Goal: Task Accomplishment & Management: Manage account settings

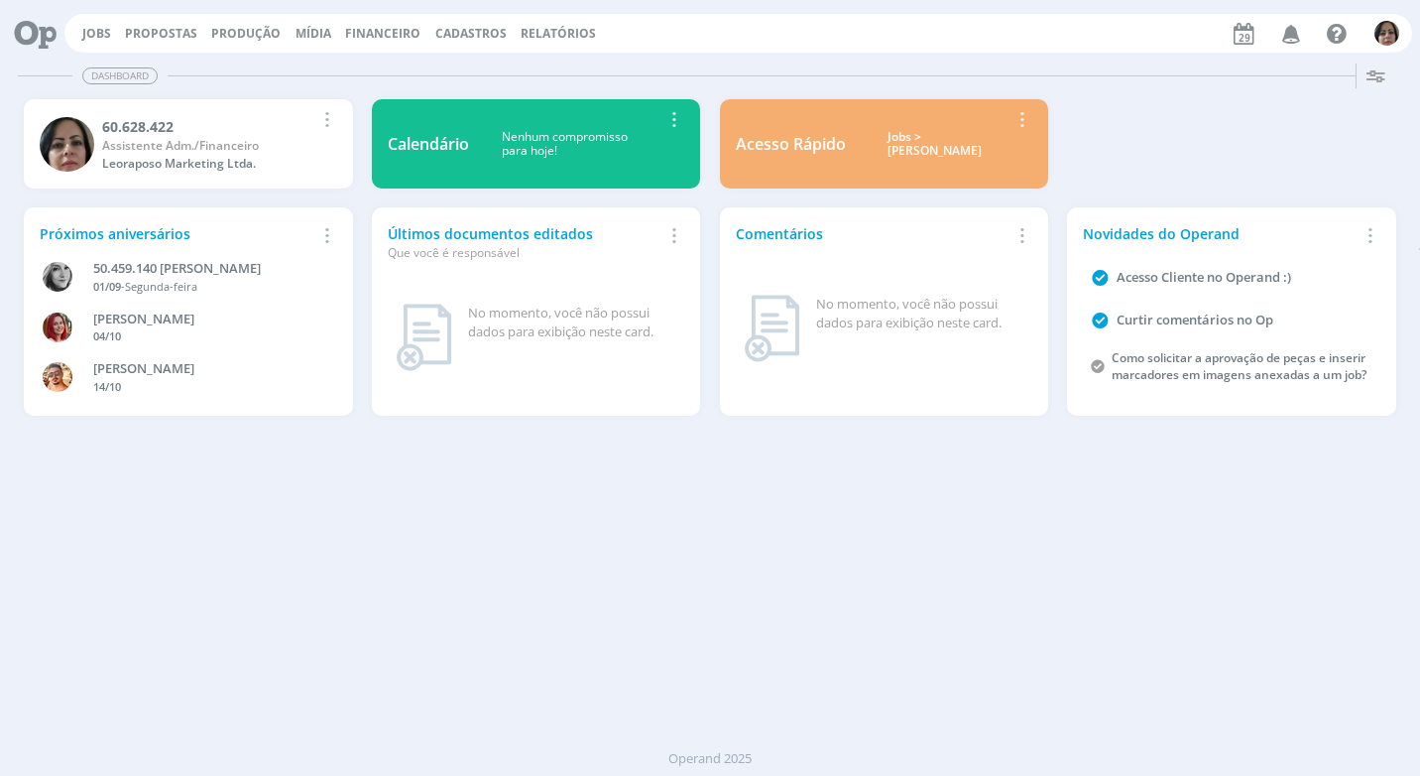
click at [1386, 39] on img "button" at bounding box center [1387, 33] width 25 height 25
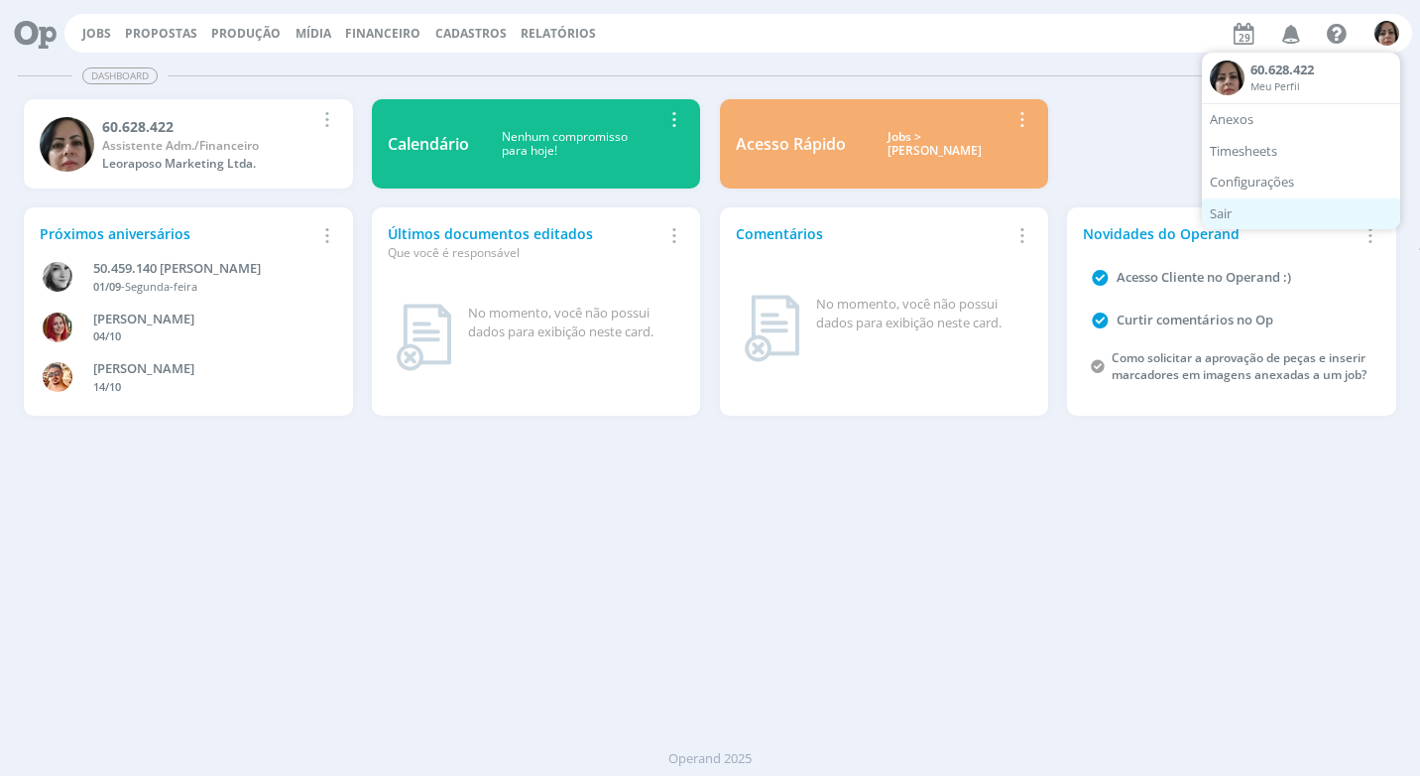
click at [1236, 210] on link "Sair" at bounding box center [1301, 214] width 198 height 32
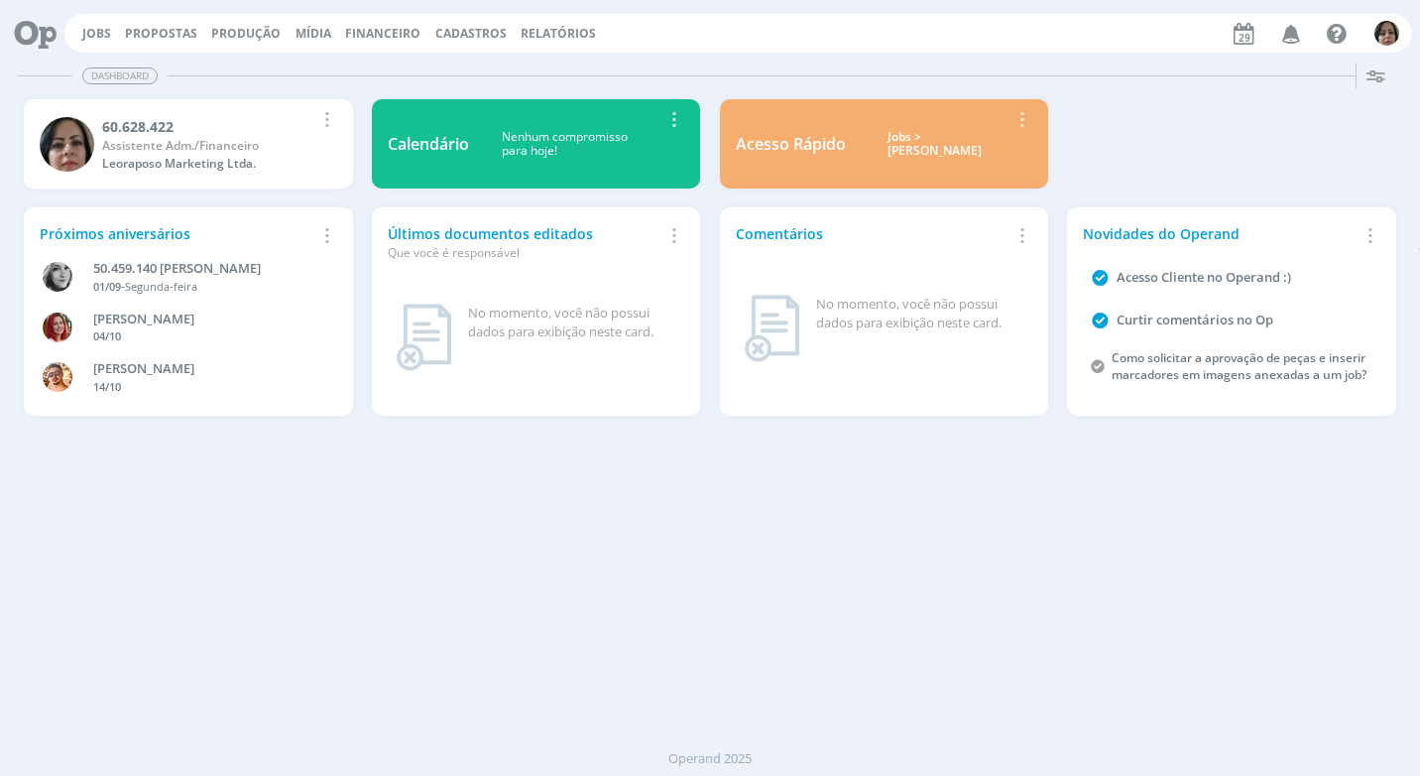
click at [403, 38] on span "Financeiro" at bounding box center [382, 33] width 75 height 17
click at [382, 62] on link "Lançamentos" at bounding box center [384, 67] width 167 height 31
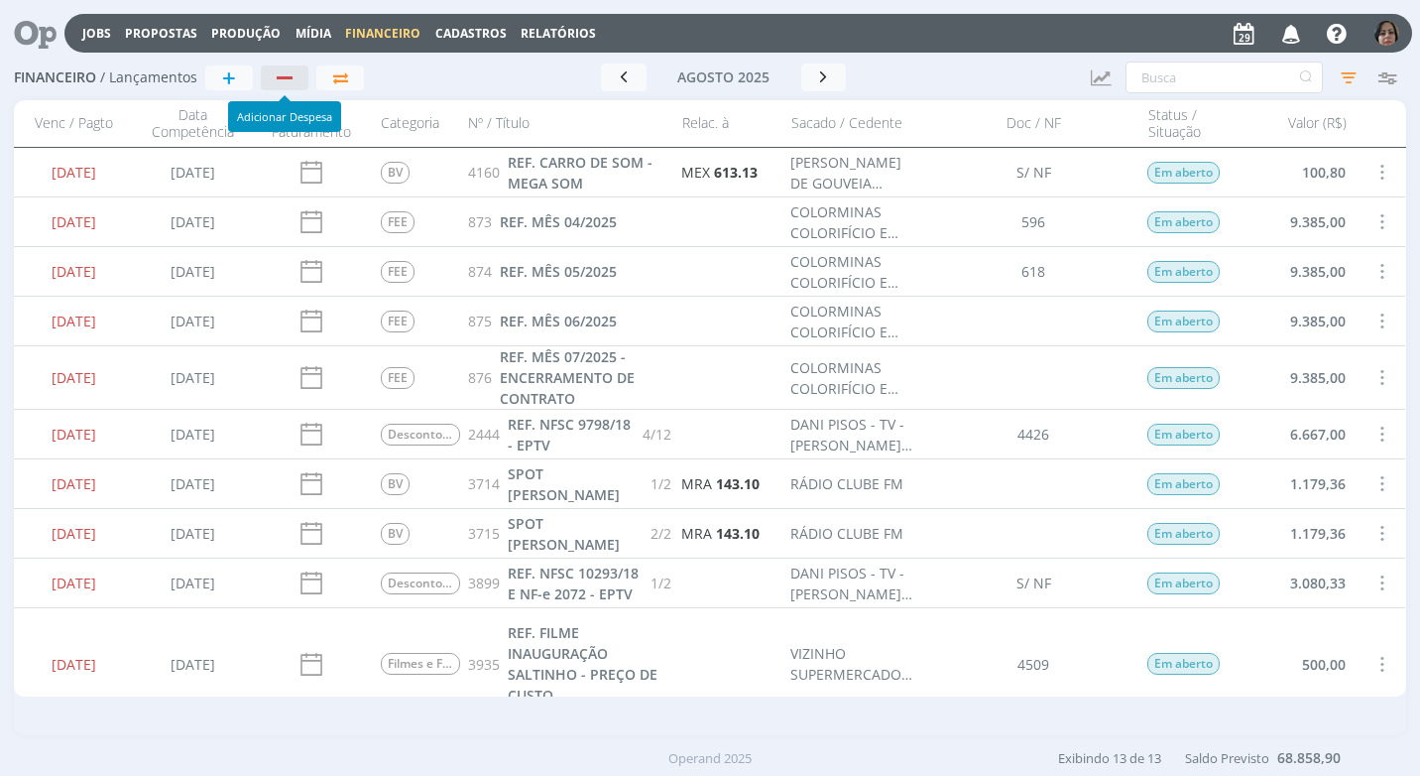
click at [298, 79] on button "button" at bounding box center [285, 77] width 48 height 25
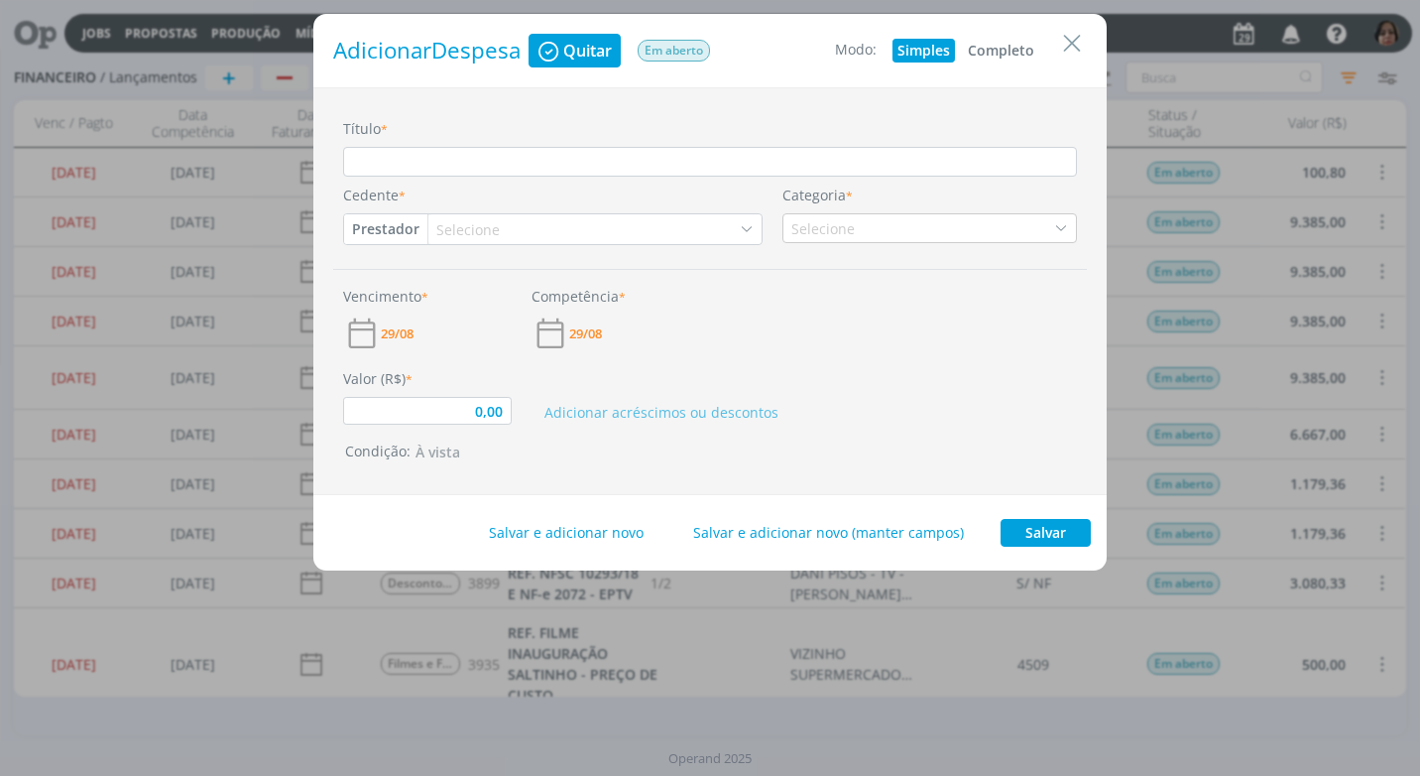
click at [1015, 47] on button "Completo" at bounding box center [1001, 51] width 76 height 24
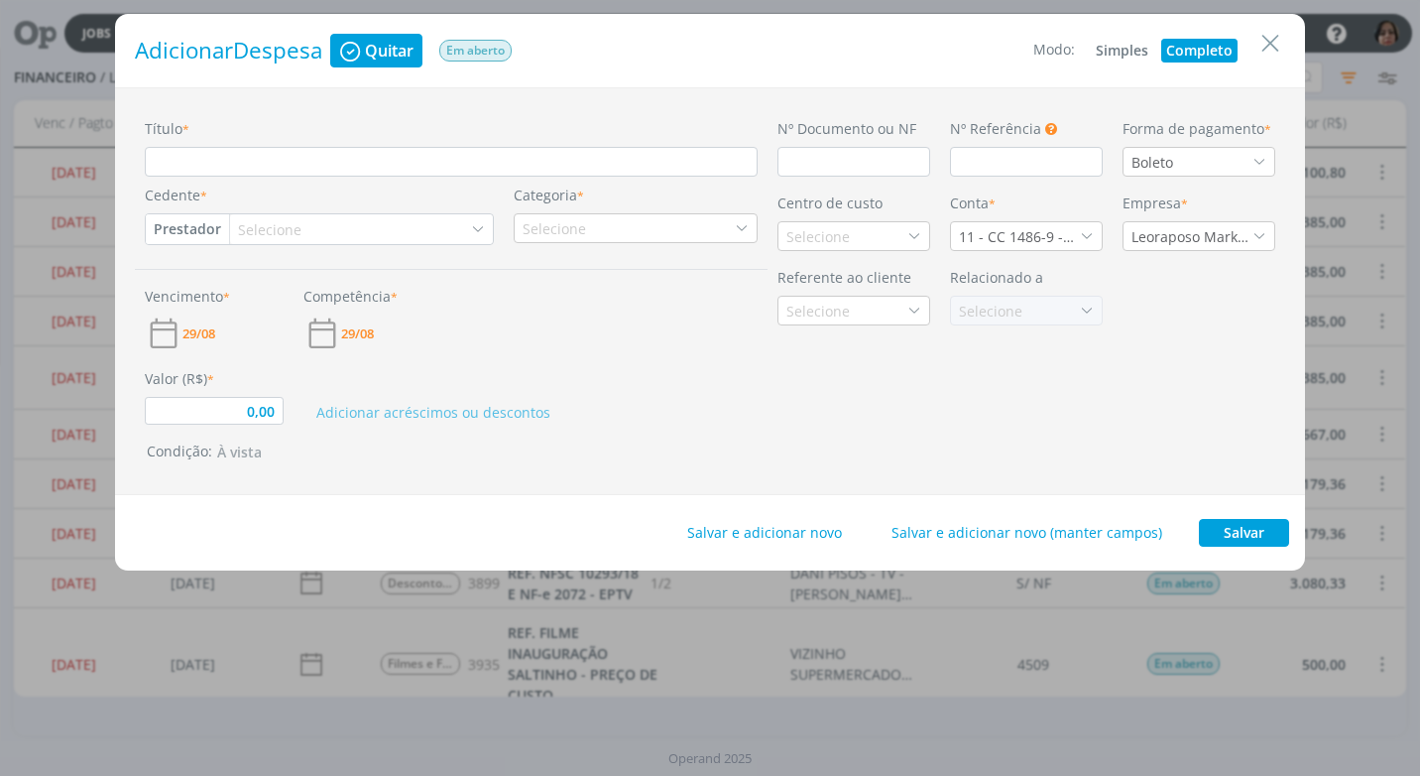
type input "0,00"
click at [263, 163] on input "Título *" at bounding box center [451, 162] width 613 height 30
type input "T"
type input "0,00"
type input "TA"
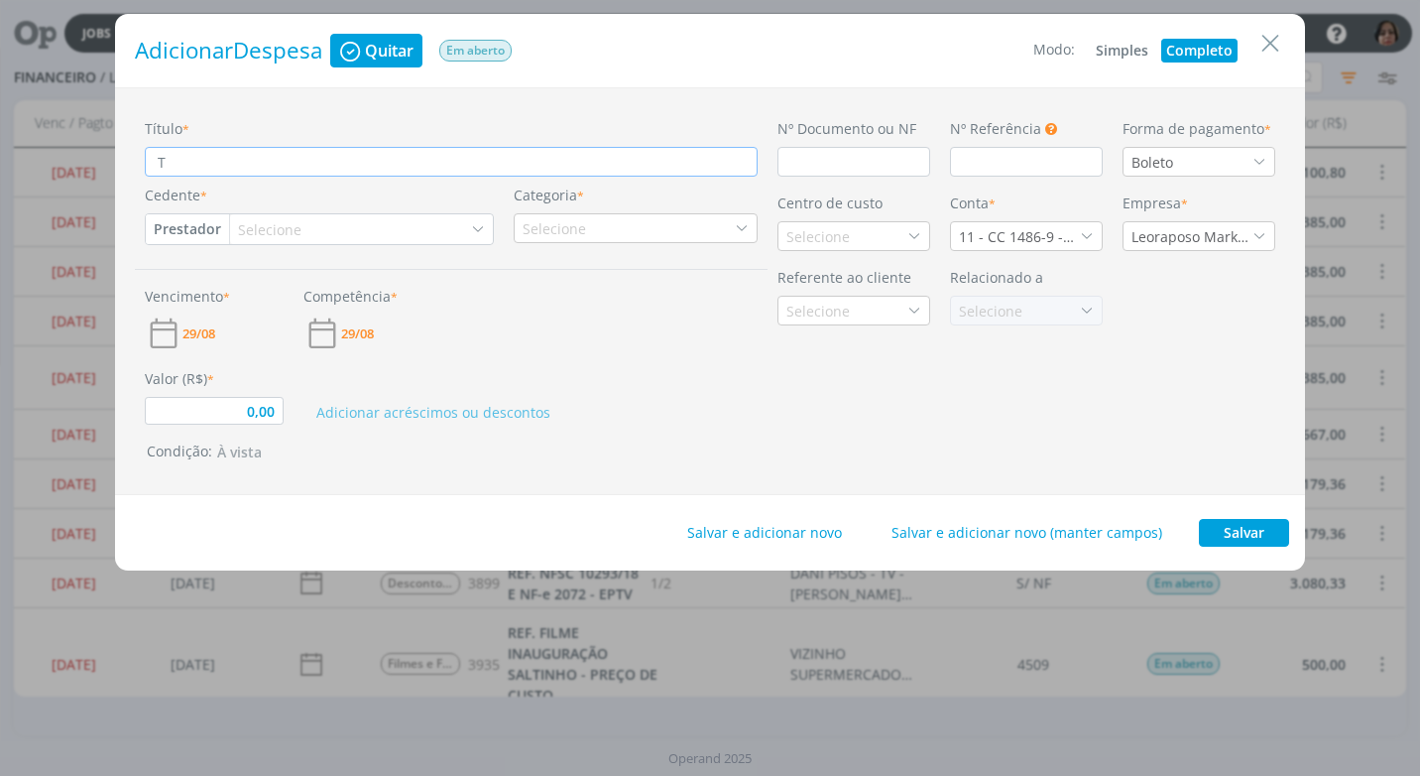
type input "0,00"
type input "TAR"
type input "0,00"
type input "TARI"
type input "0,00"
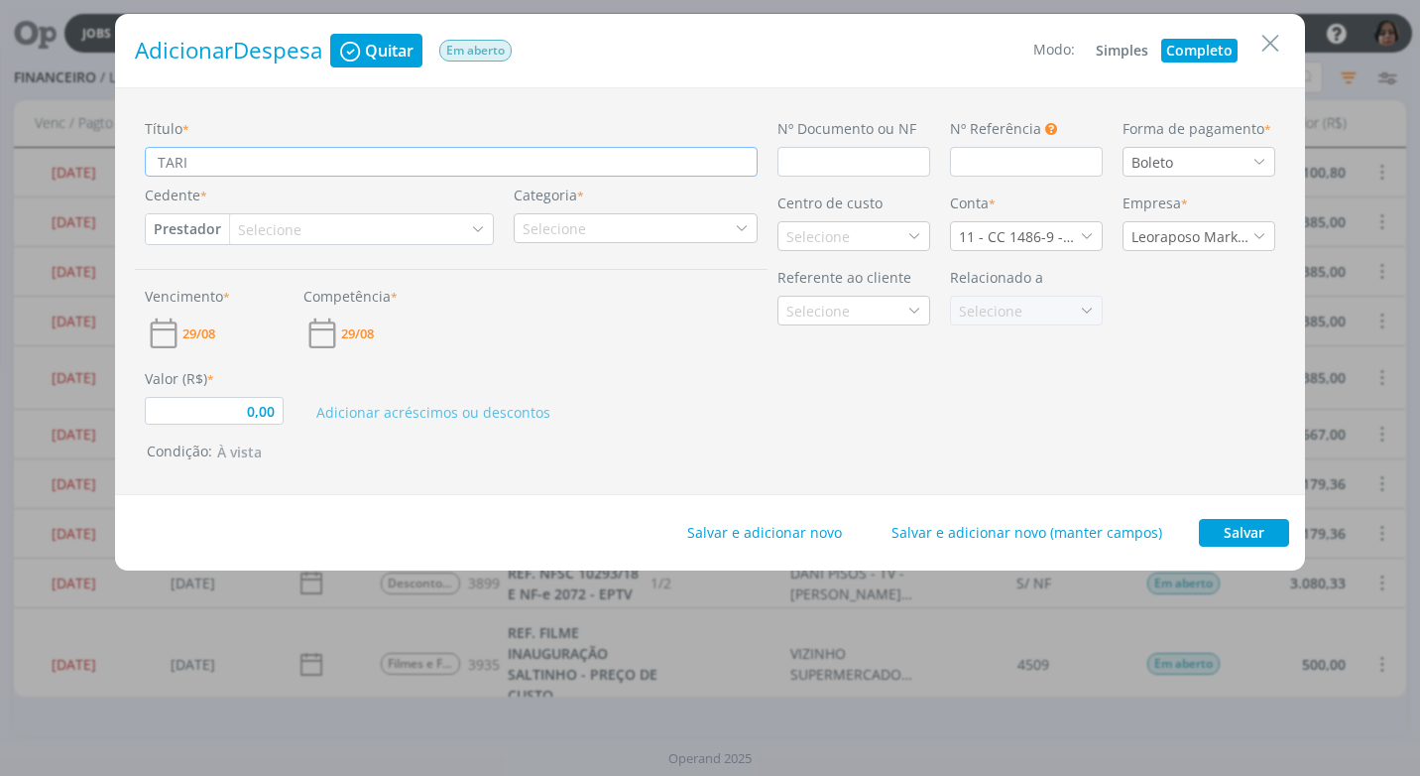
type input "TARIF"
type input "0,00"
type input "TARIFA"
type input "0,00"
type input "TARIFA"
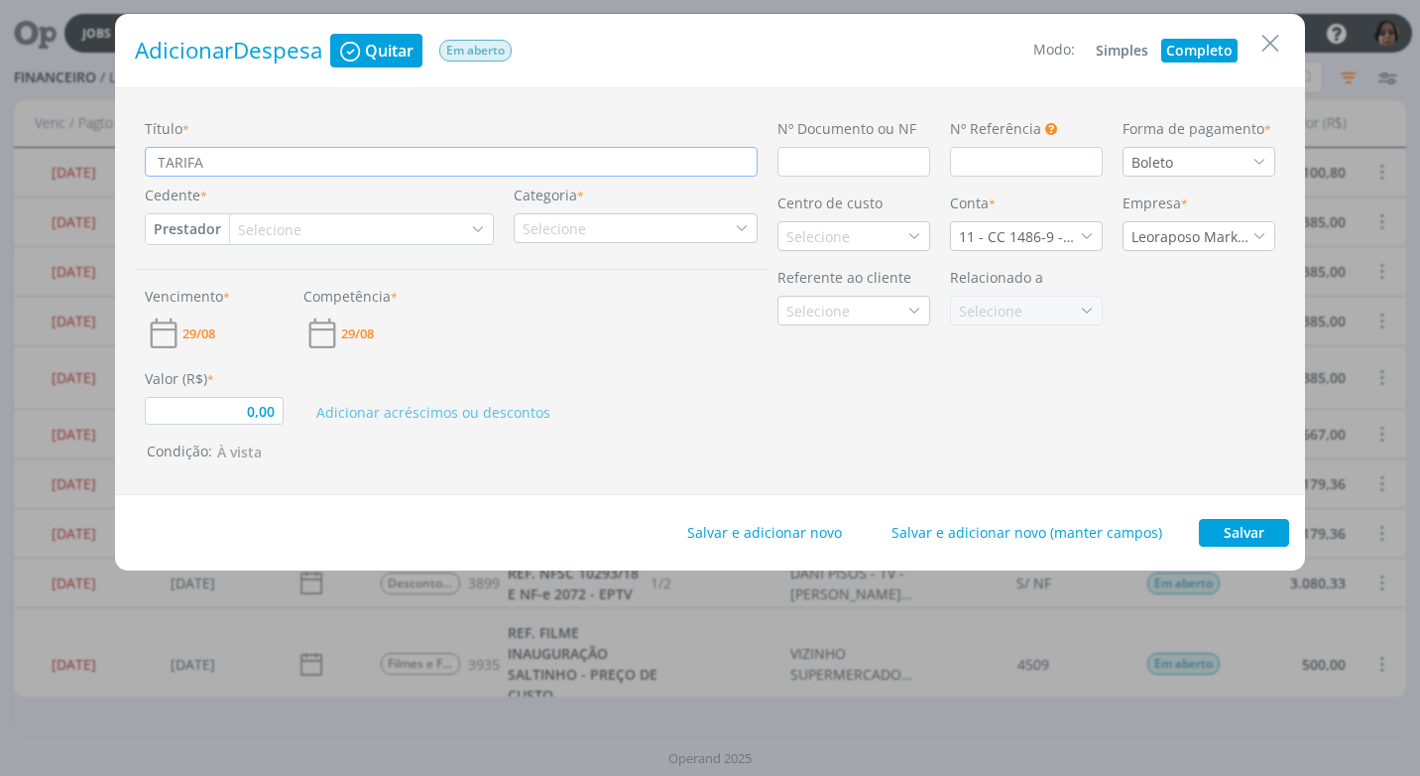
type input "0,00"
type input "TARIFA C"
type input "0,00"
type input "TARIFA CO"
type input "0,00"
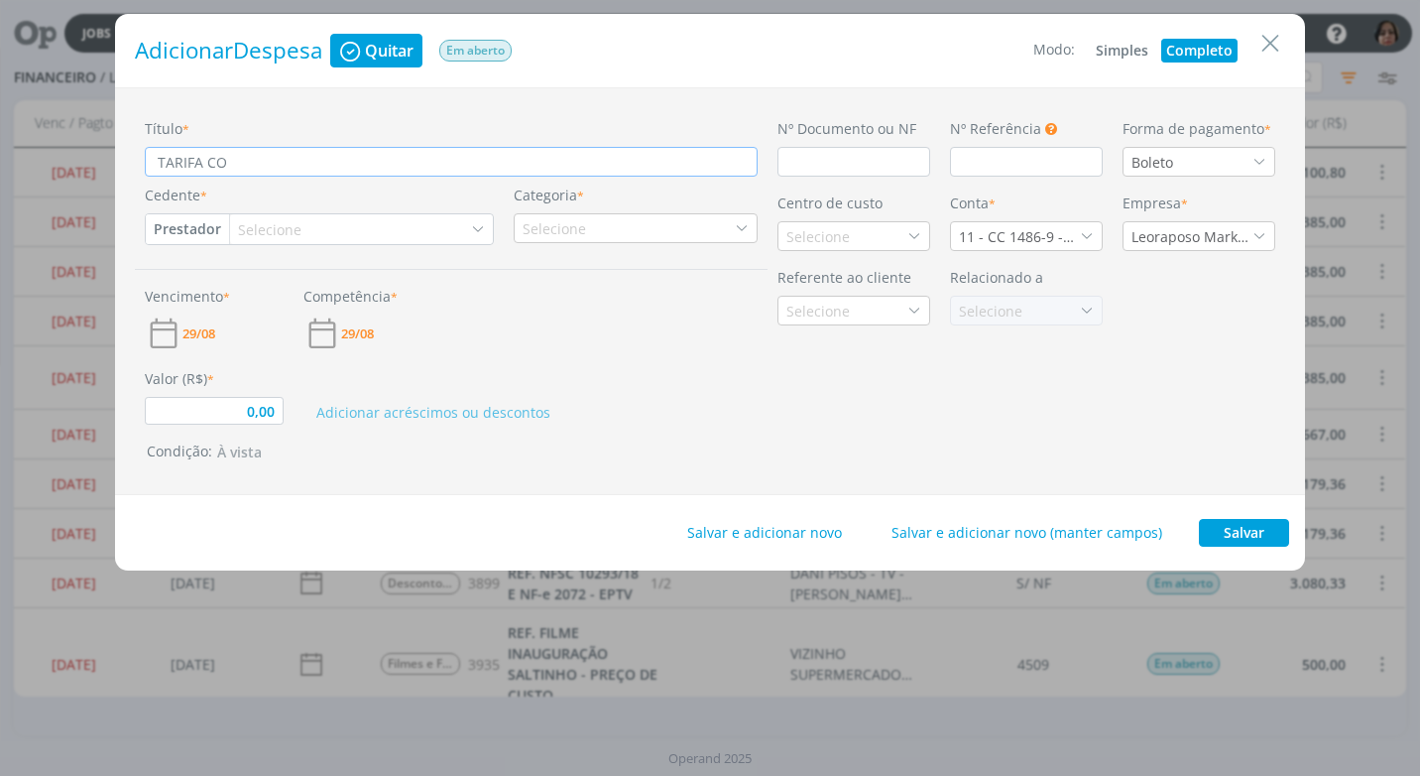
type input "TARIFA COB"
type input "0,00"
type input "TARIFA COBR"
type input "0,00"
type input "TARIFA COBRAN"
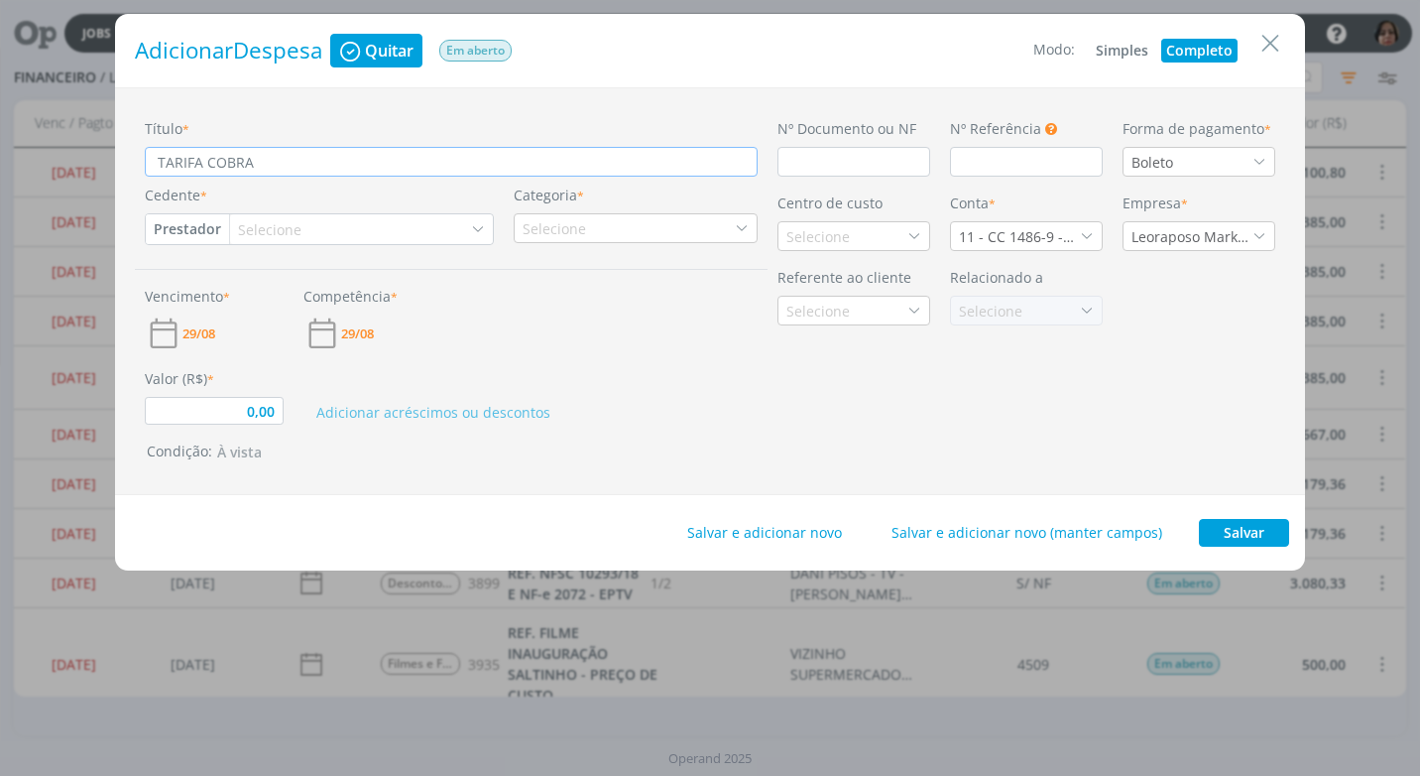
type input "0,00"
type input "TARIFA COBRANÇ"
type input "0,00"
type input "TARIFA COBRANÇA"
type input "0,00"
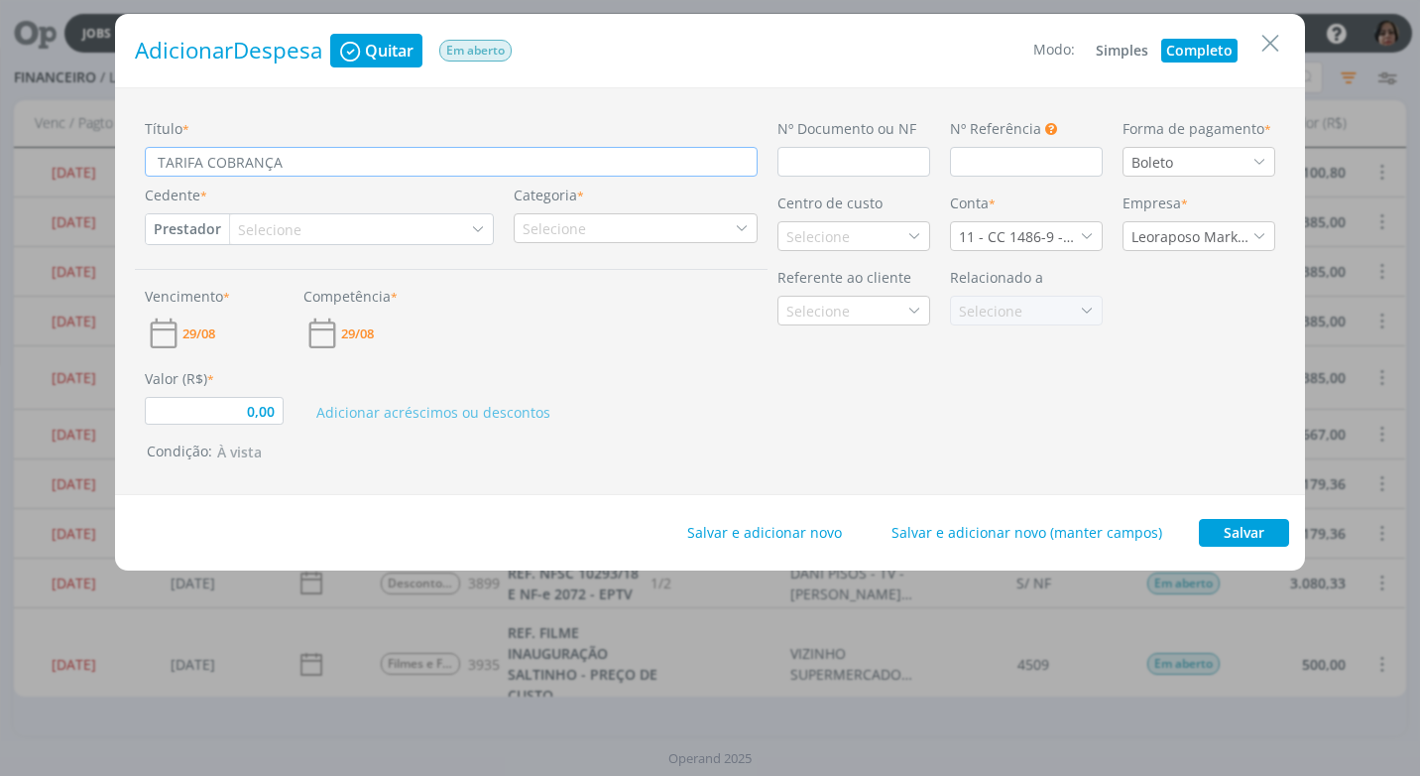
type input "TARIFA COBRANÇA"
click at [869, 159] on input "dialog" at bounding box center [854, 162] width 153 height 30
type input "0,00"
type input "D"
type input "0,00"
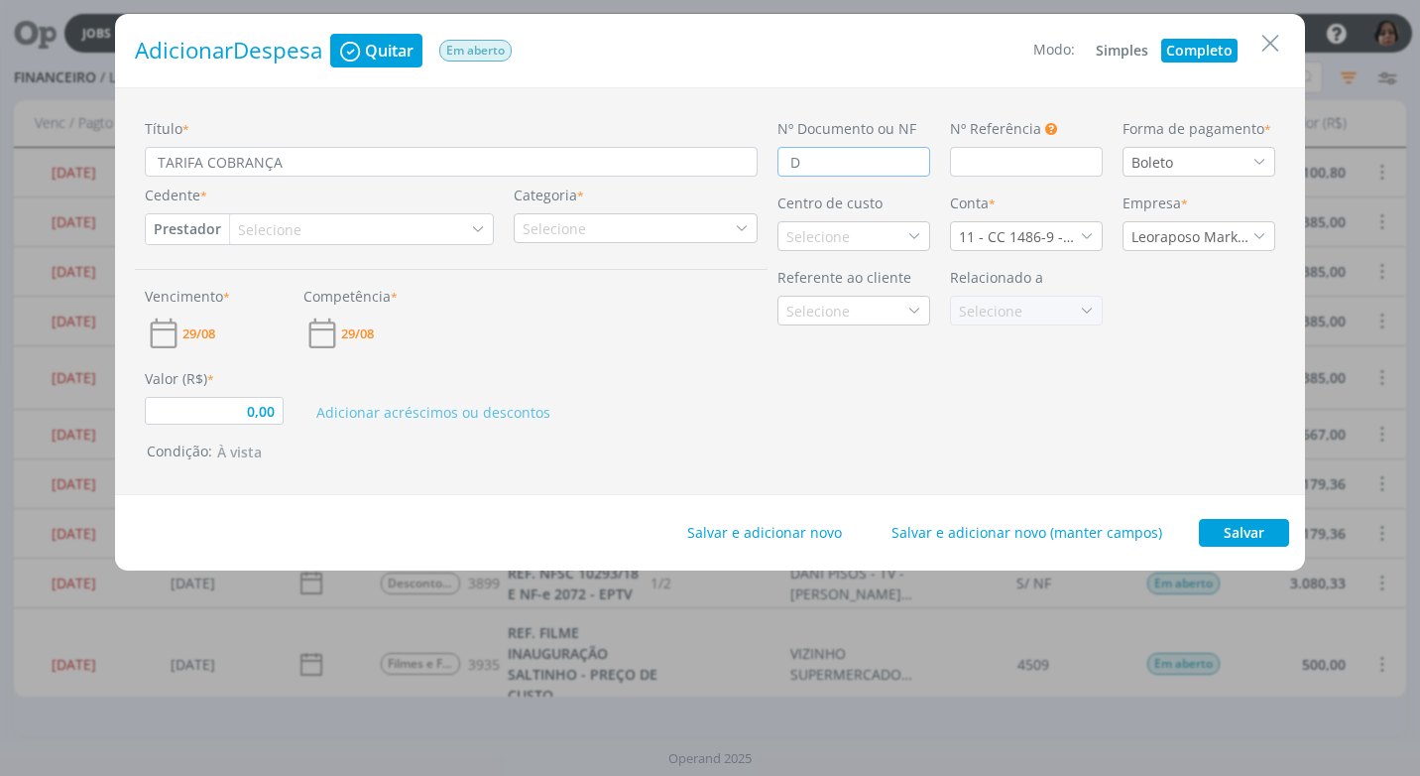
type input "DÉ"
type input "0,00"
type input "DÉB"
type input "0,00"
type input "DÉBI"
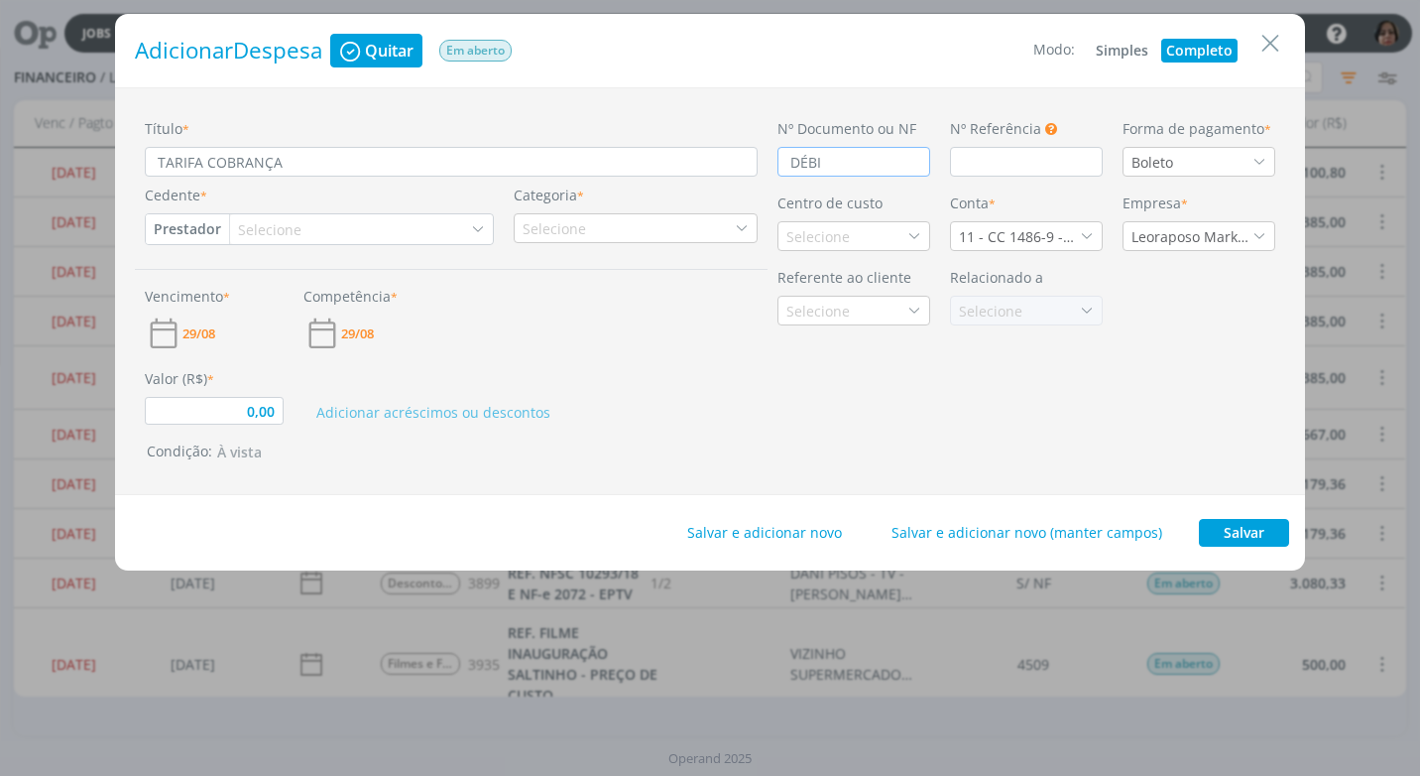
type input "0,00"
type input "DÉBIT"
type input "0,00"
type input "DÉBITO"
type input "0,00"
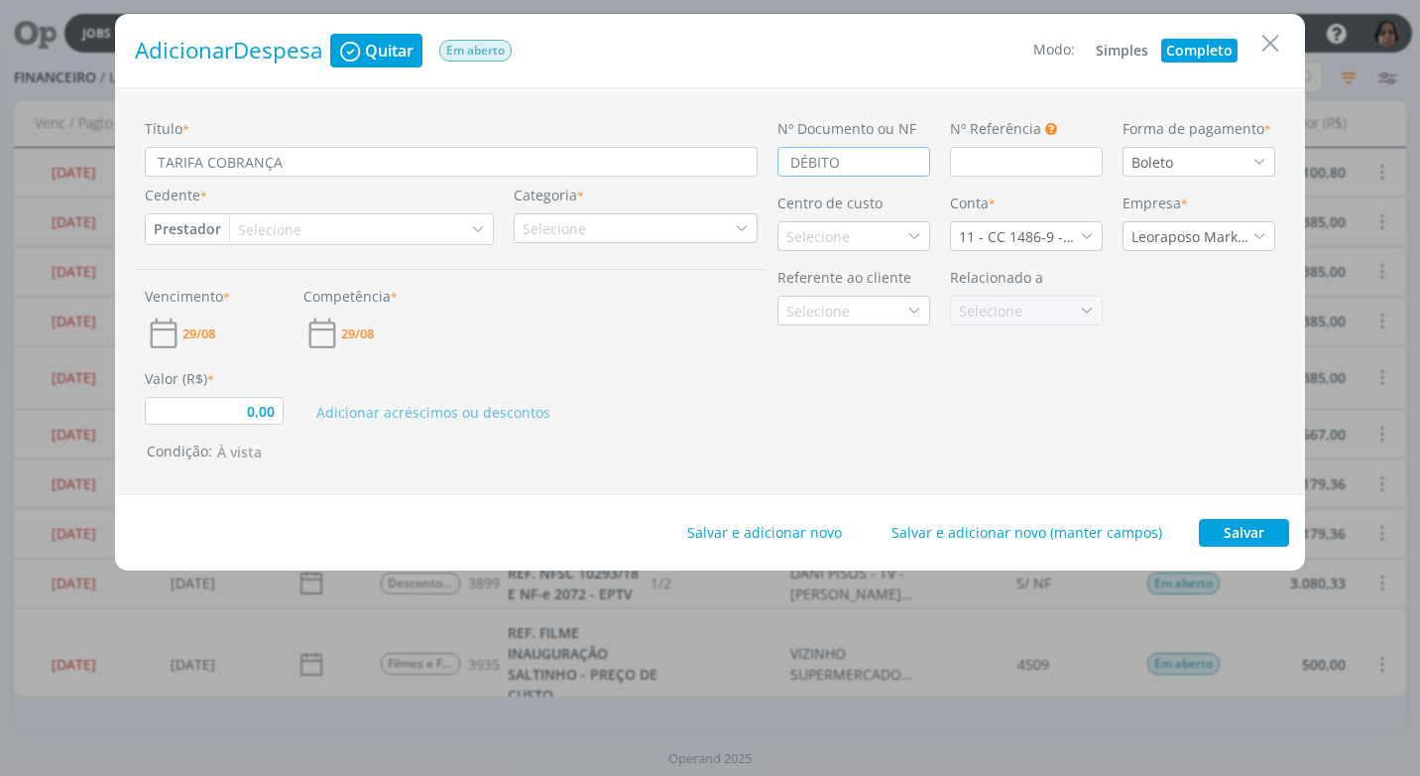
type input "DÉBITO"
type input "0,00"
type input "DÉBITO A"
type input "0,00"
type input "DÉBITO AU"
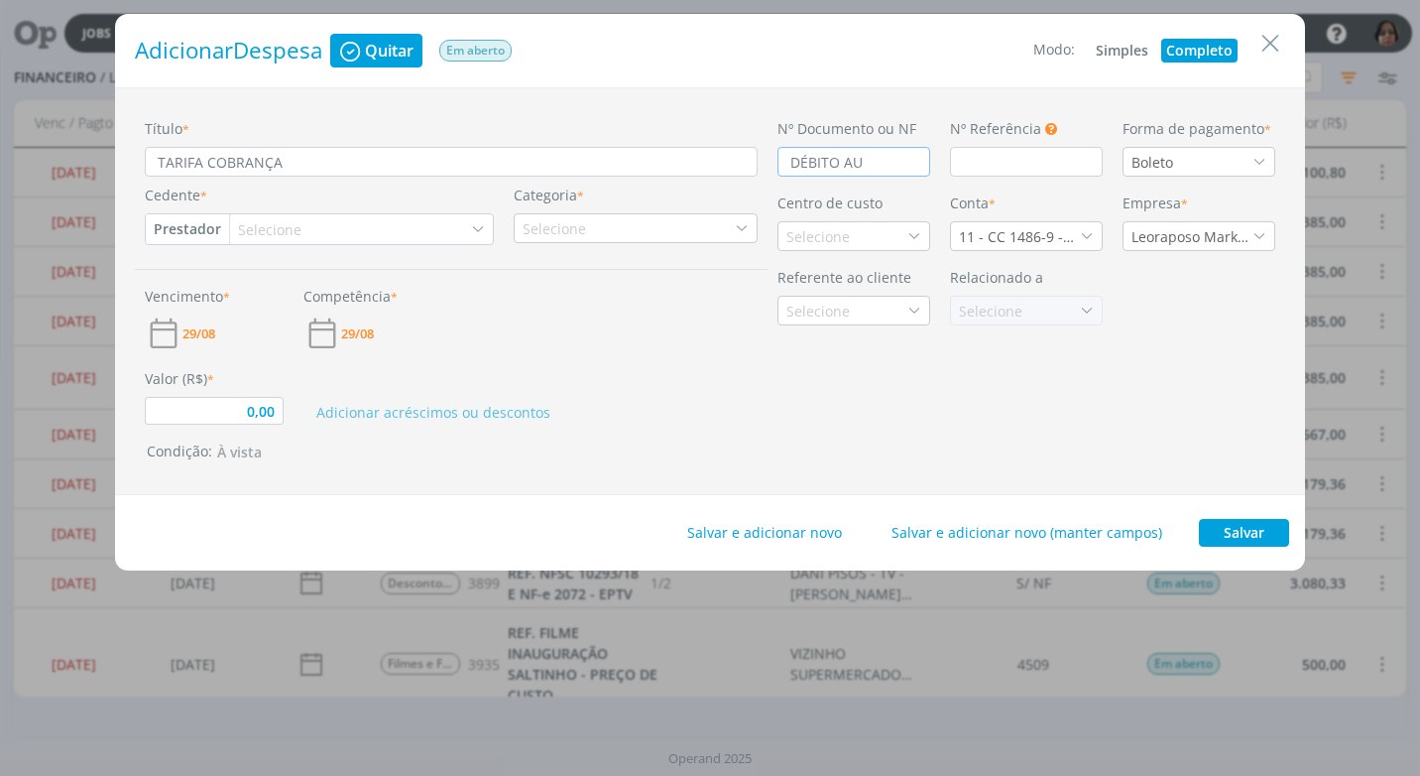
type input "0,00"
type input "DÉBITO AUT"
type input "0,00"
type input "DÉBITO AUTO"
type input "0,00"
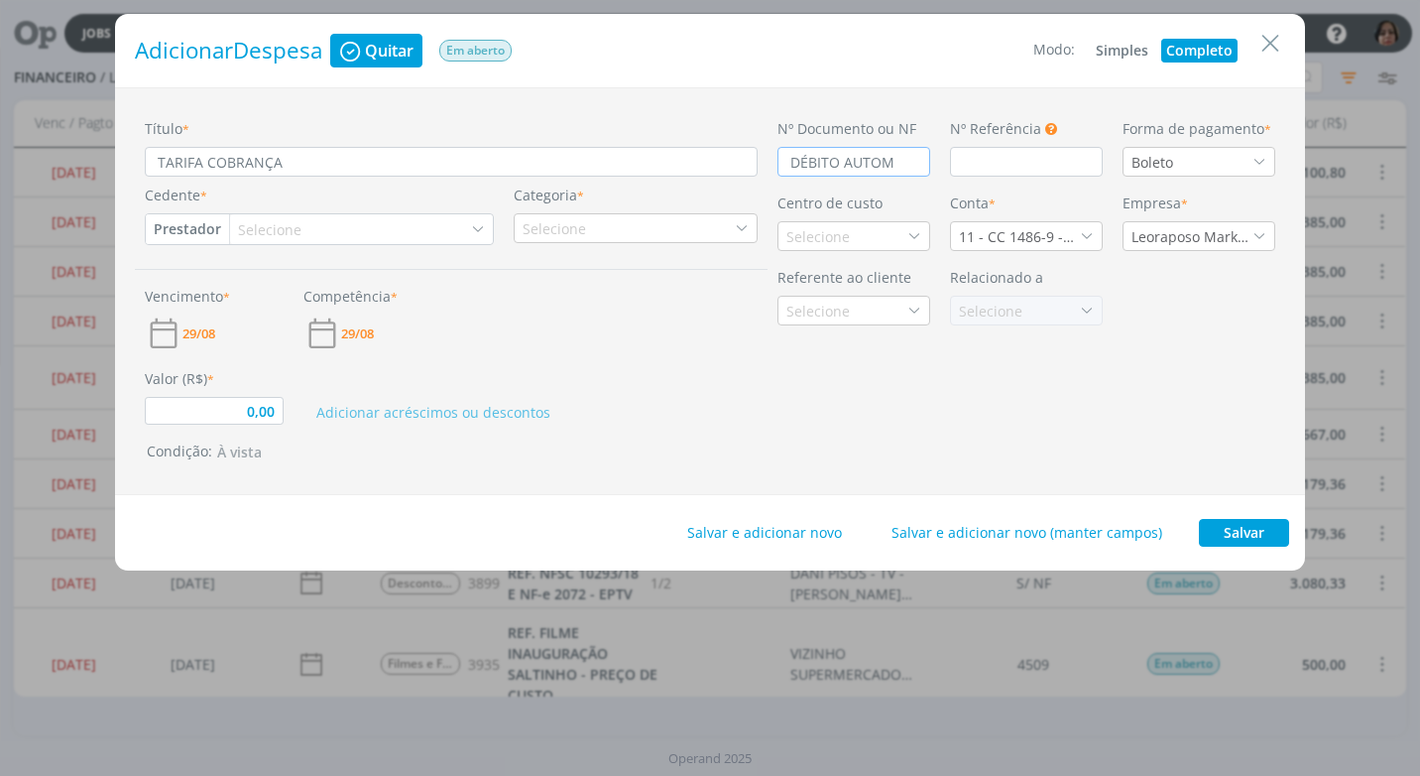
type input "DÉBITO AUTOMÁ"
type input "0,00"
type input "DÉBITO AUTOMÁTI"
type input "0,00"
type input "DÉBITO AUTOMÁTIC"
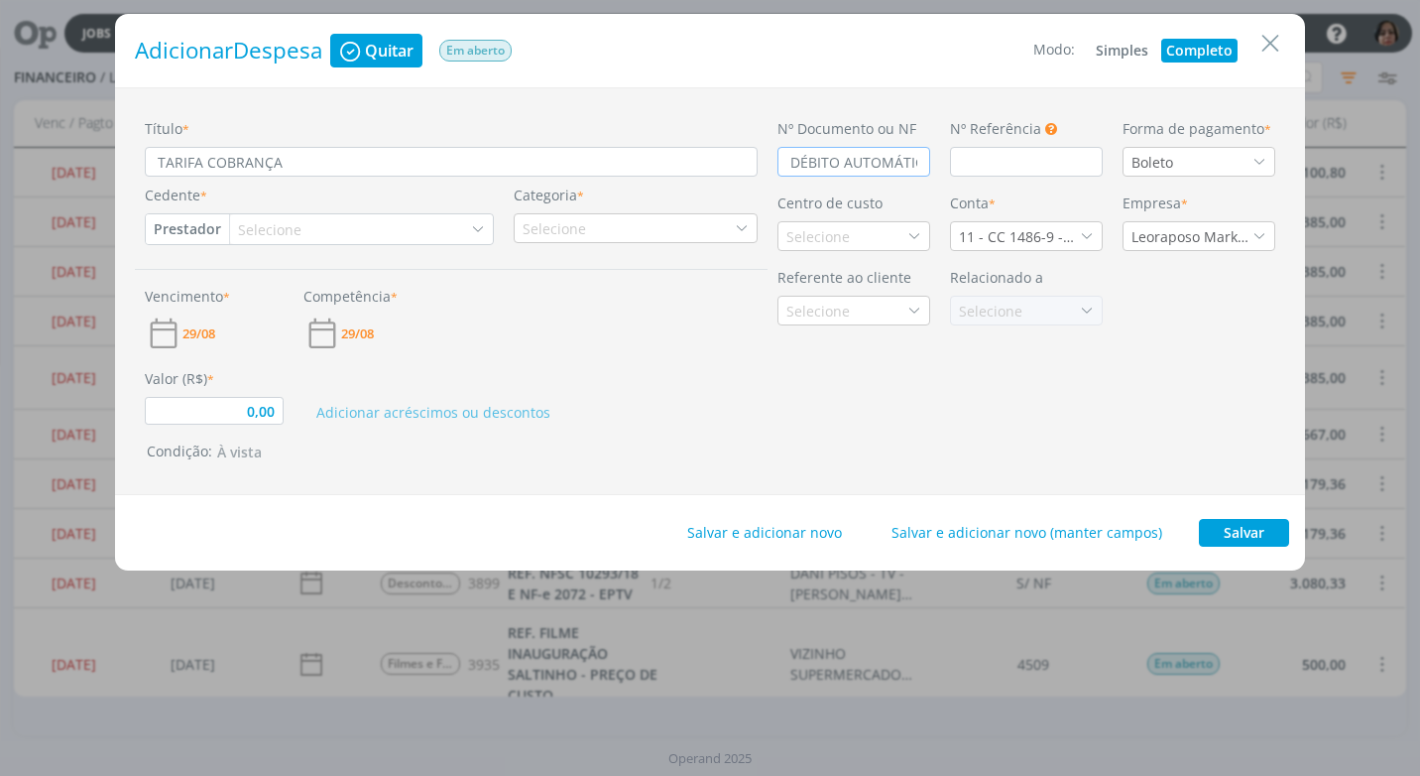
type input "0,00"
type input "DÉBITO AUTOMÁTICO"
click at [1266, 160] on div "Boleto" at bounding box center [1199, 162] width 153 height 30
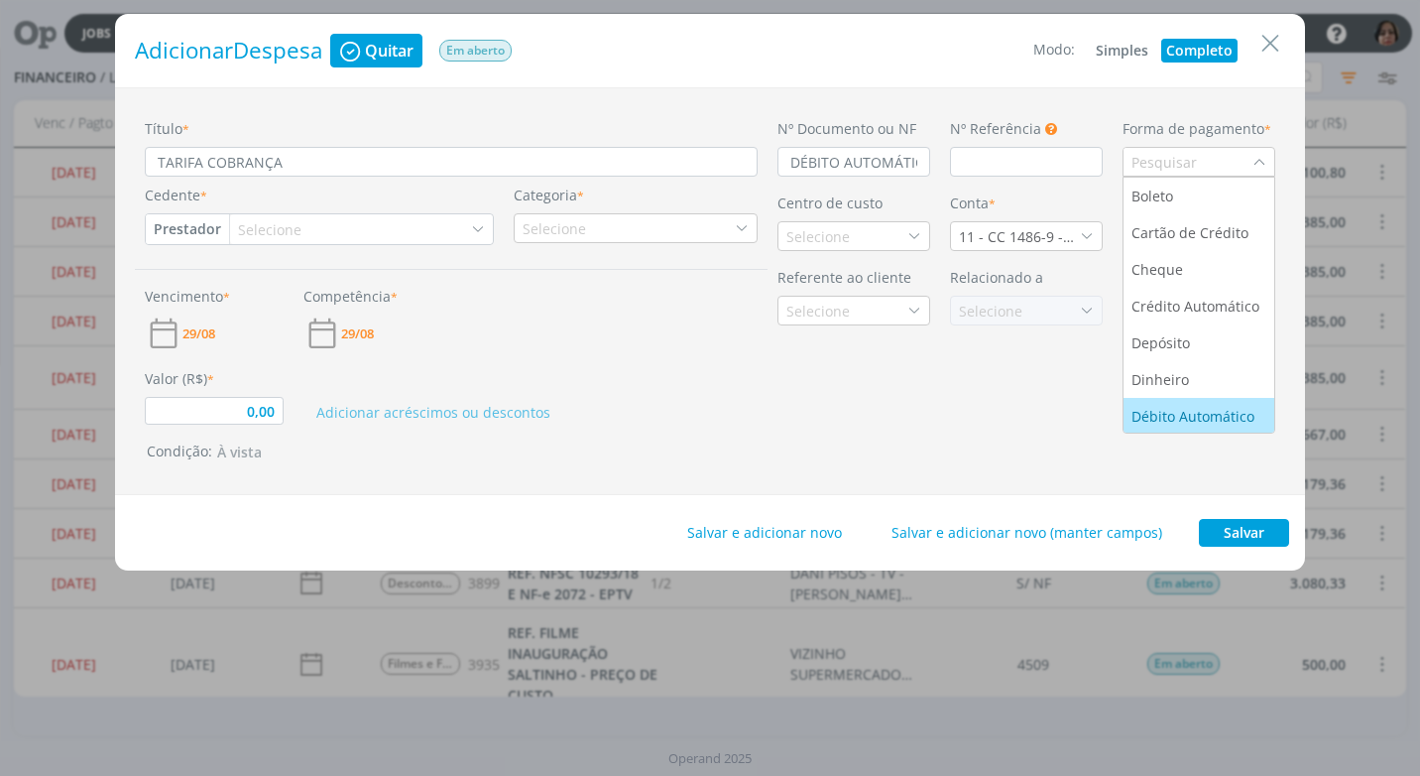
click at [1211, 406] on div "Débito Automático" at bounding box center [1195, 416] width 127 height 21
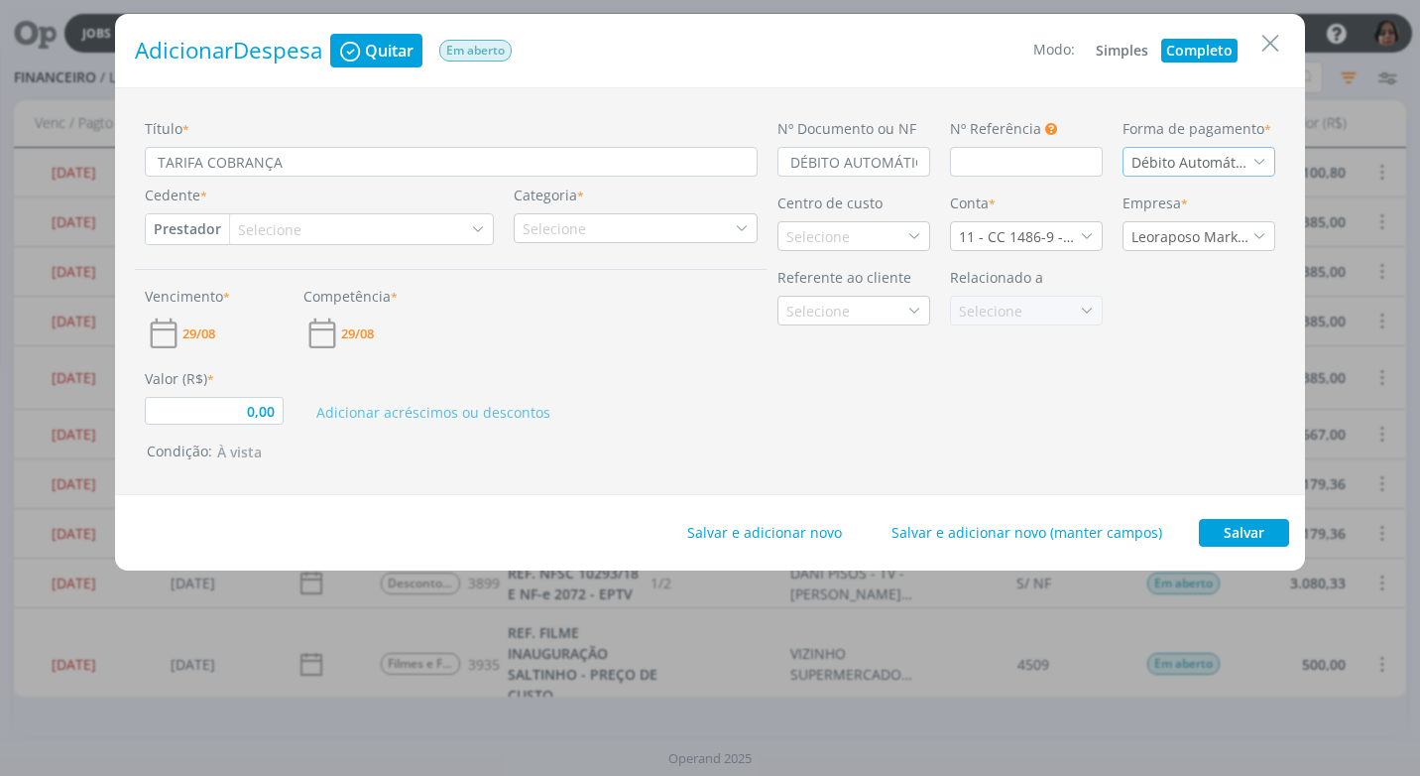
click at [171, 231] on button "Prestador" at bounding box center [187, 229] width 83 height 30
click at [235, 301] on link "Fornecedor" at bounding box center [225, 295] width 157 height 32
type input "0,00"
click at [274, 226] on div "Selecione" at bounding box center [281, 229] width 67 height 21
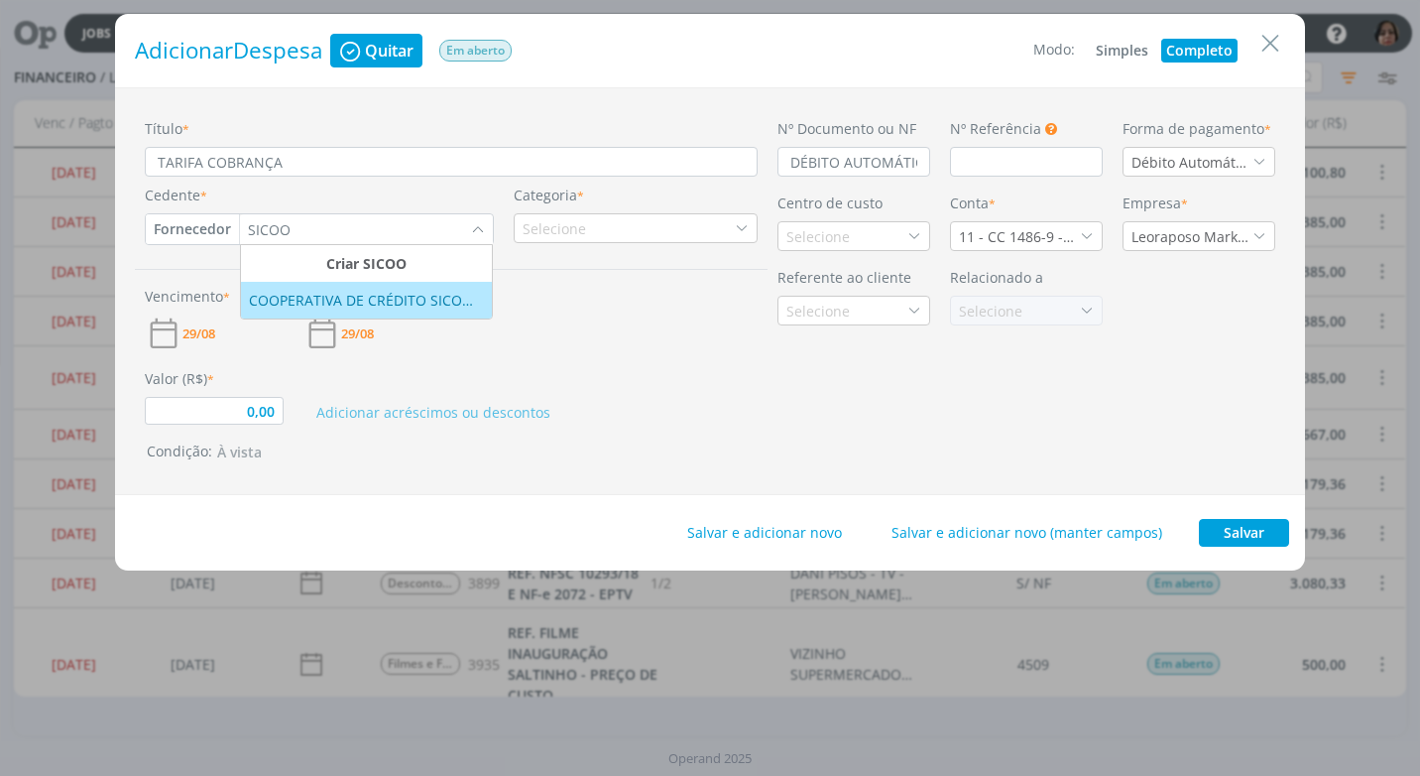
type input "SICOO"
click at [362, 294] on div "COOPERATIVA DE CRÉDITO SICOOBMAIS LTDA" at bounding box center [366, 300] width 235 height 21
type input "0,00"
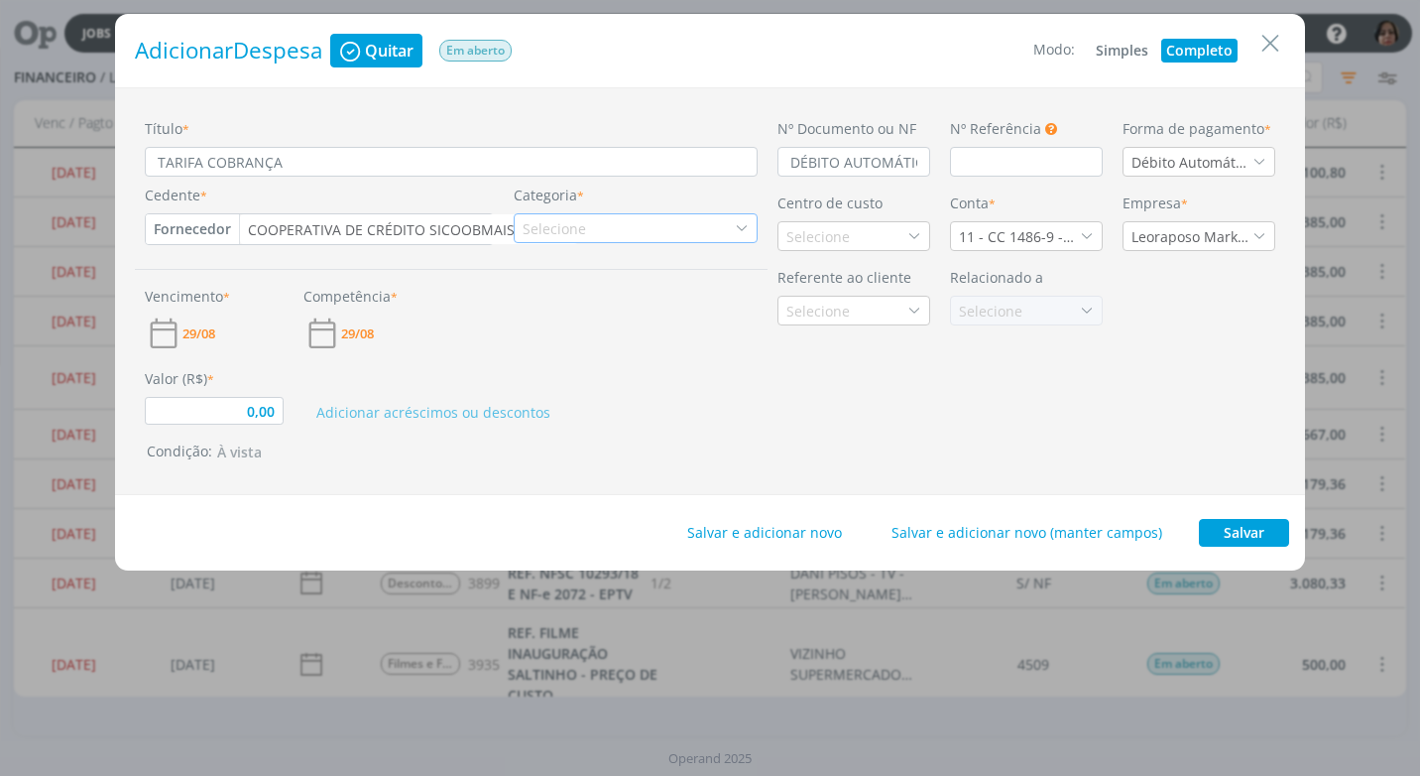
click at [715, 230] on div "Selecione" at bounding box center [636, 228] width 244 height 30
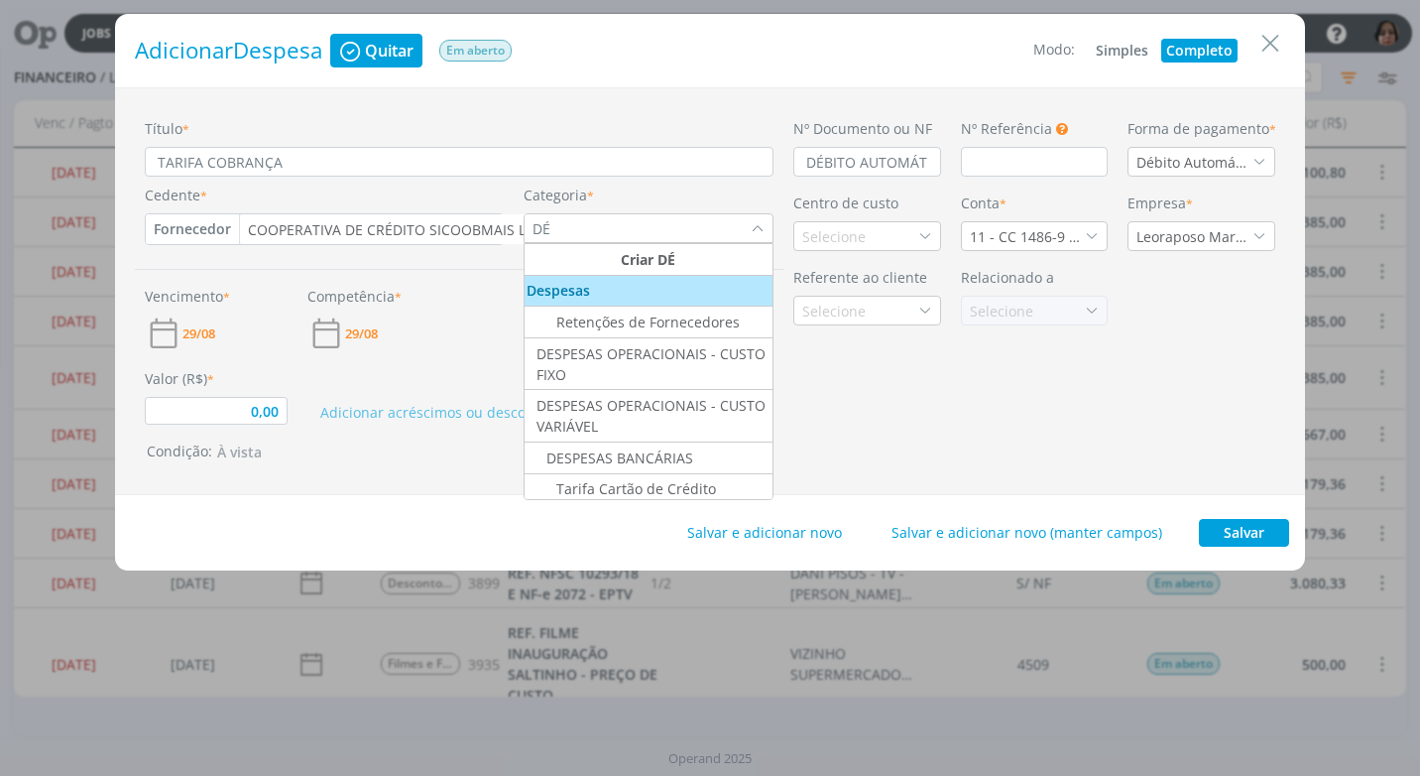
type input "D"
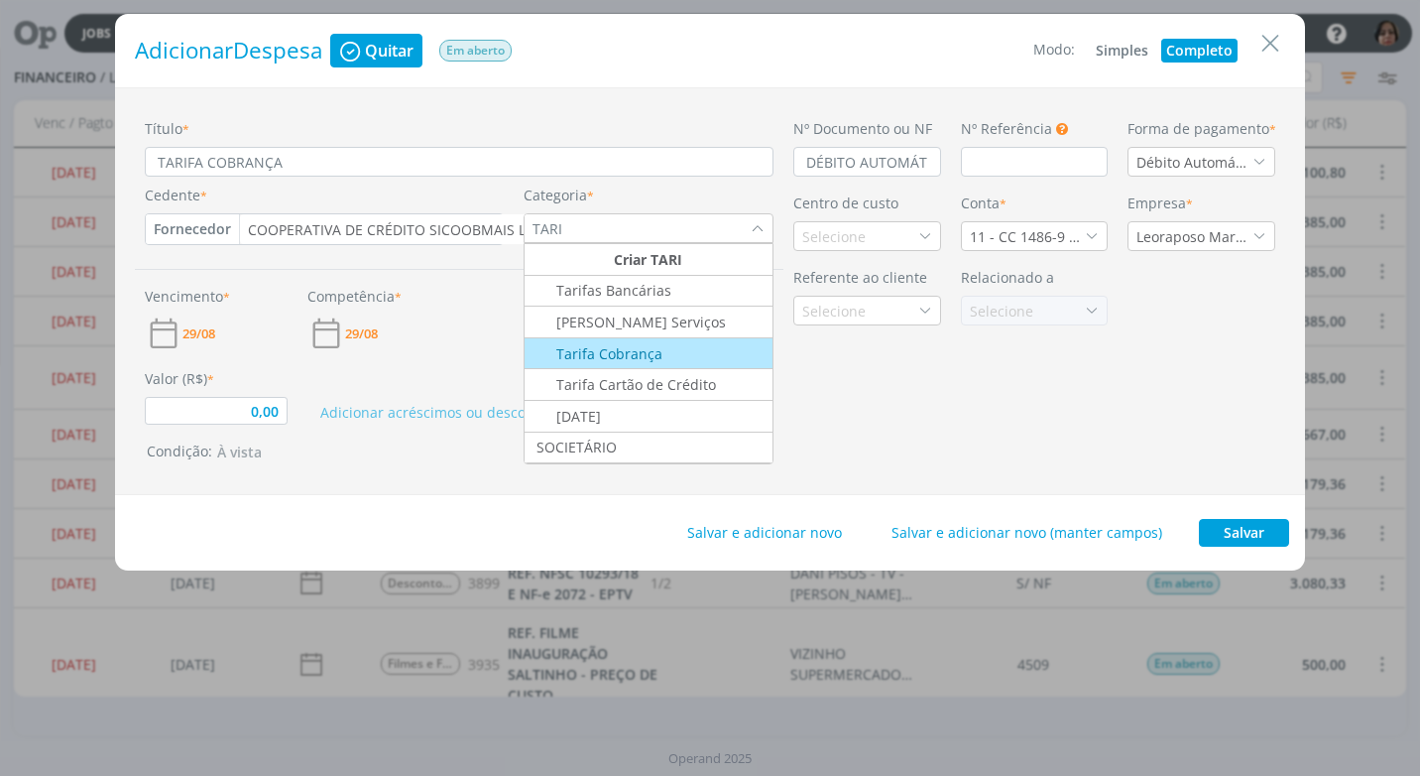
type input "TARI"
click at [679, 358] on div "Tarifa Cobrança" at bounding box center [649, 353] width 244 height 21
type input "0,00"
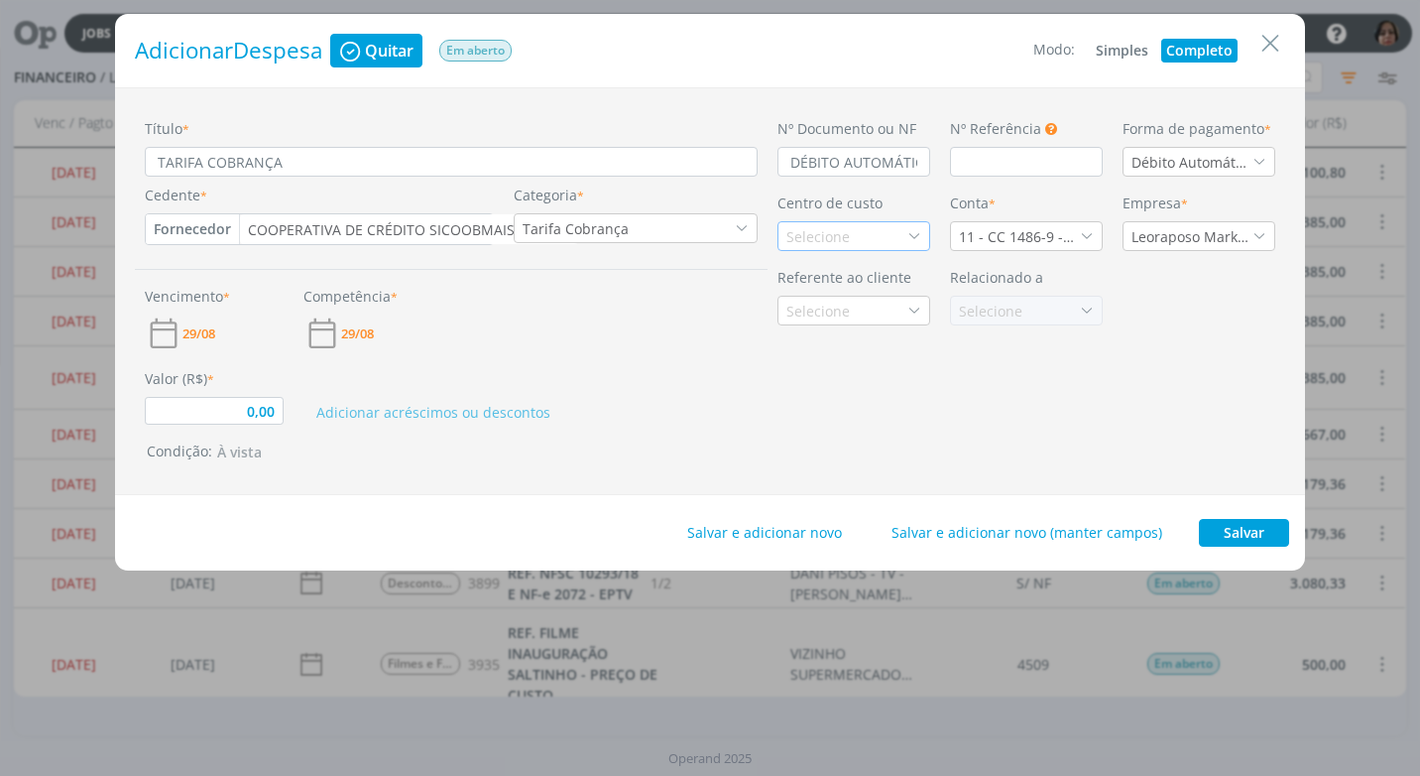
click at [912, 237] on icon "dialog" at bounding box center [914, 236] width 14 height 14
type input "BANC"
click at [871, 315] on div "Bancos" at bounding box center [853, 307] width 135 height 21
click at [201, 337] on span "29/08" at bounding box center [198, 333] width 33 height 13
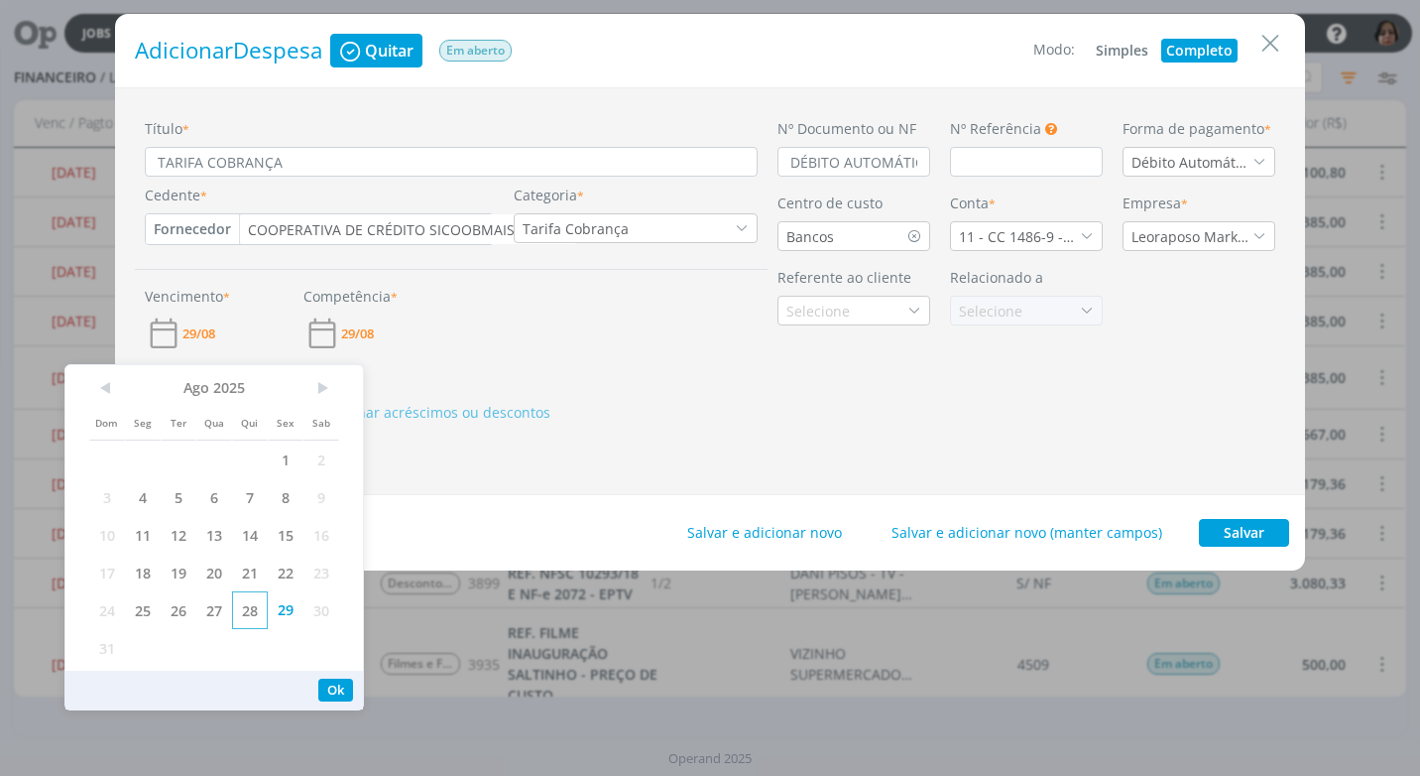
click at [257, 611] on span "28" at bounding box center [250, 610] width 36 height 38
drag, startPoint x: 333, startPoint y: 685, endPoint x: 334, endPoint y: 649, distance: 36.7
click at [333, 678] on button "Ok" at bounding box center [335, 689] width 35 height 23
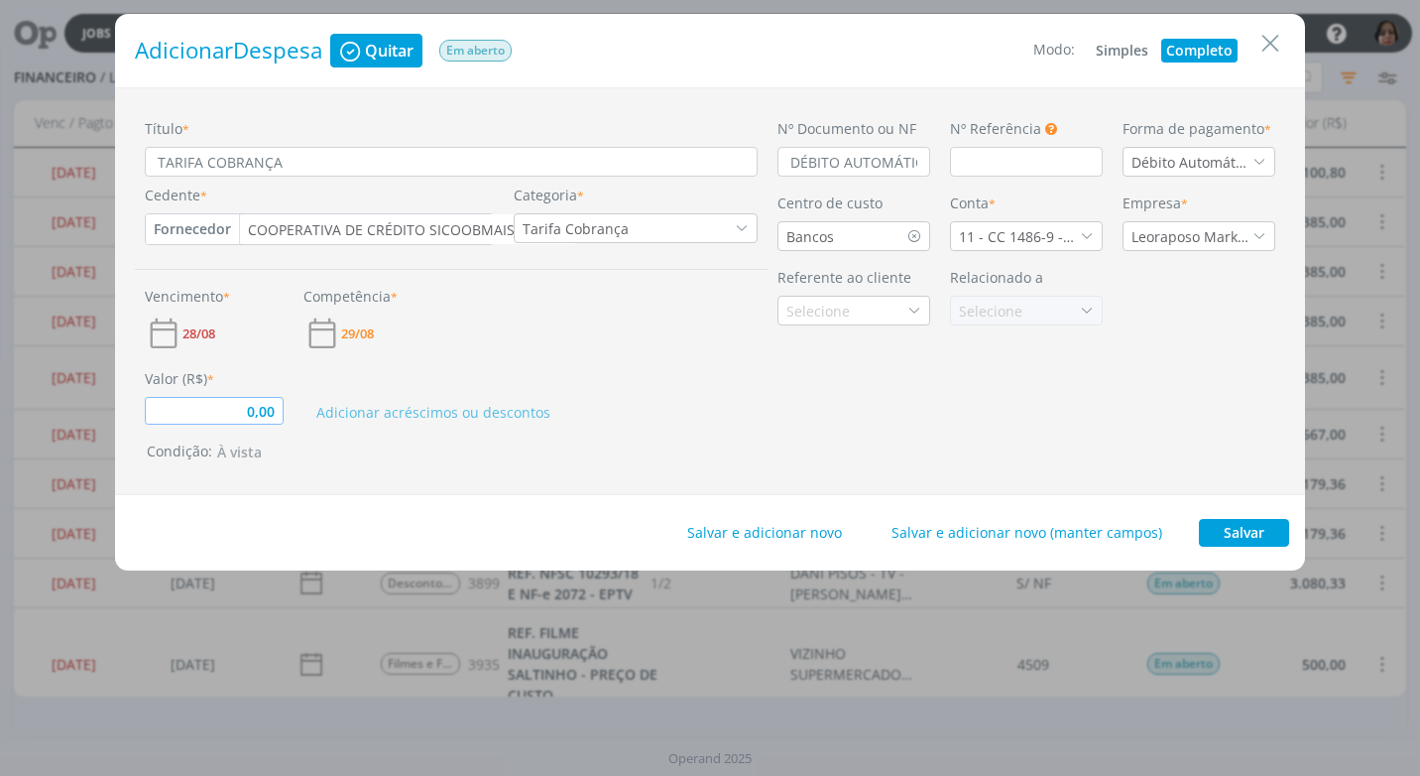
click at [247, 412] on input "0,00" at bounding box center [214, 411] width 139 height 28
click at [691, 476] on div "Título * TARIFA COBRANÇA Cedente * Fornecedor Cliente Fornecedor Veículo Presta…" at bounding box center [710, 291] width 1190 height 408
click at [1238, 528] on button "Salvar" at bounding box center [1244, 533] width 90 height 28
type input "3,04"
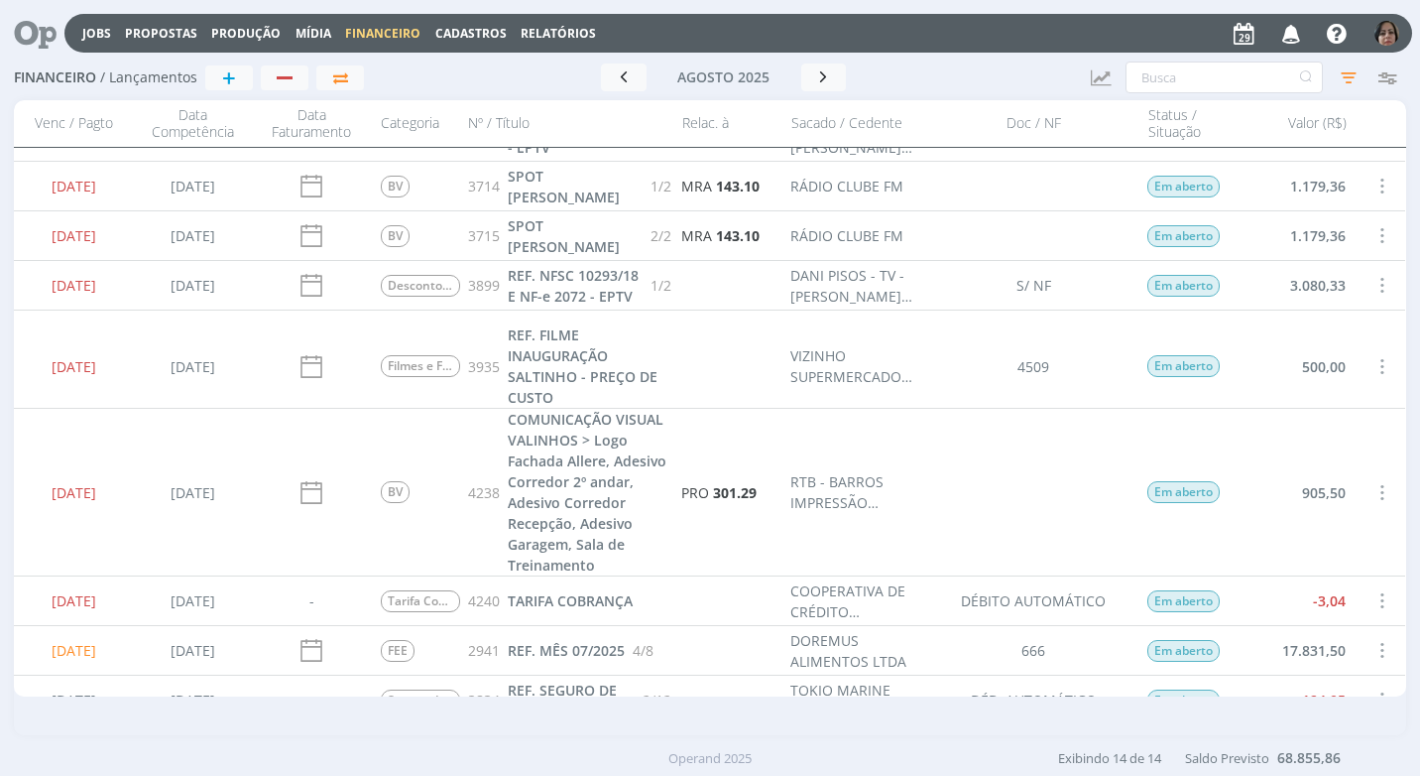
scroll to position [376, 0]
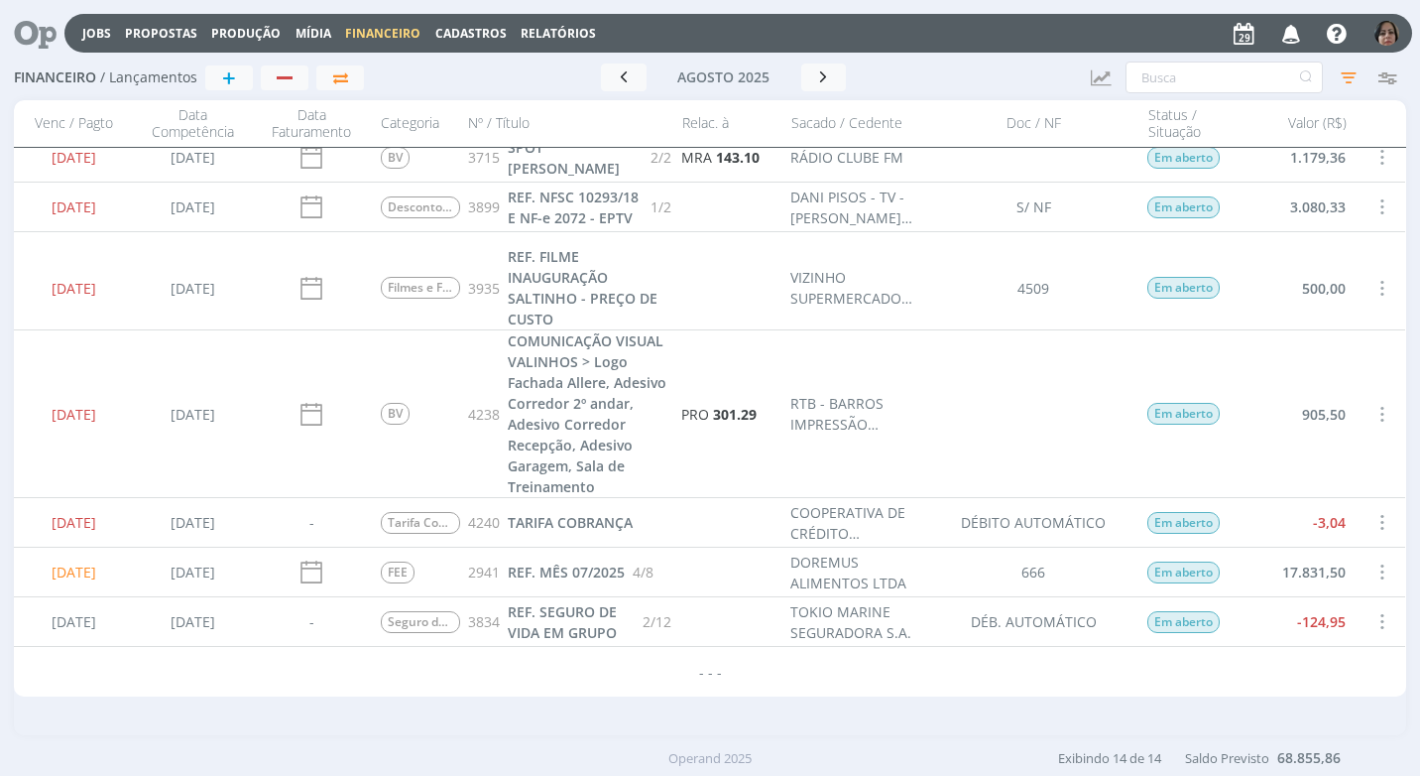
click at [1379, 512] on span at bounding box center [1382, 522] width 22 height 27
click at [1374, 526] on div "Quitar" at bounding box center [1316, 539] width 196 height 29
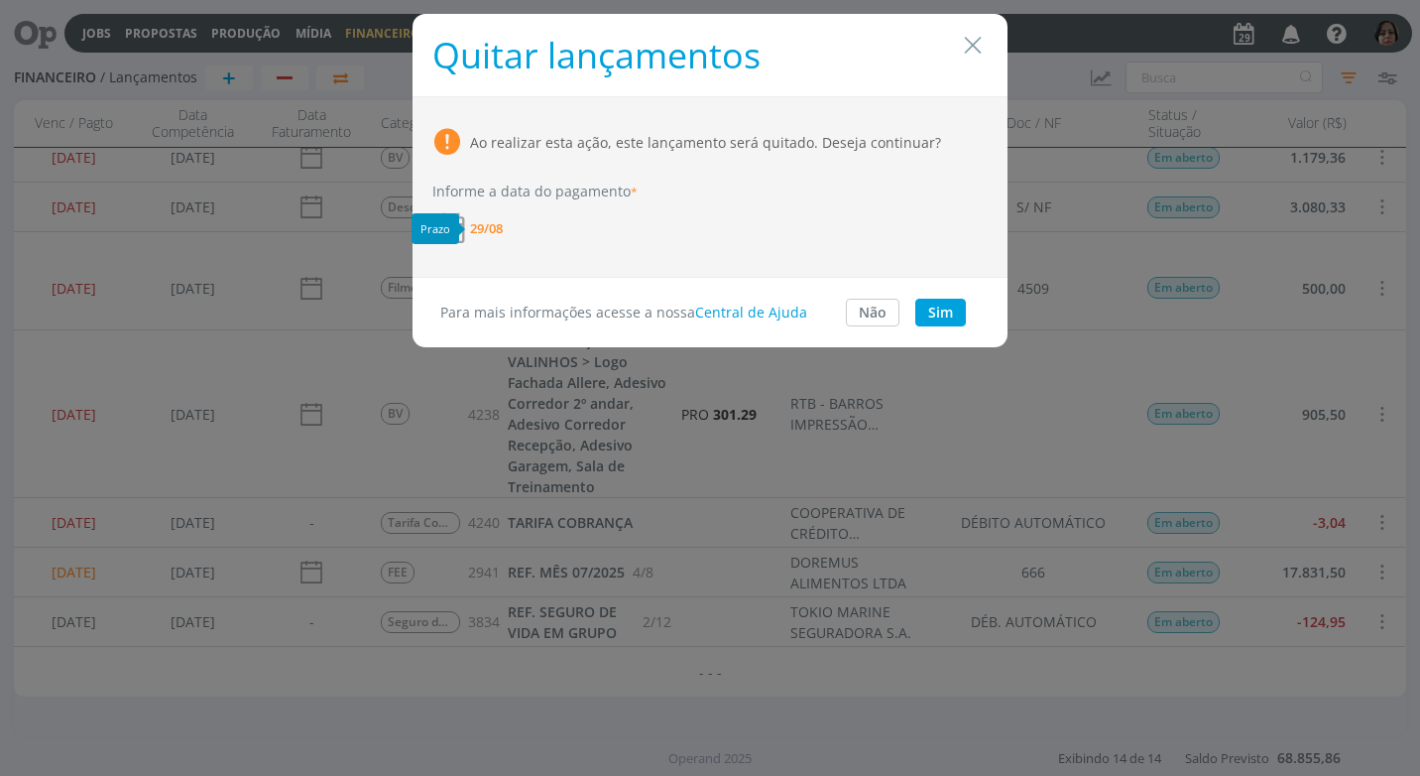
click at [495, 228] on span "29/08" at bounding box center [486, 228] width 33 height 13
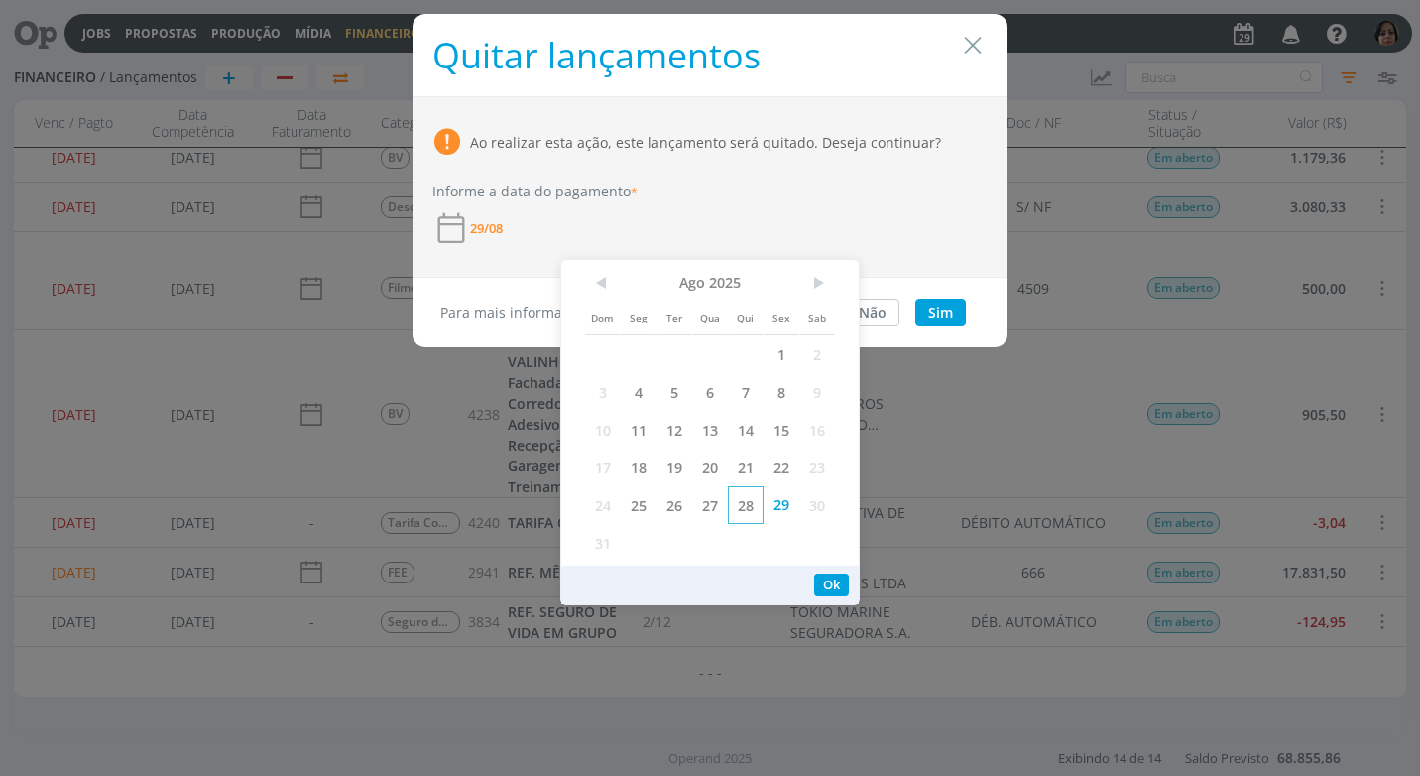
click at [744, 508] on span "28" at bounding box center [746, 505] width 36 height 38
click at [831, 586] on button "Ok" at bounding box center [831, 584] width 35 height 23
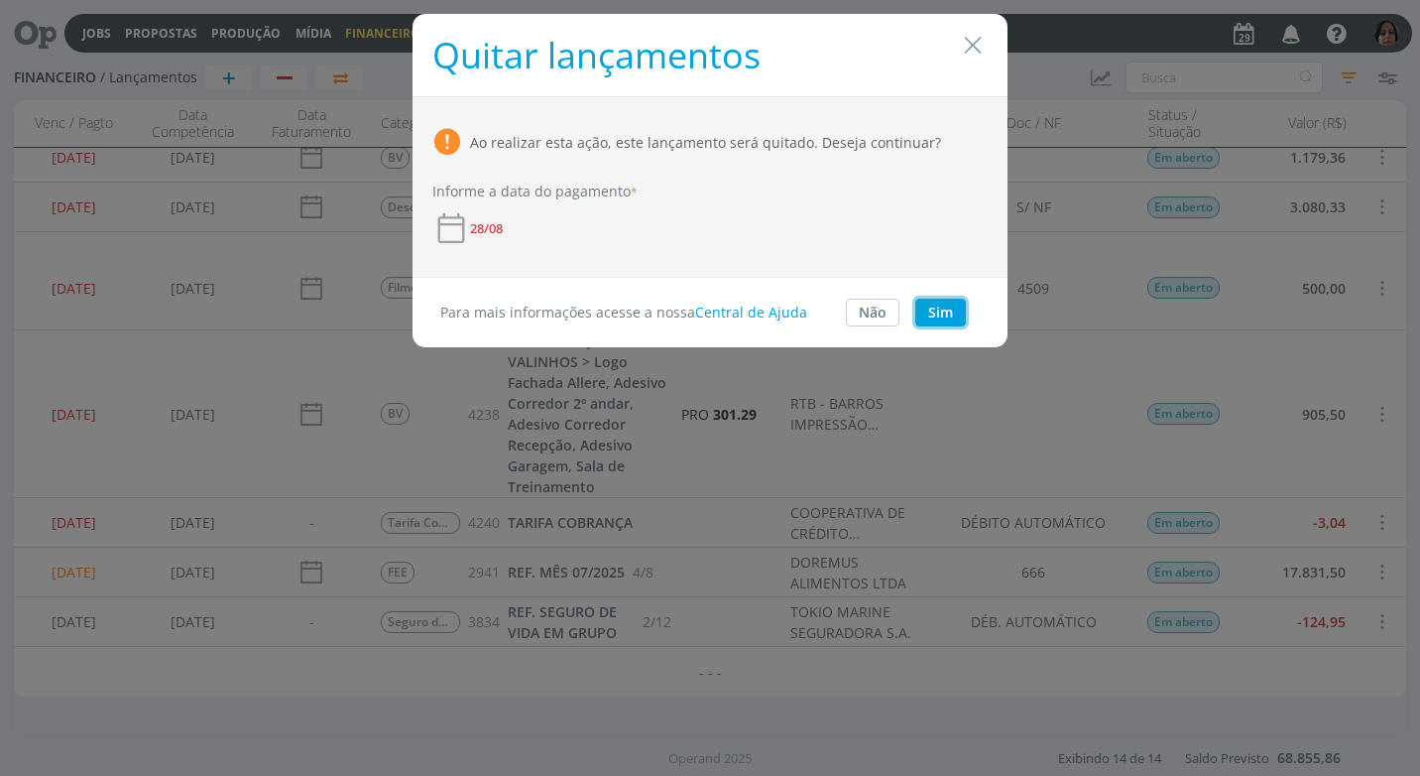
click at [940, 317] on button "Sim" at bounding box center [940, 313] width 51 height 28
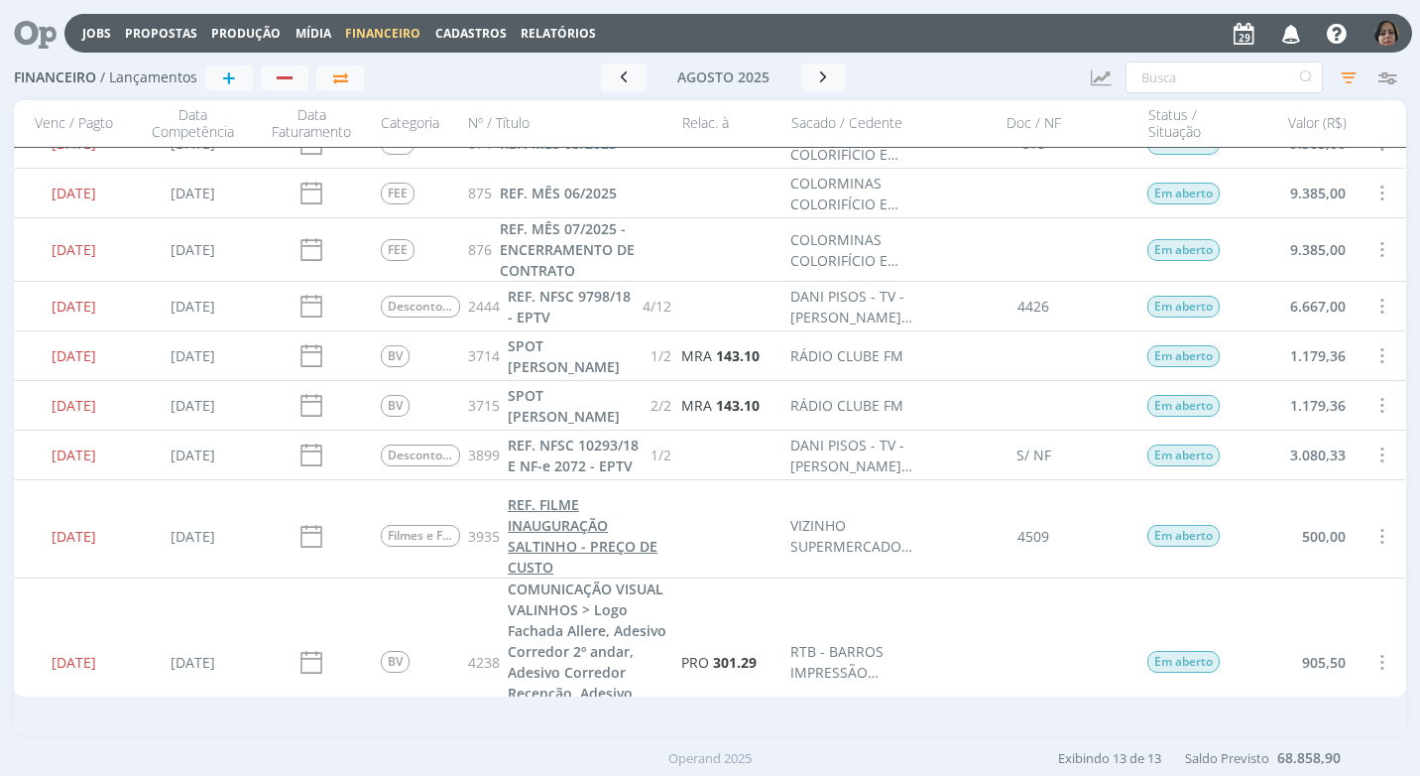
scroll to position [326, 0]
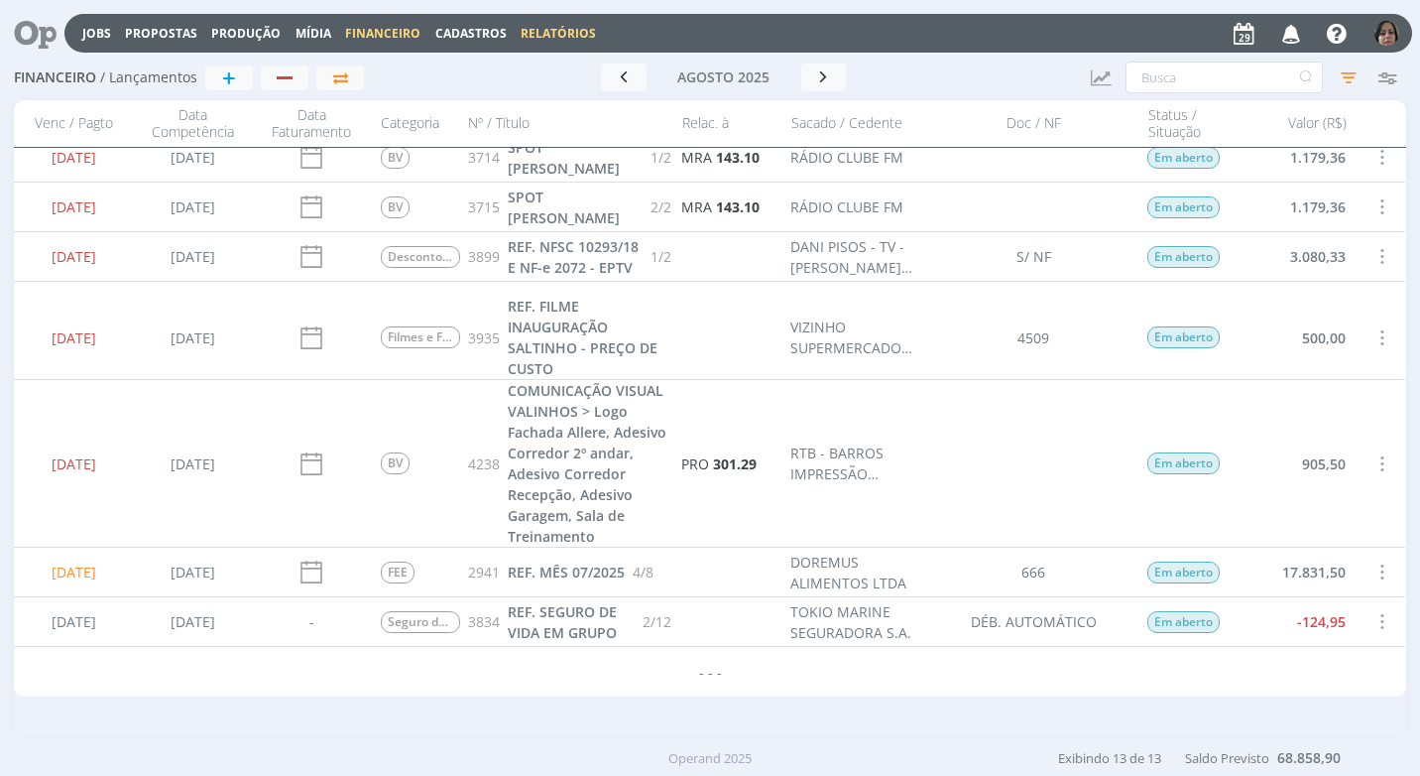
click at [559, 30] on link "Relatórios" at bounding box center [558, 33] width 75 height 17
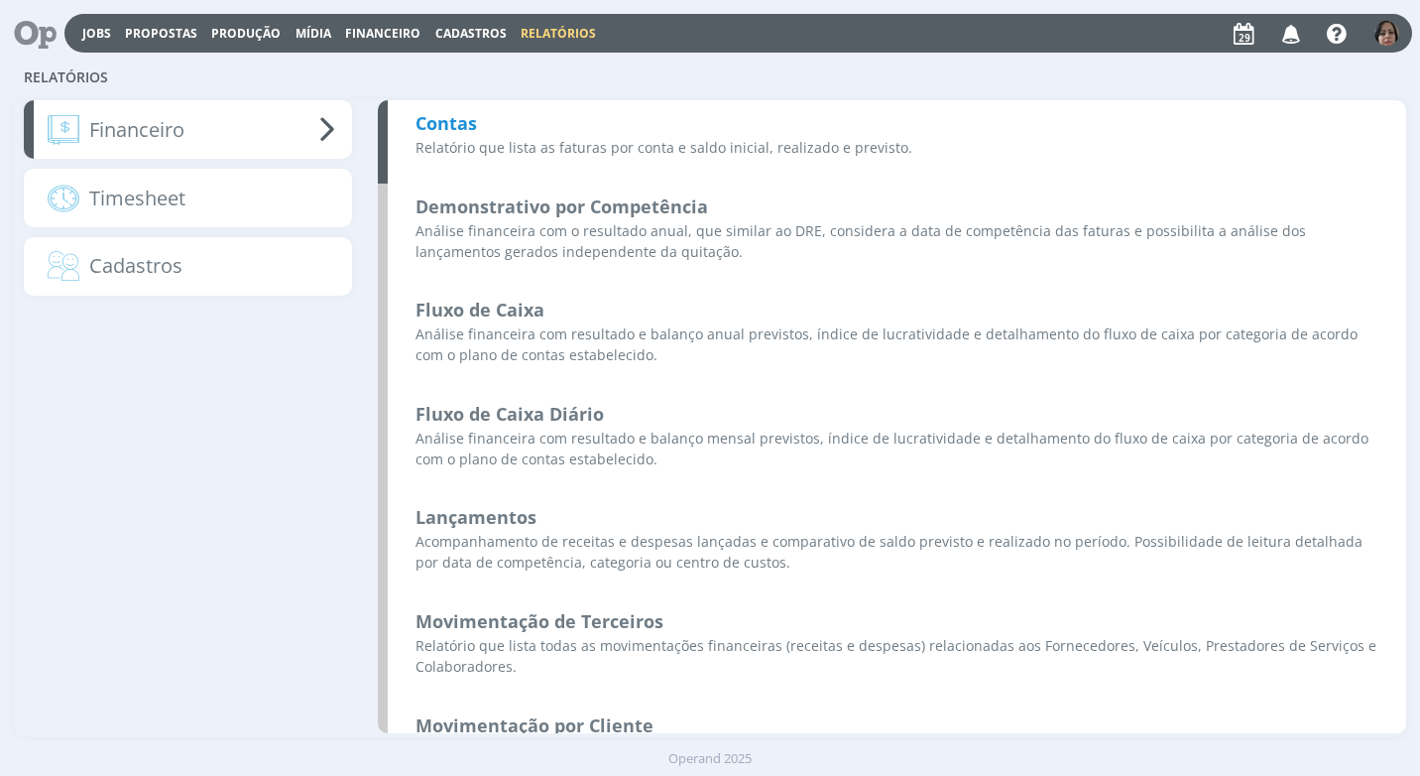
click at [461, 126] on b "Contas" at bounding box center [446, 123] width 61 height 24
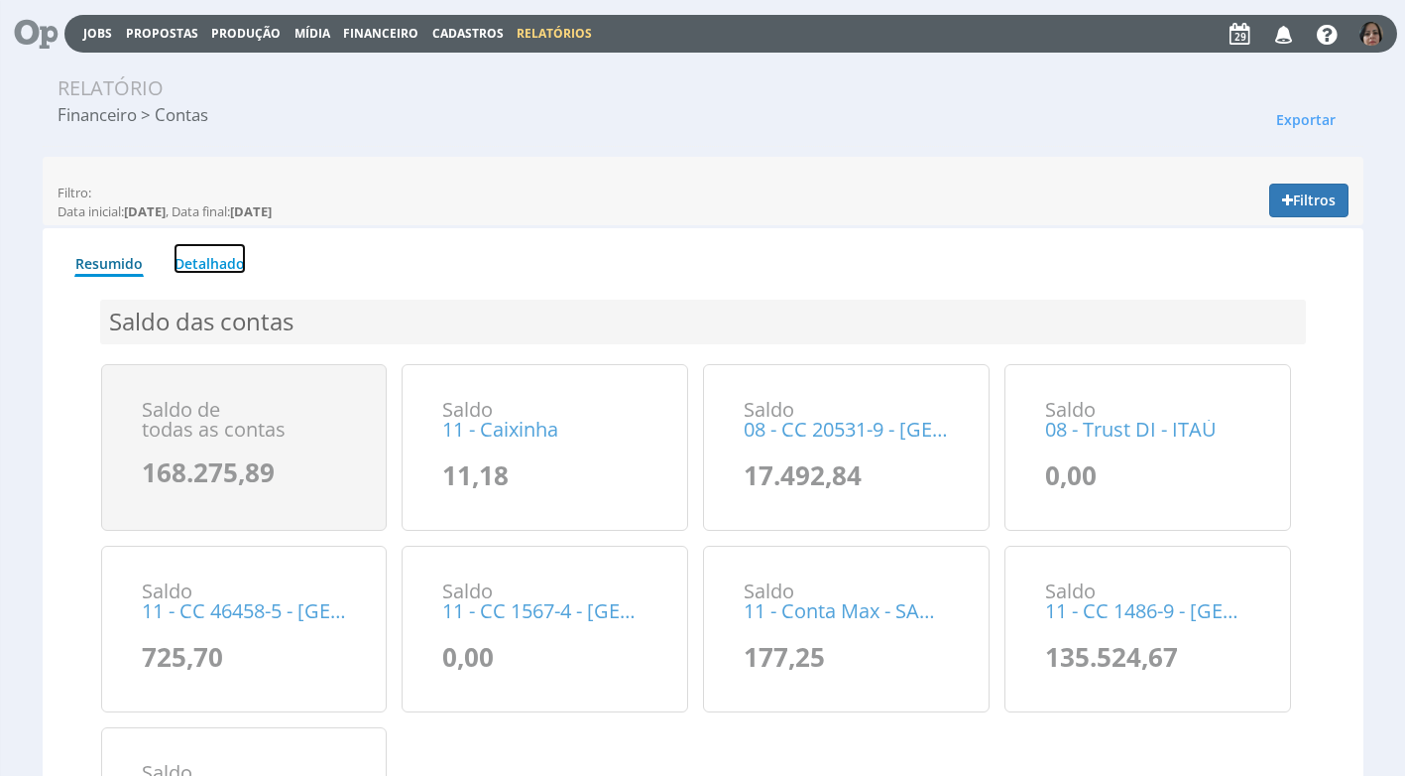
click at [188, 261] on link "Detalhado" at bounding box center [210, 258] width 72 height 31
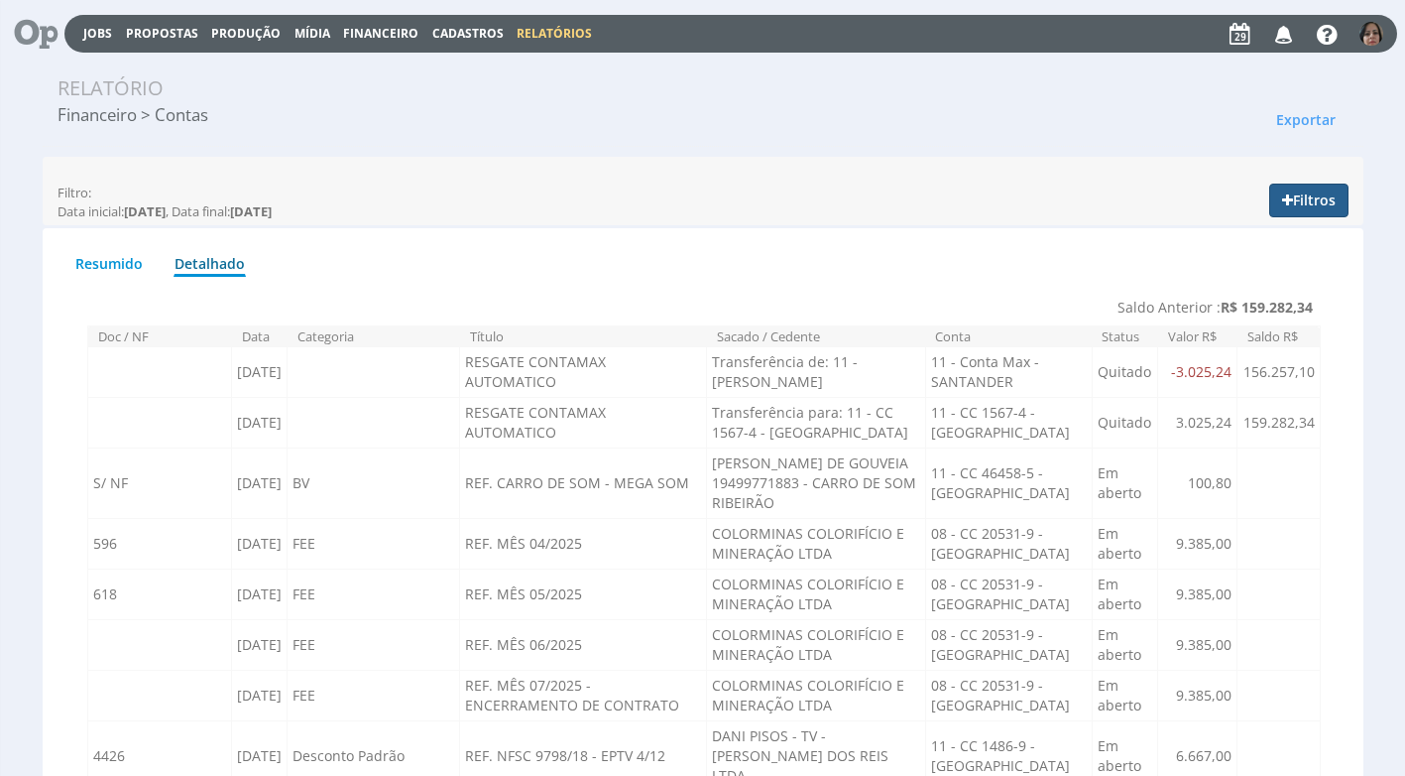
click at [1315, 203] on button "Filtros" at bounding box center [1308, 200] width 79 height 34
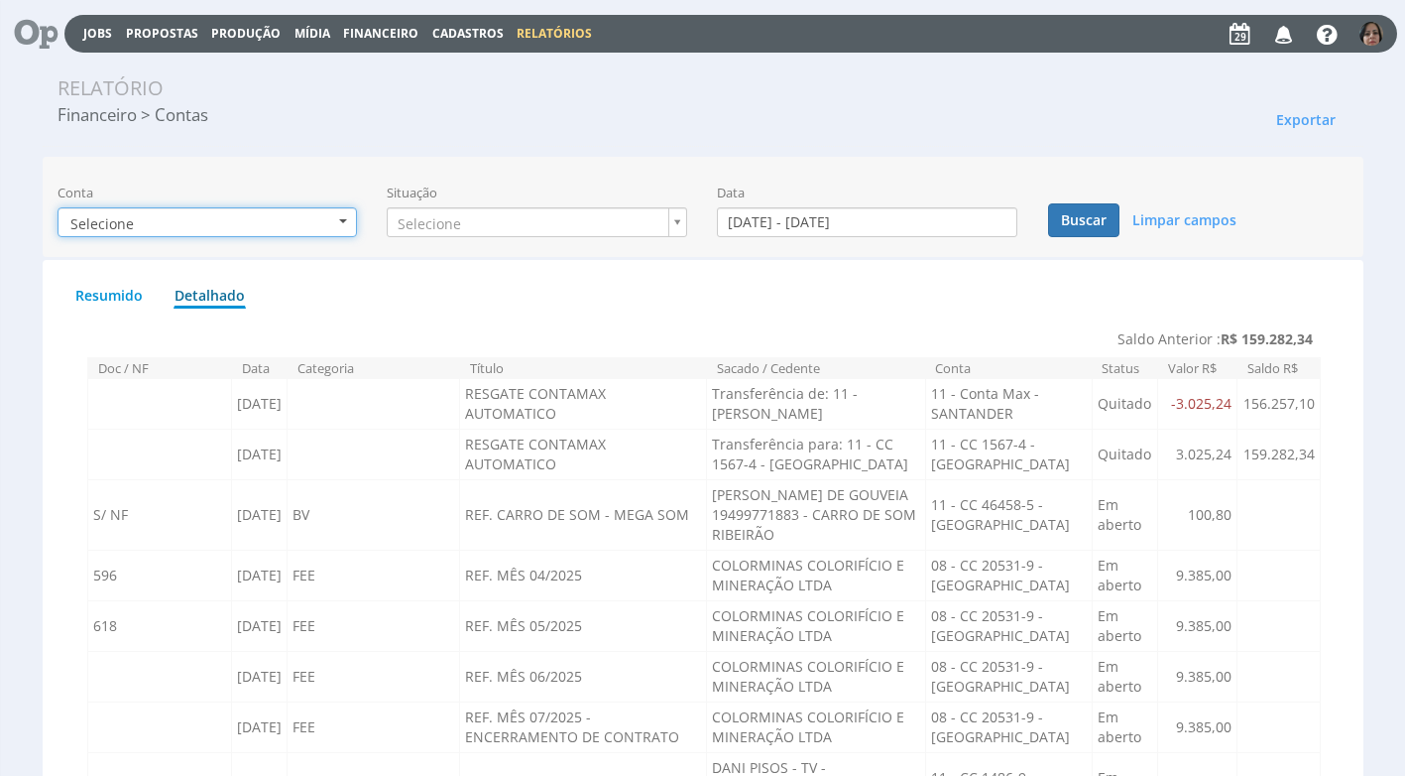
click at [348, 219] on button "Selecione" at bounding box center [208, 222] width 301 height 30
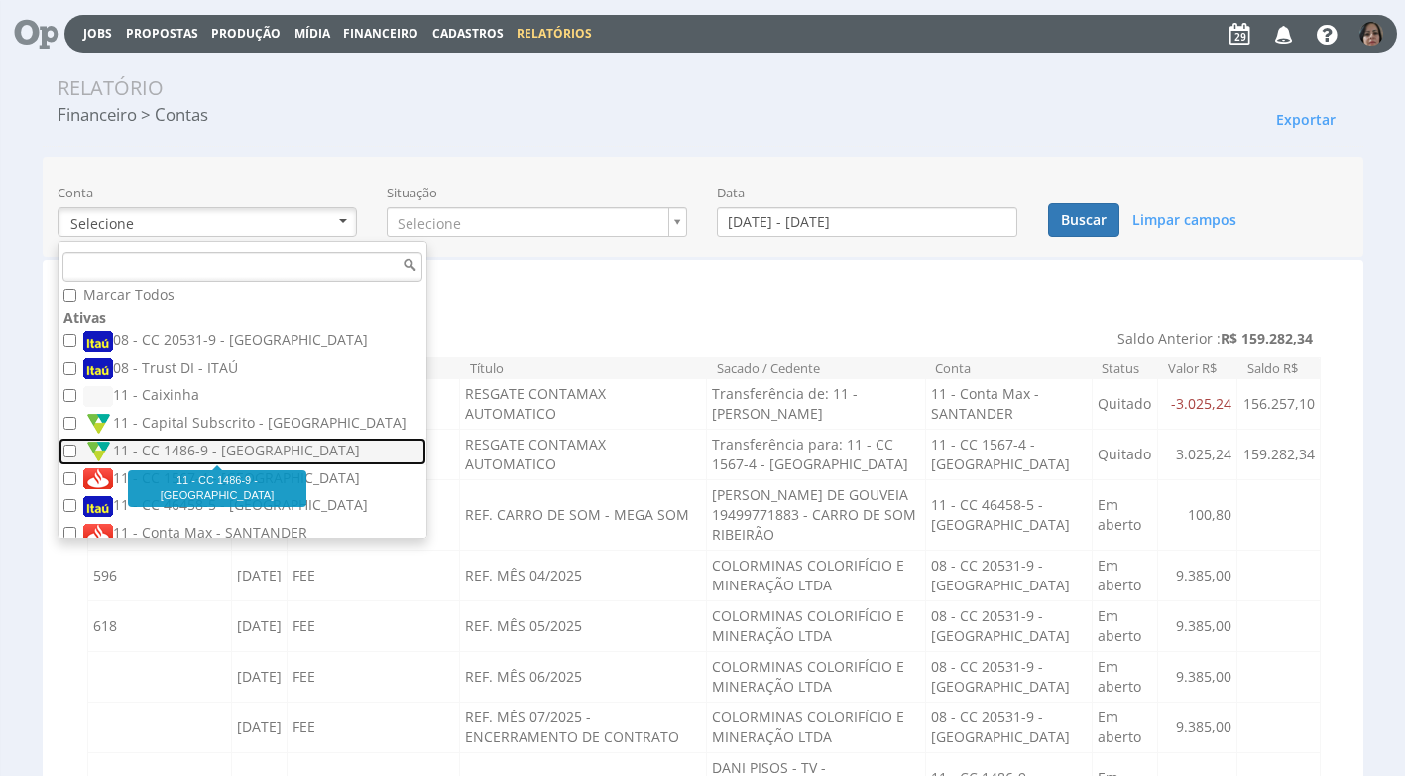
click at [247, 447] on label "11 - CC 1486-9 - [GEOGRAPHIC_DATA]" at bounding box center [244, 451] width 323 height 22
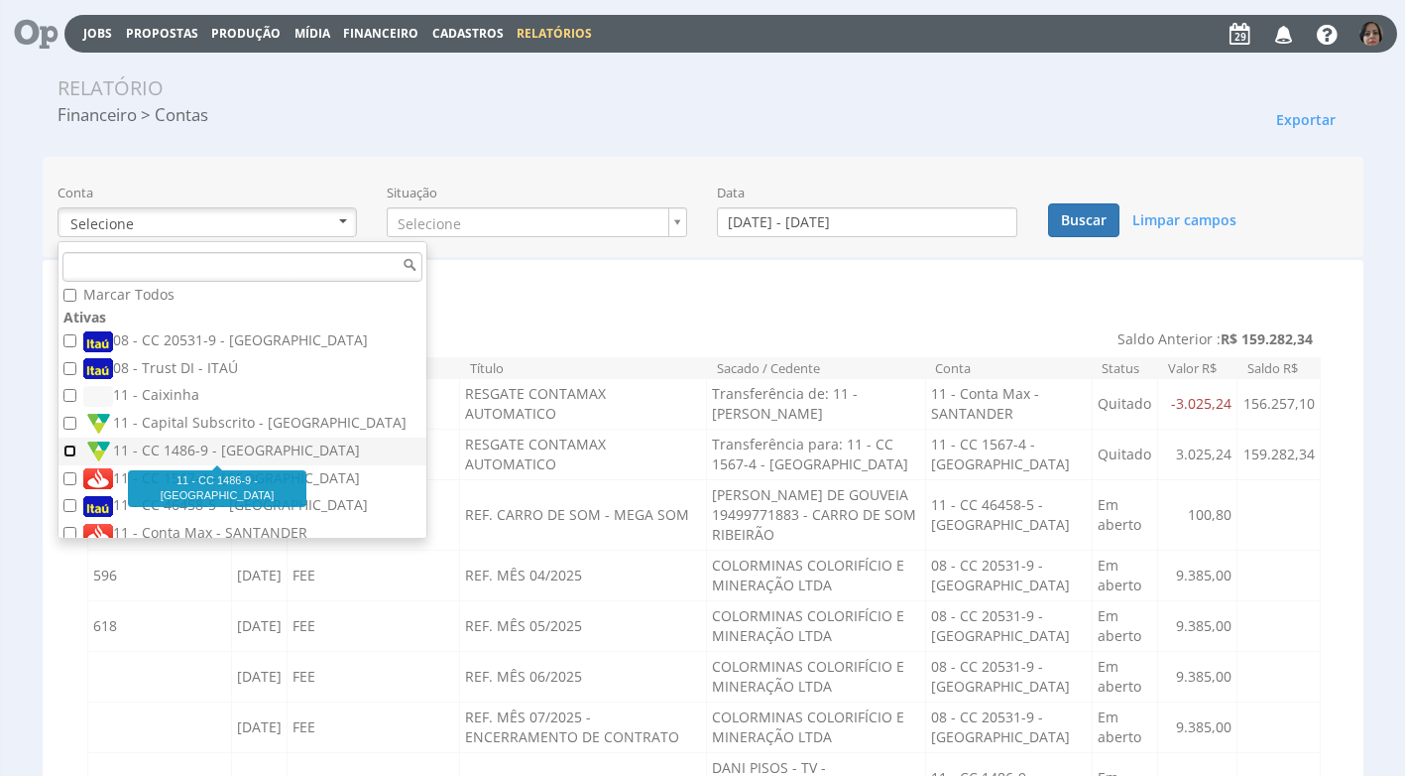
click at [76, 447] on input "11 - CC 1486-9 - [GEOGRAPHIC_DATA]" at bounding box center [69, 450] width 13 height 13
checkbox input "true"
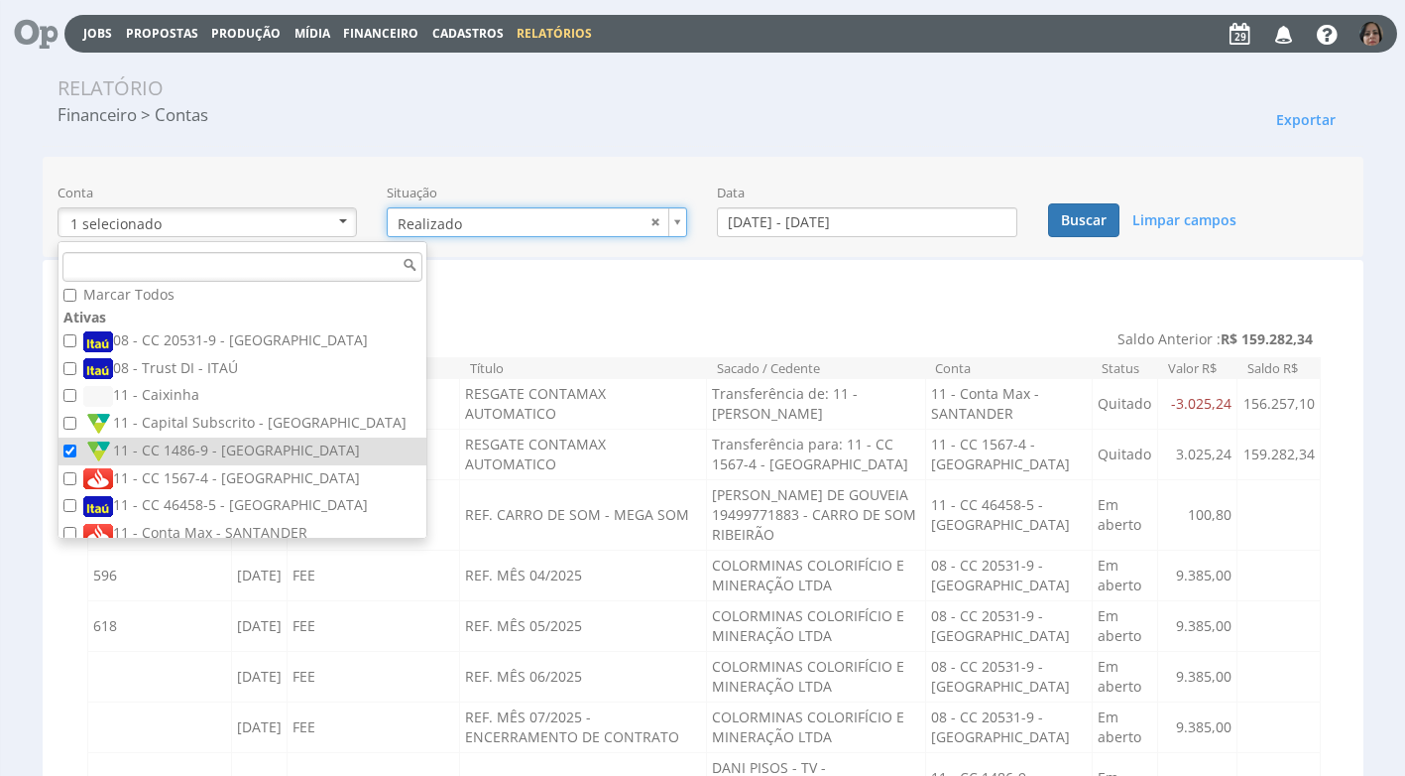
type input "realizado"
click at [751, 222] on input "01/08/2025 - 31/08/2025" at bounding box center [867, 222] width 301 height 30
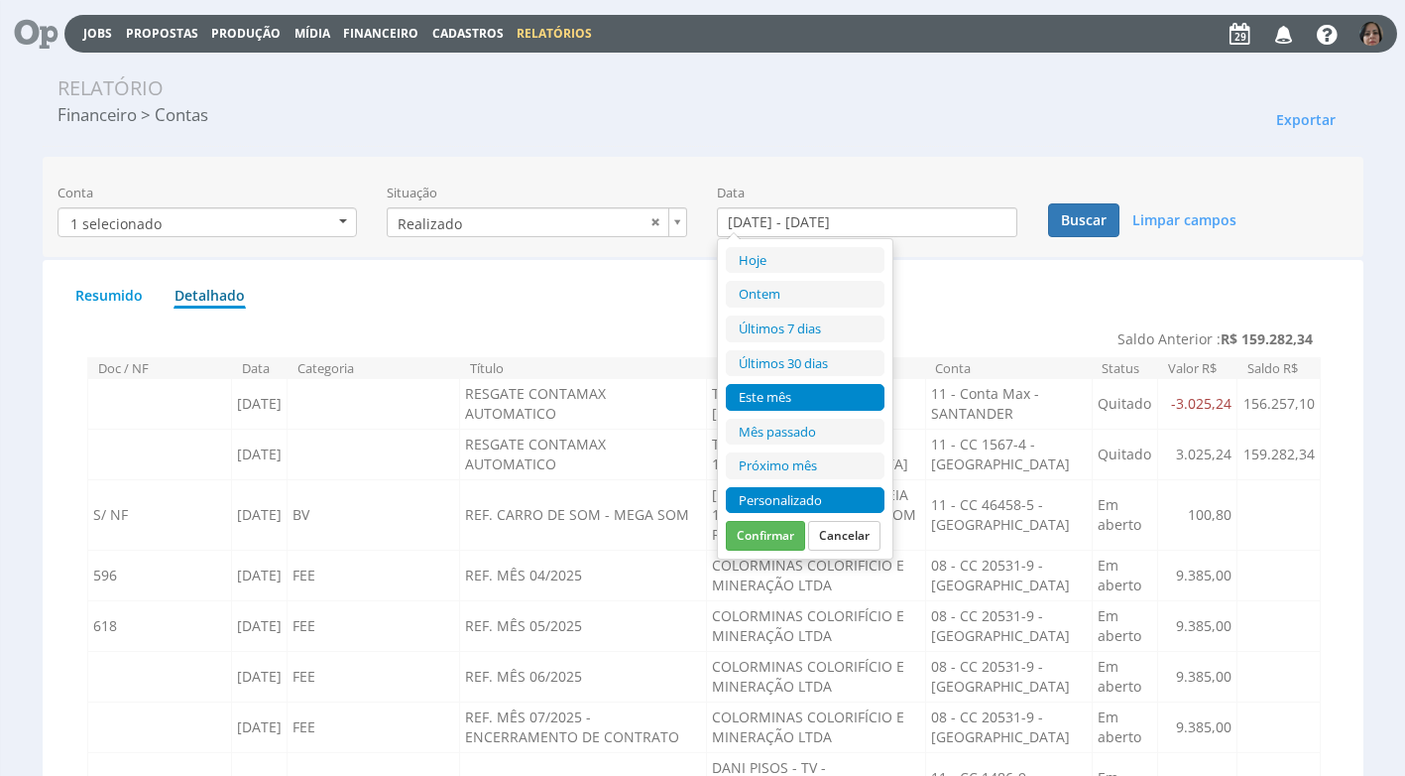
click at [775, 498] on li "Personalizado" at bounding box center [805, 500] width 159 height 27
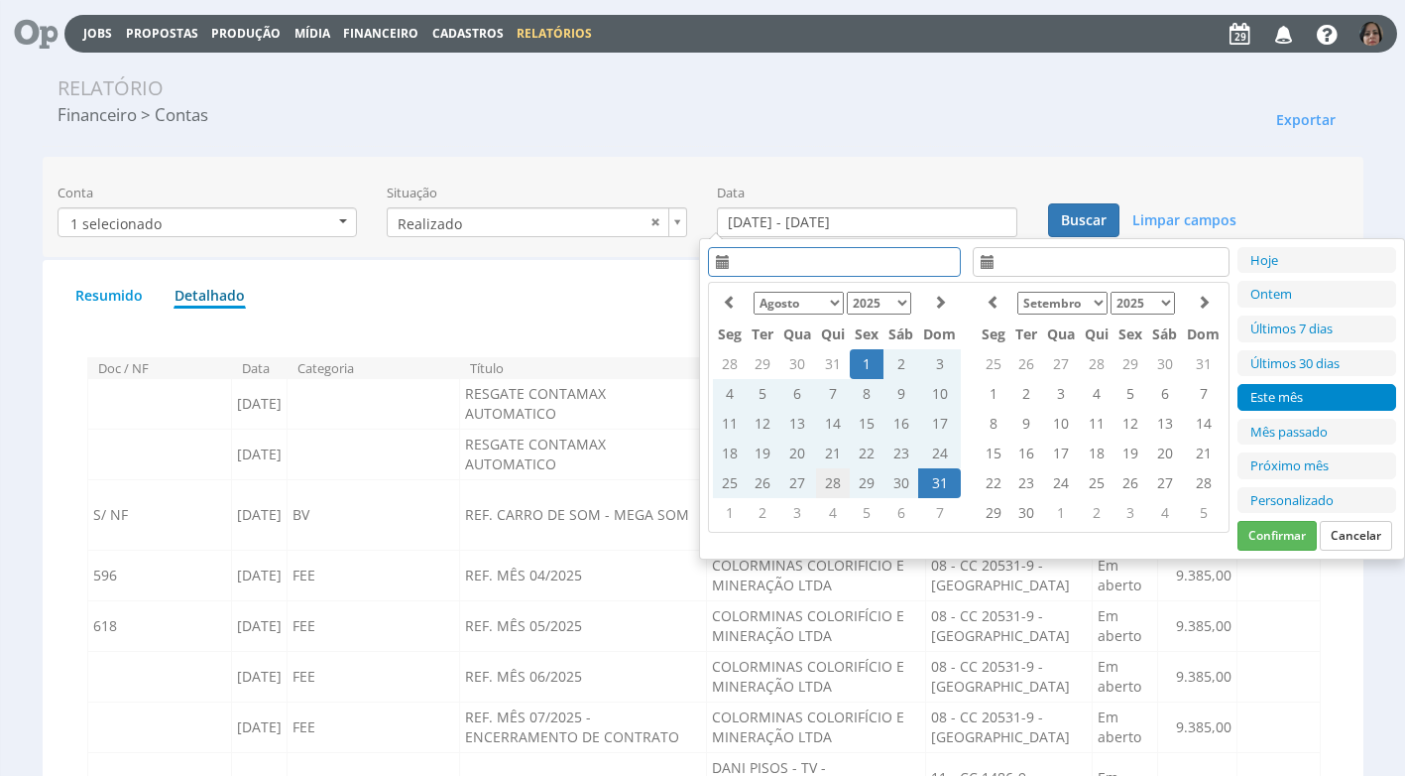
click at [823, 486] on td "28" at bounding box center [833, 483] width 34 height 30
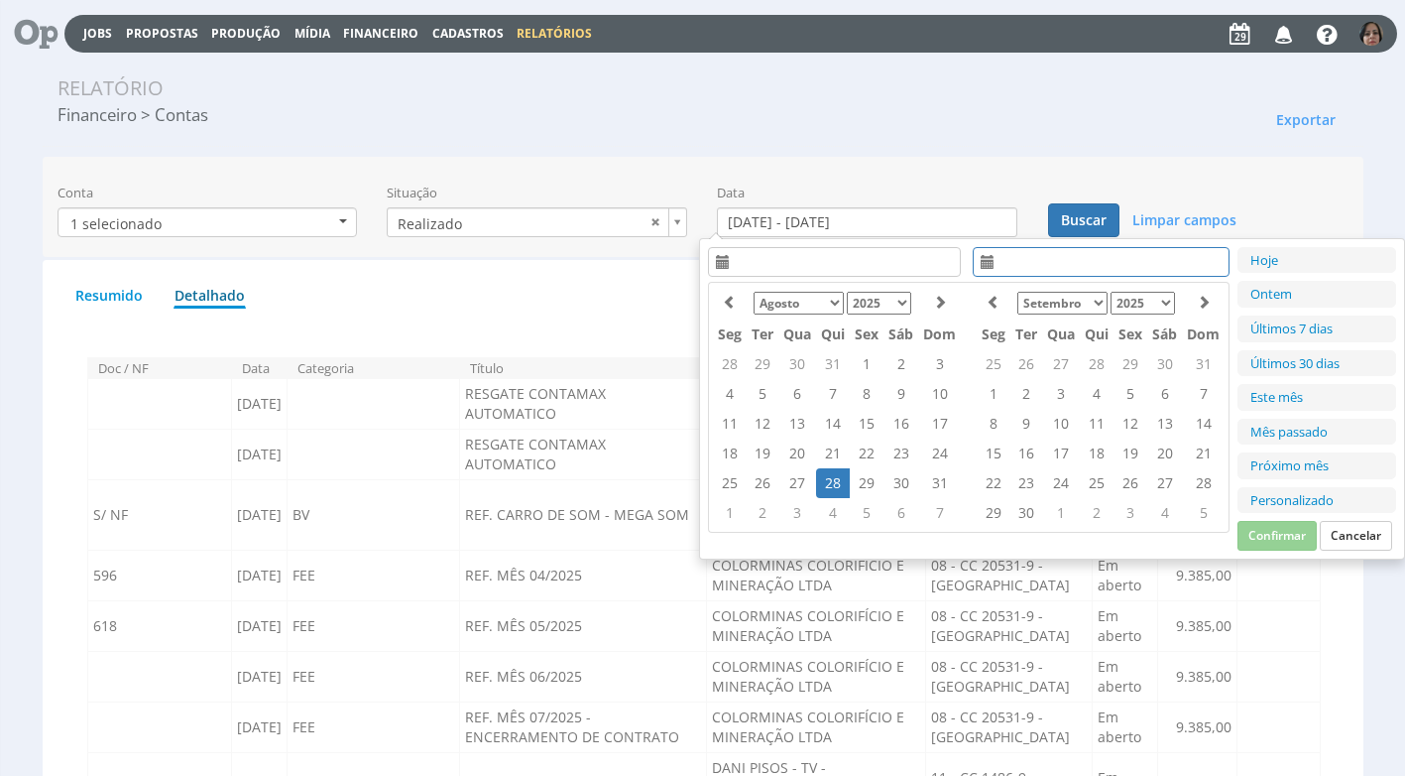
click at [823, 486] on td "28" at bounding box center [833, 483] width 34 height 30
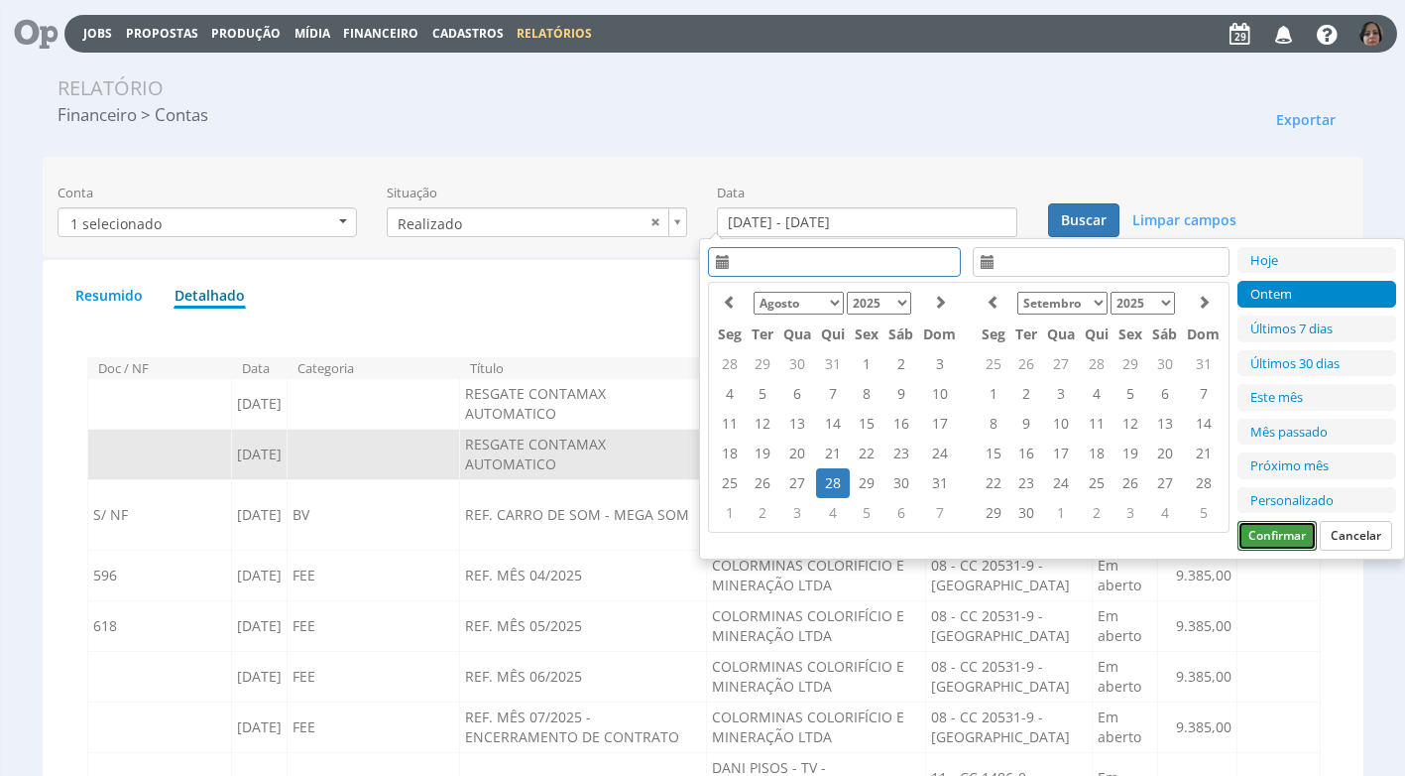
drag, startPoint x: 1282, startPoint y: 538, endPoint x: 1247, endPoint y: 473, distance: 73.7
click at [1282, 536] on button "Confirmar" at bounding box center [1277, 536] width 79 height 30
type input "28/08/2025 - 28/08/2025"
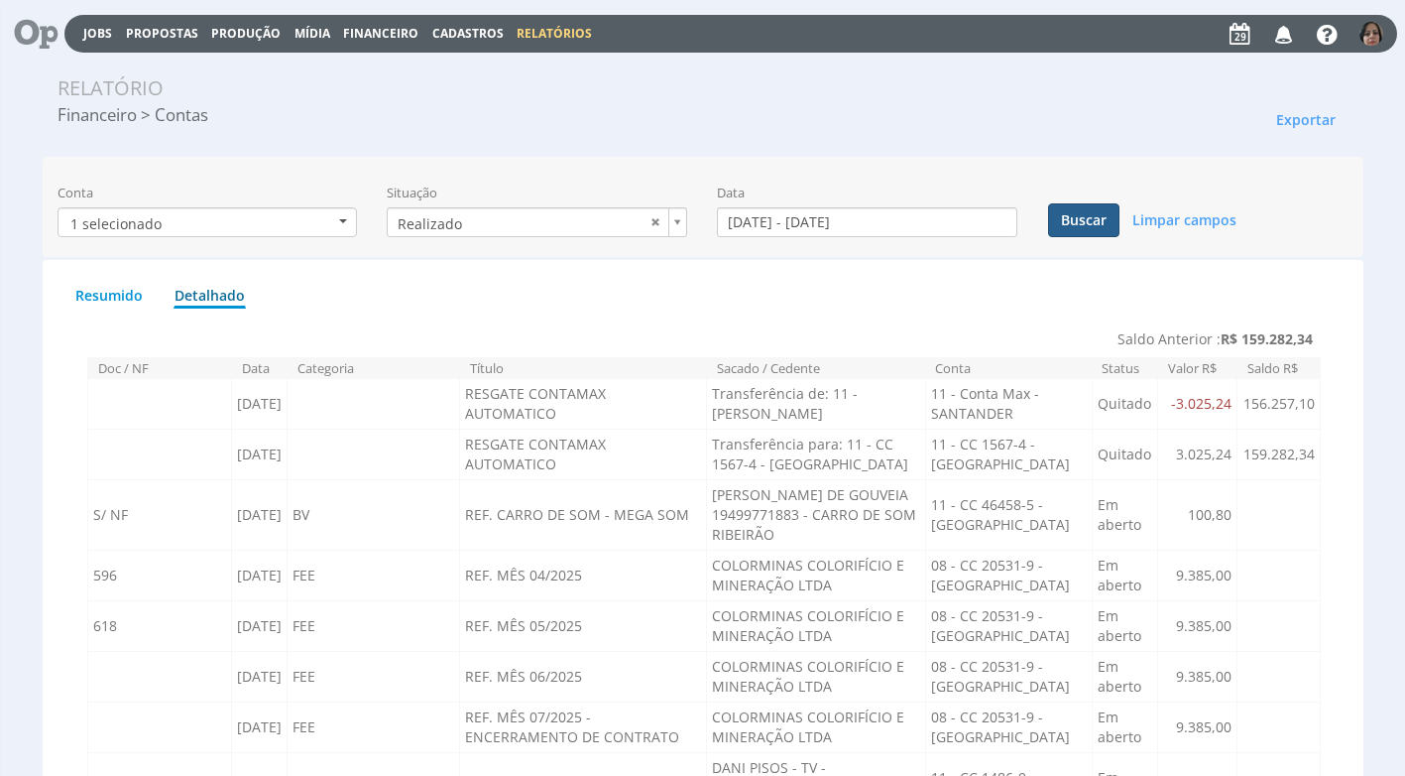
click at [1073, 219] on button "Buscar" at bounding box center [1083, 220] width 71 height 34
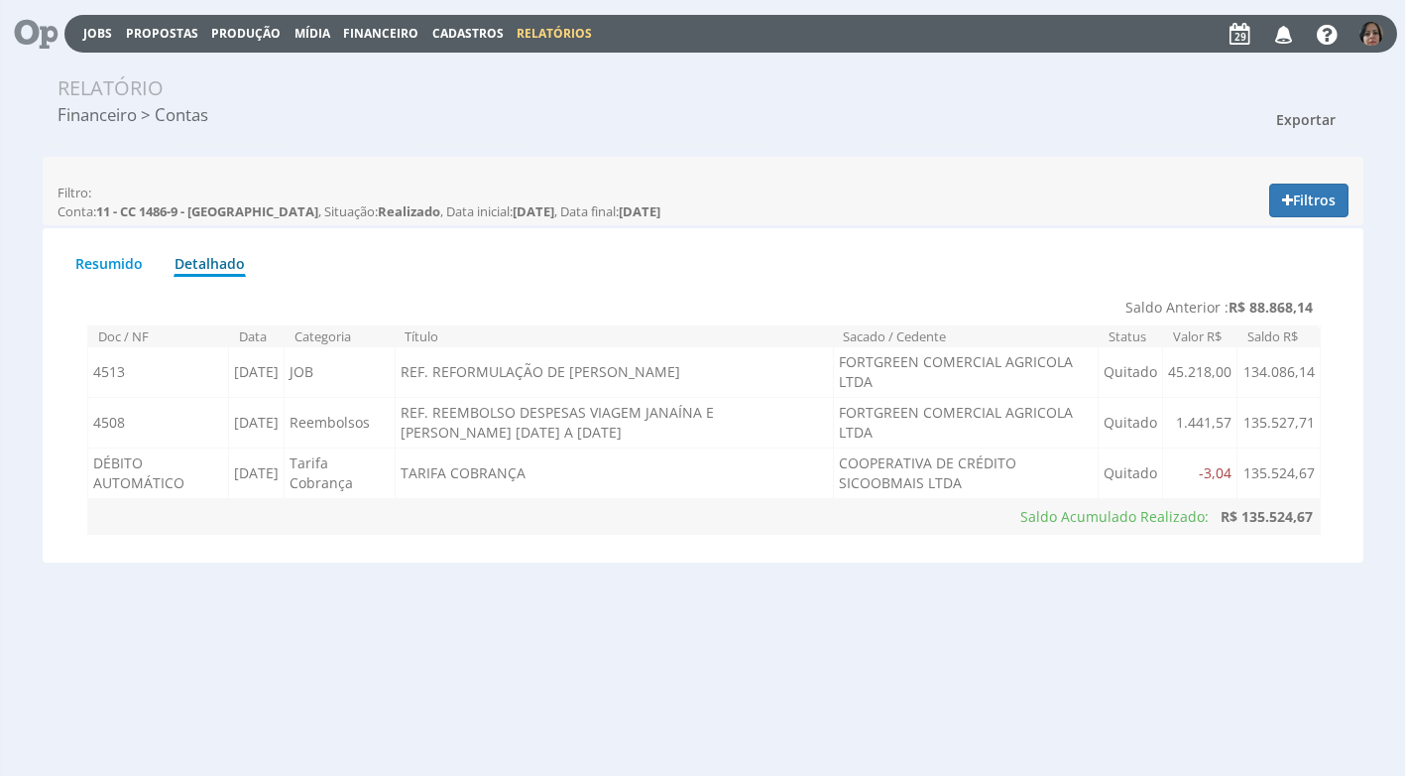
click at [1294, 124] on span "Exportar" at bounding box center [1306, 119] width 60 height 19
click at [1226, 203] on link "Imprimir" at bounding box center [1269, 209] width 157 height 26
click at [385, 28] on span "Financeiro" at bounding box center [380, 33] width 75 height 17
click at [360, 63] on link "Lançamentos" at bounding box center [383, 64] width 167 height 29
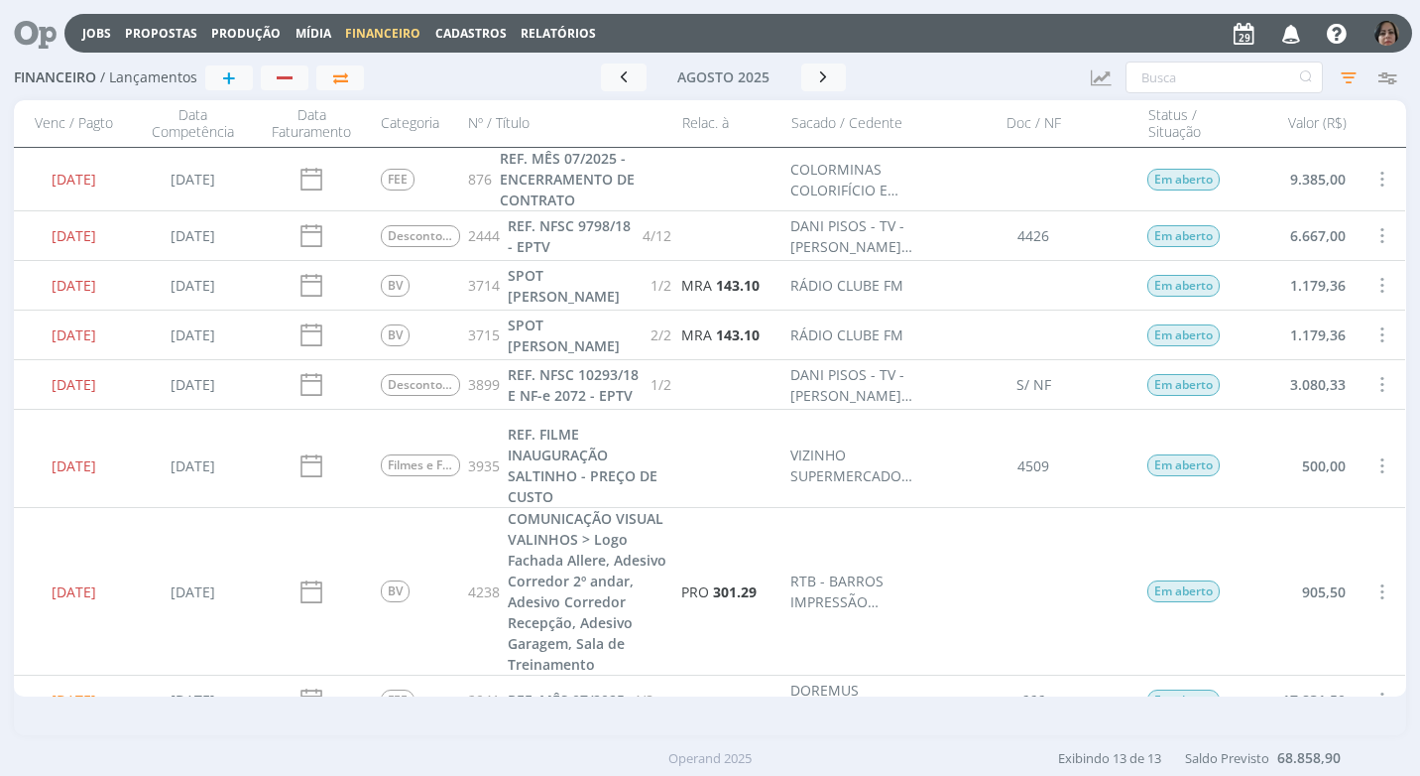
scroll to position [298, 0]
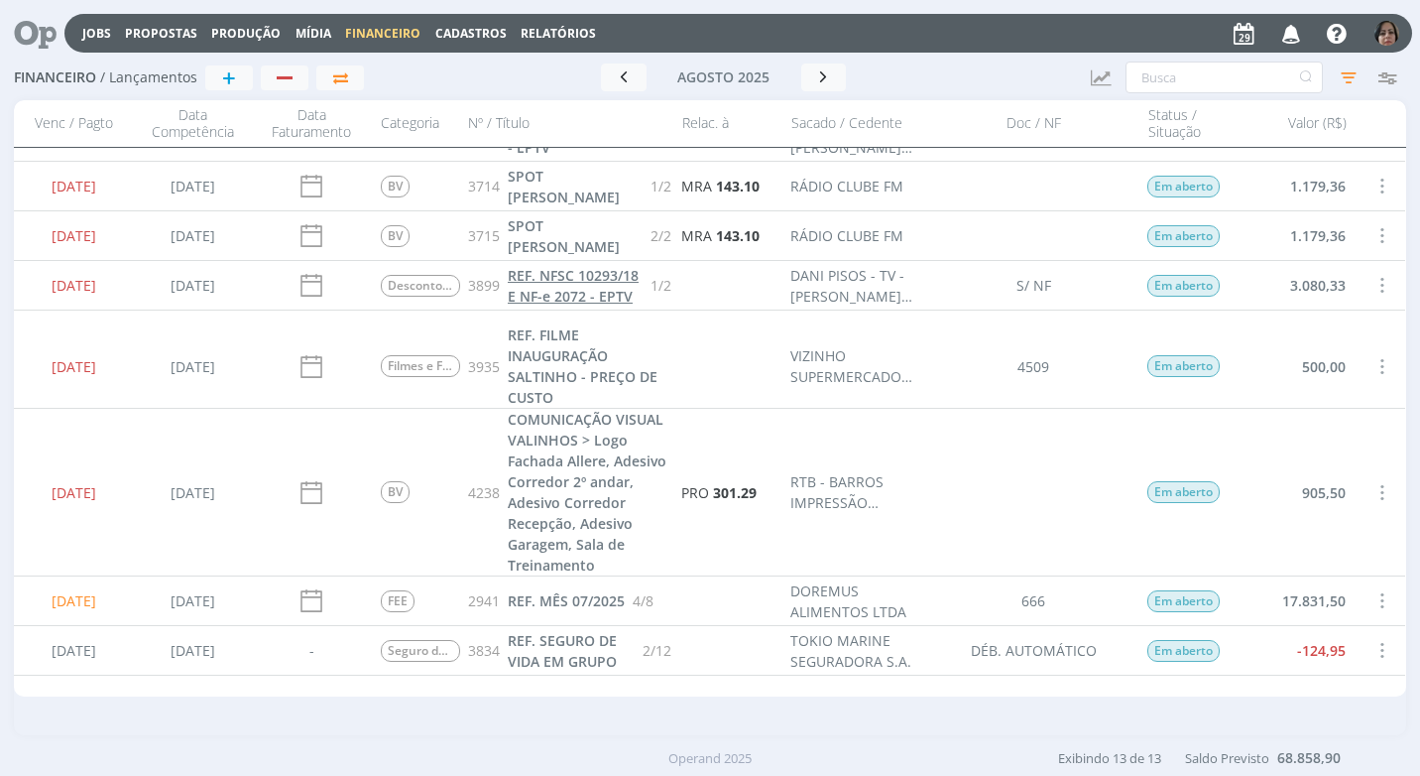
click at [553, 293] on span "REF. NFSC 10293/18 E NF-e 2072 - EPTV" at bounding box center [573, 286] width 131 height 40
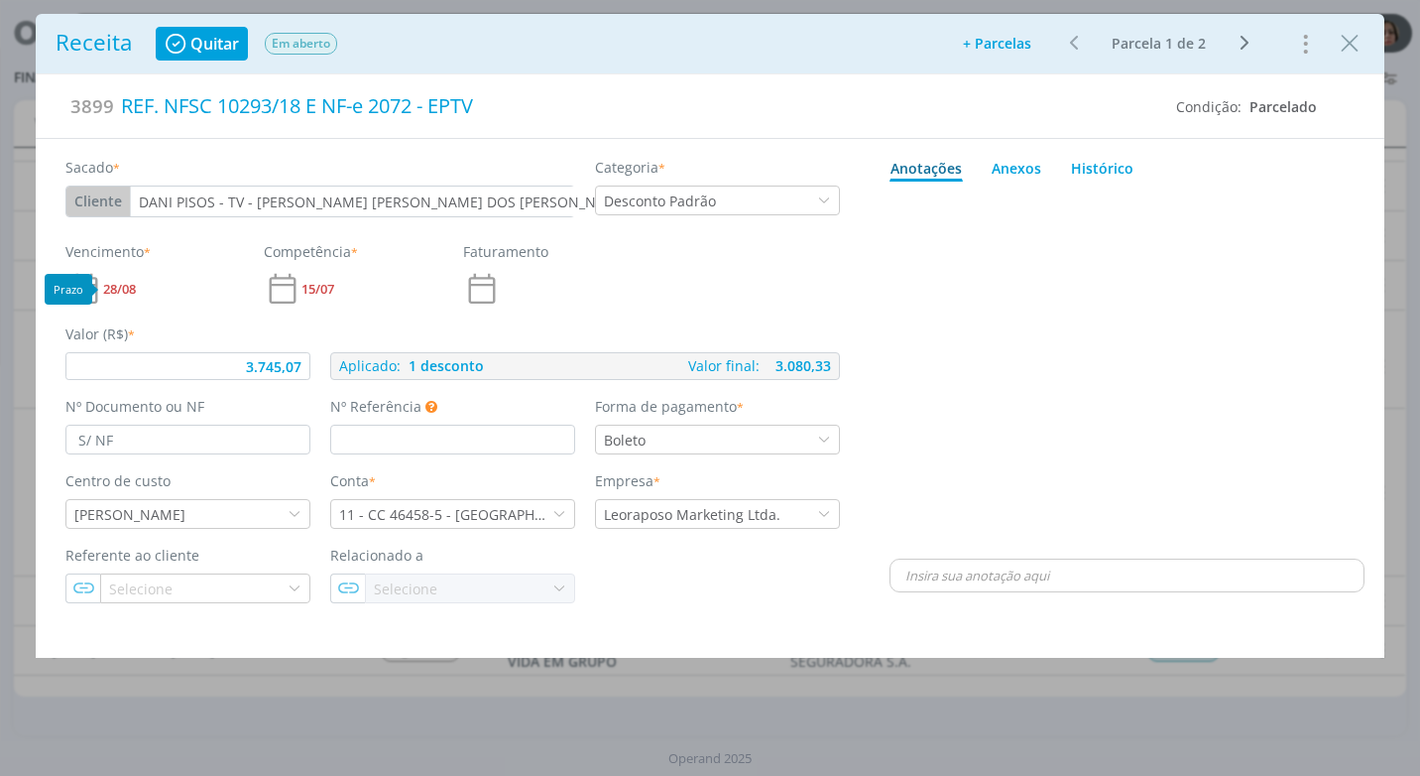
click at [128, 288] on span "28/08" at bounding box center [119, 289] width 33 height 13
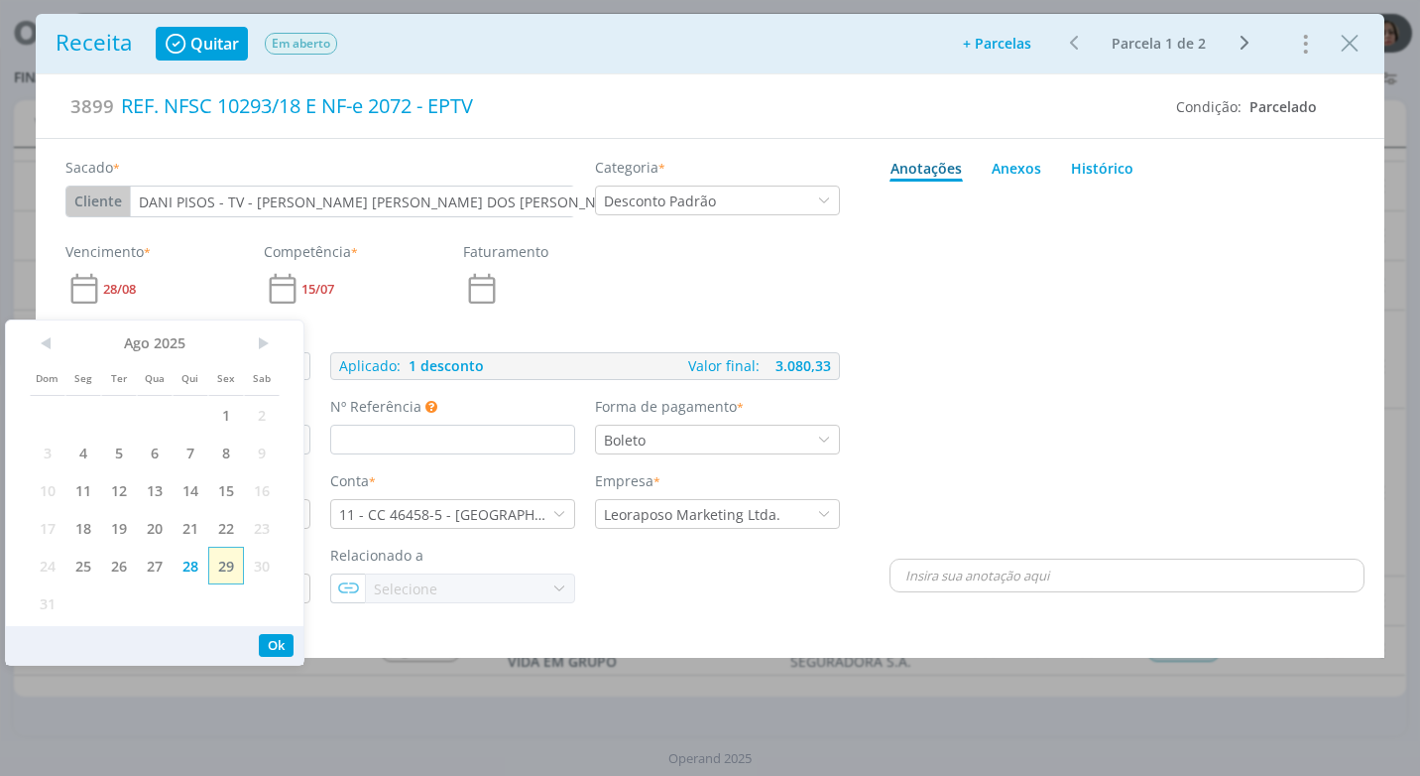
click at [221, 571] on span "29" at bounding box center [226, 565] width 36 height 38
click at [276, 645] on button "Ok" at bounding box center [276, 645] width 35 height 23
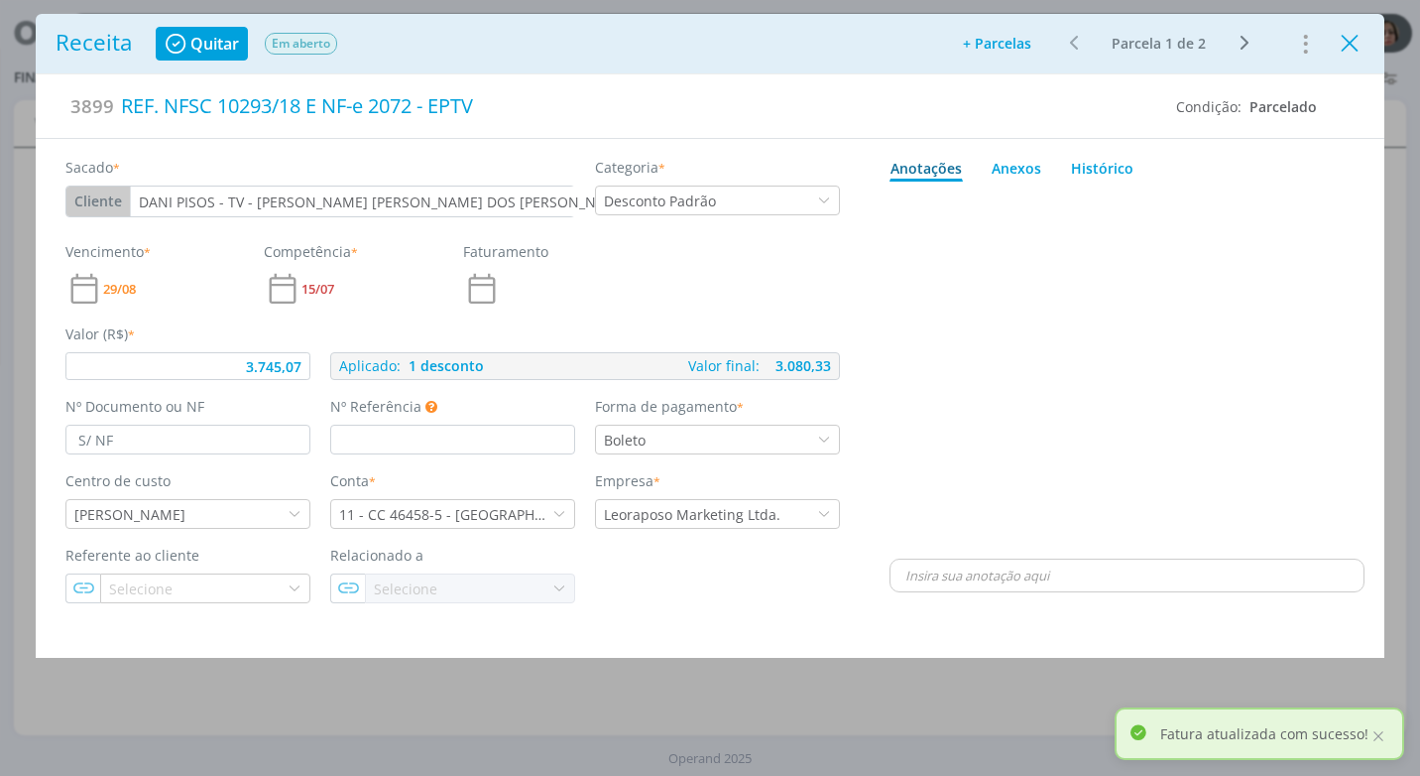
type input "3.745,07"
click at [1352, 52] on icon "Close" at bounding box center [1350, 44] width 30 height 30
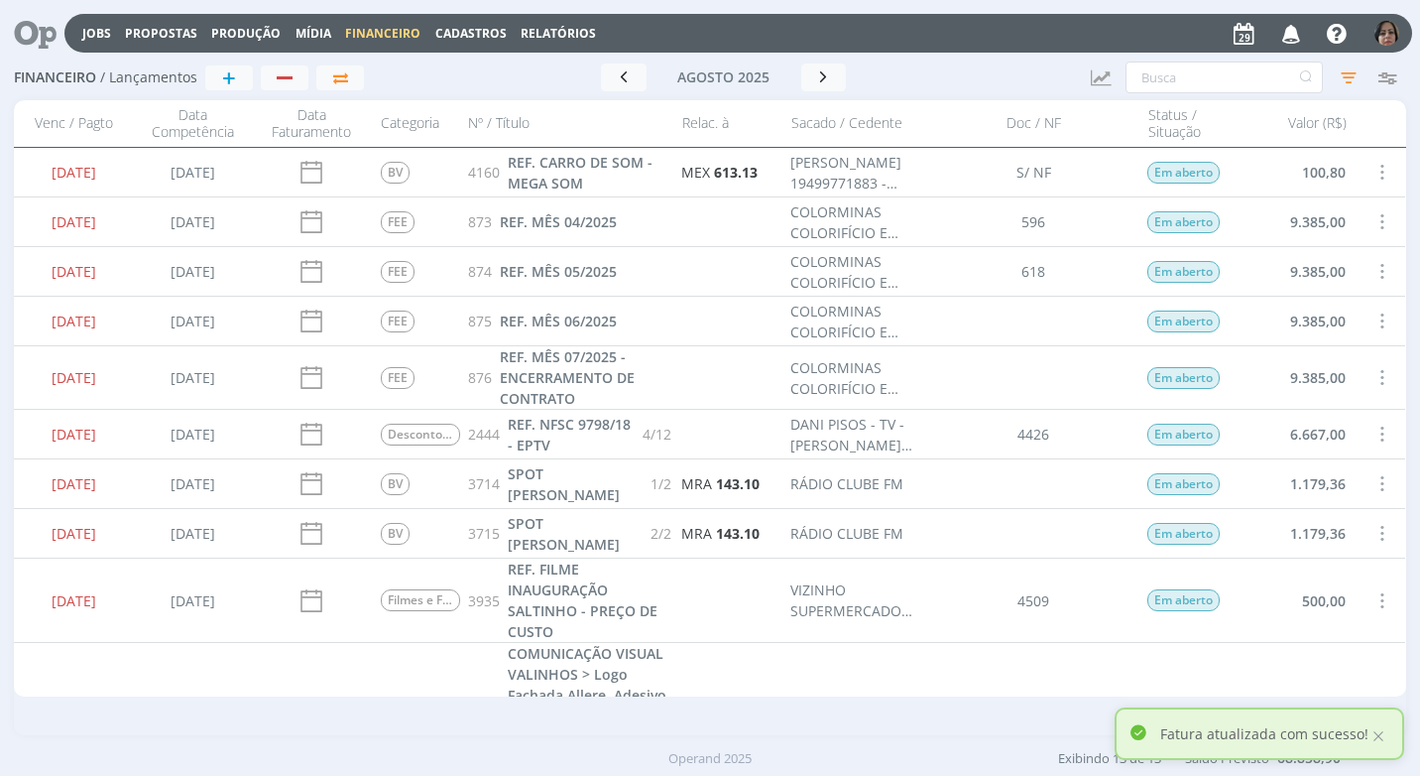
scroll to position [198, 0]
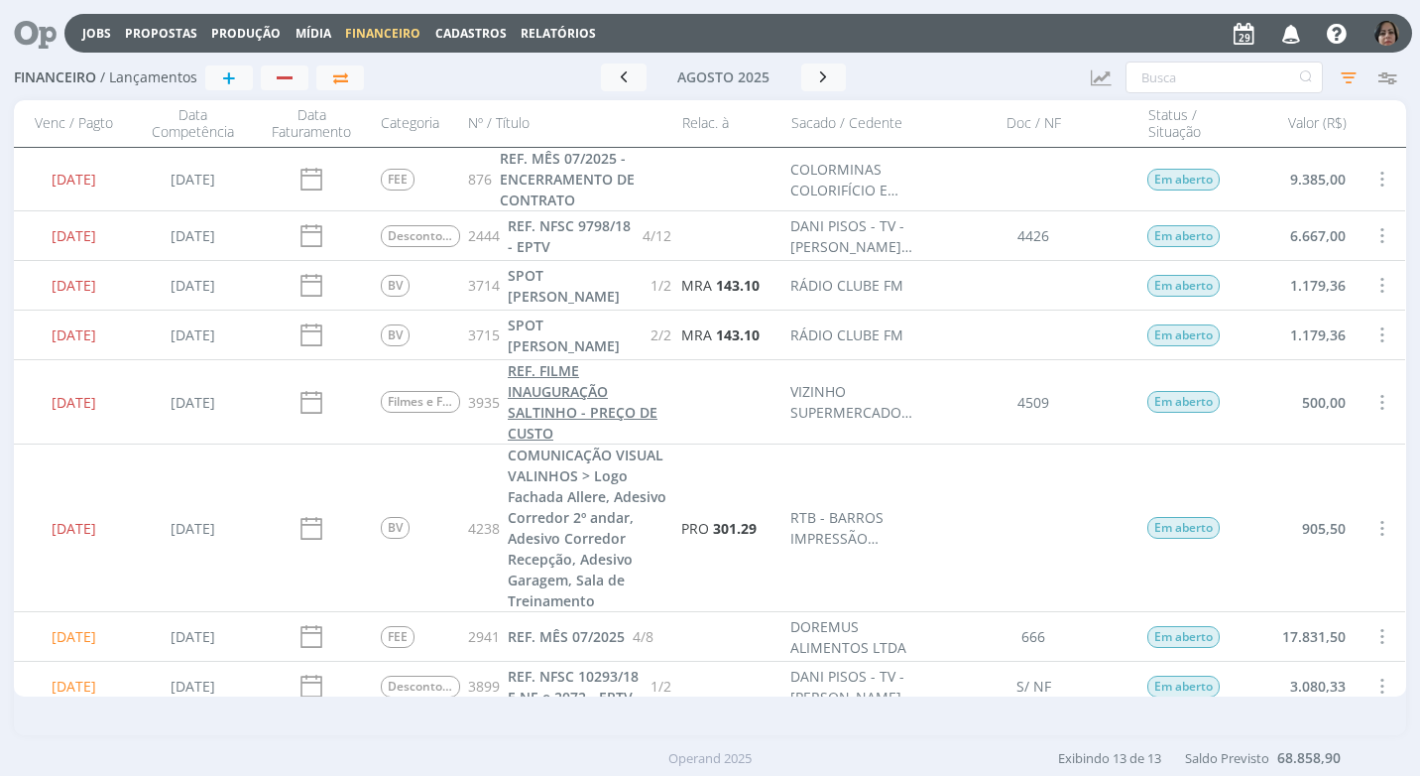
click at [565, 400] on span "REF. FILME INAUGURAÇÃO SALTINHO - PREÇO DE CUSTO" at bounding box center [583, 401] width 150 height 81
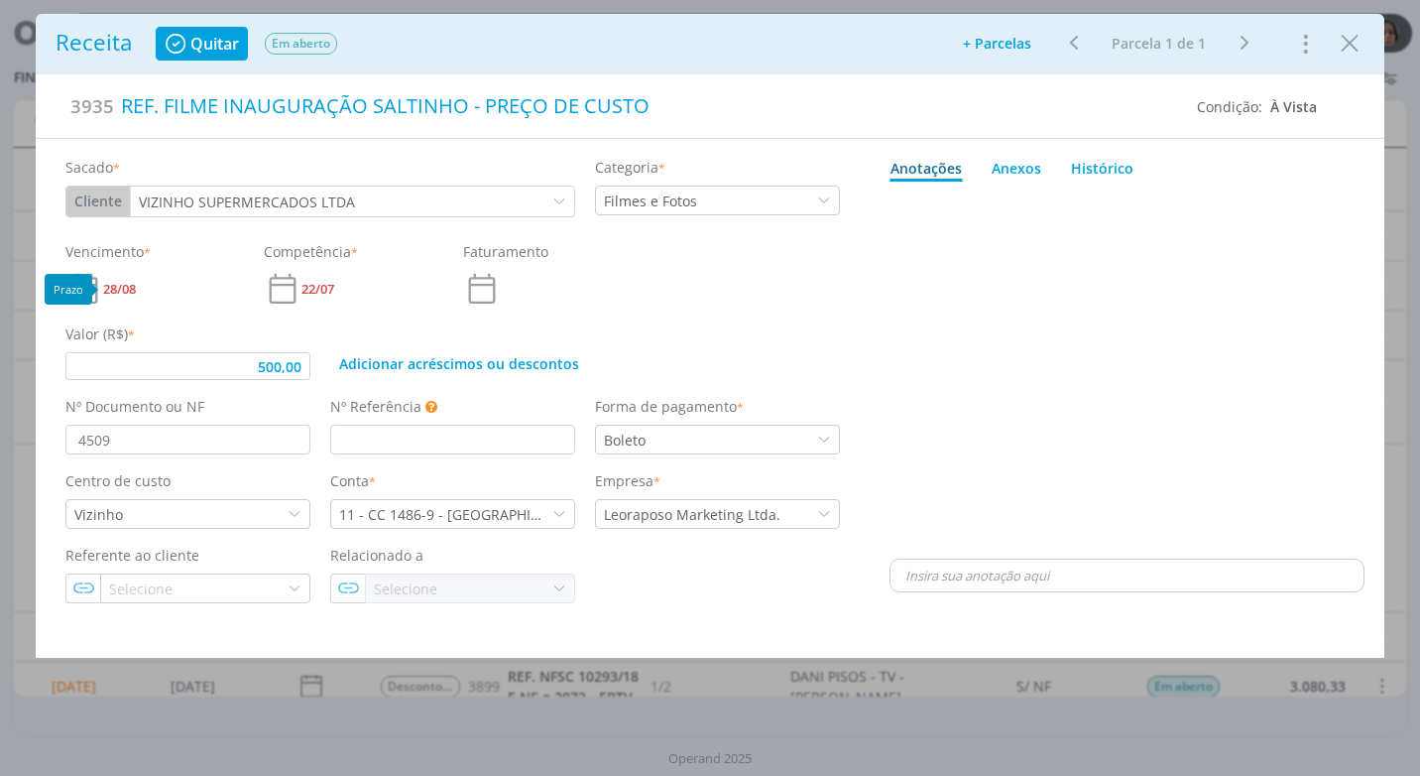
click at [123, 283] on span "28/08" at bounding box center [119, 289] width 33 height 13
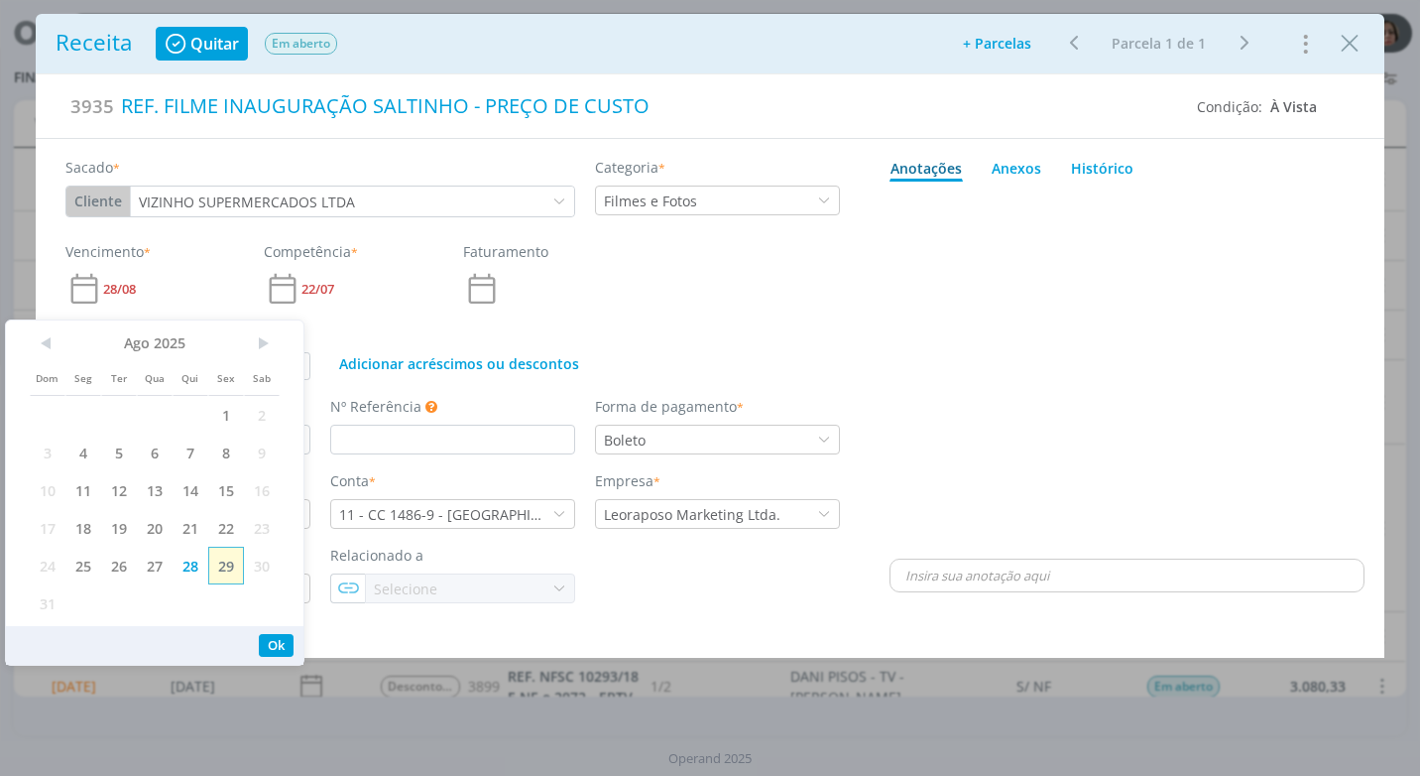
click at [232, 568] on span "29" at bounding box center [226, 565] width 36 height 38
click at [285, 643] on button "Ok" at bounding box center [276, 645] width 35 height 23
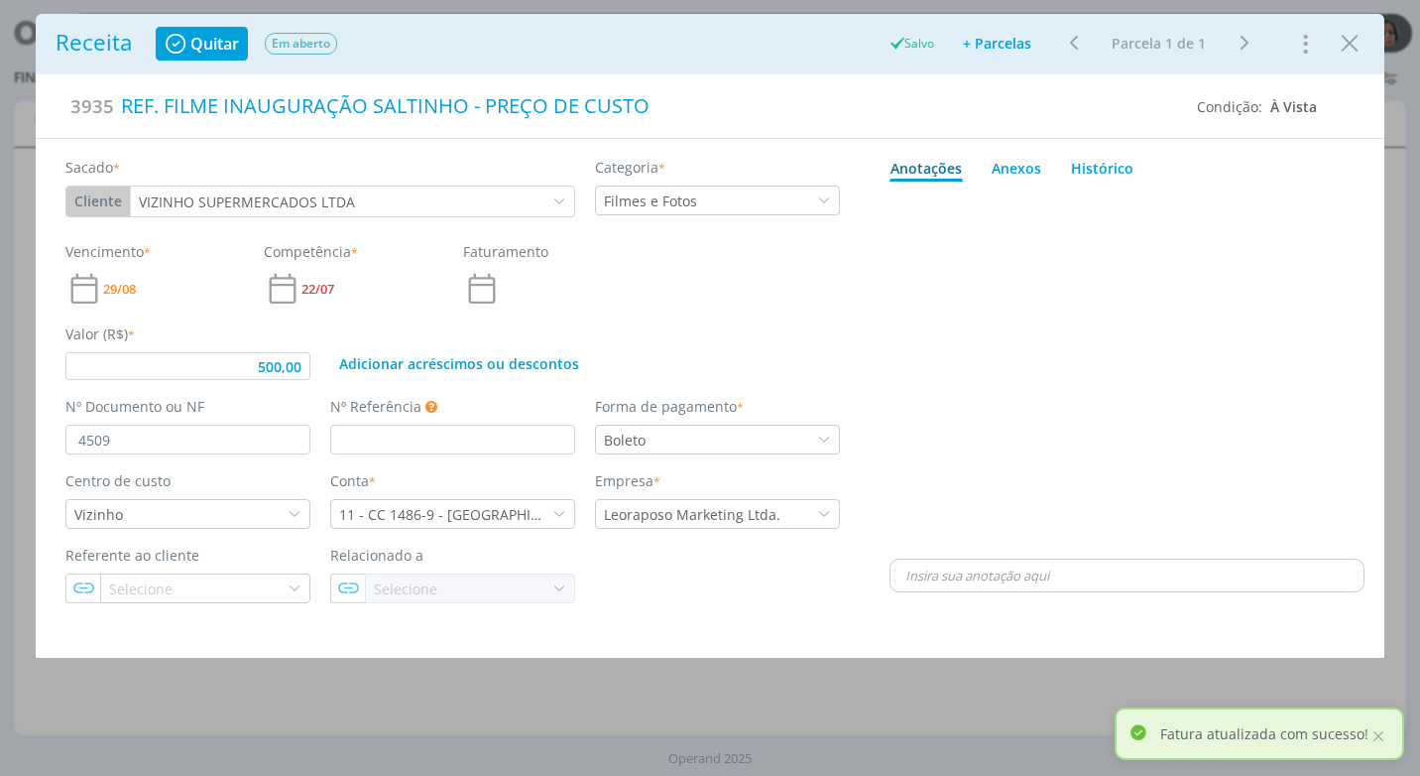
type input "500,00"
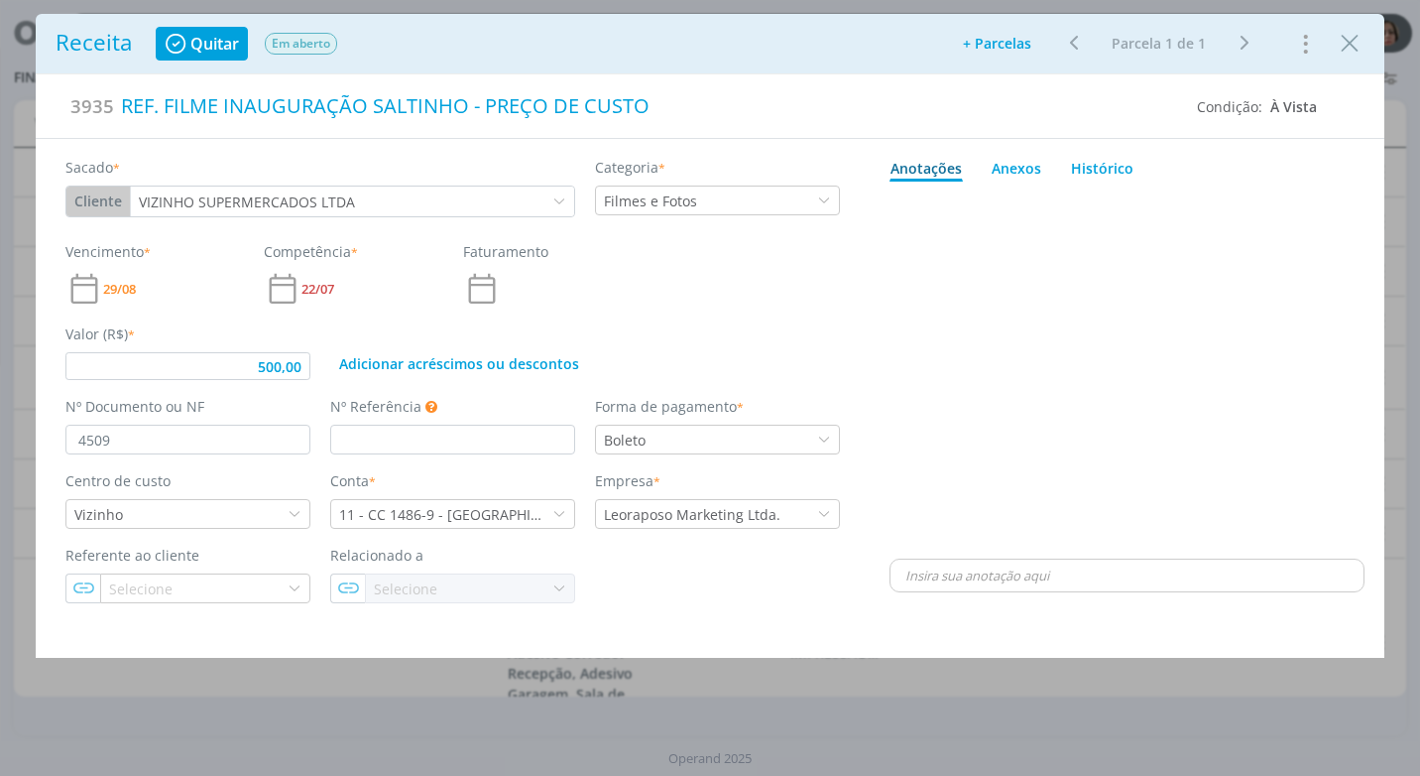
click at [945, 578] on p "dialog" at bounding box center [1126, 575] width 443 height 18
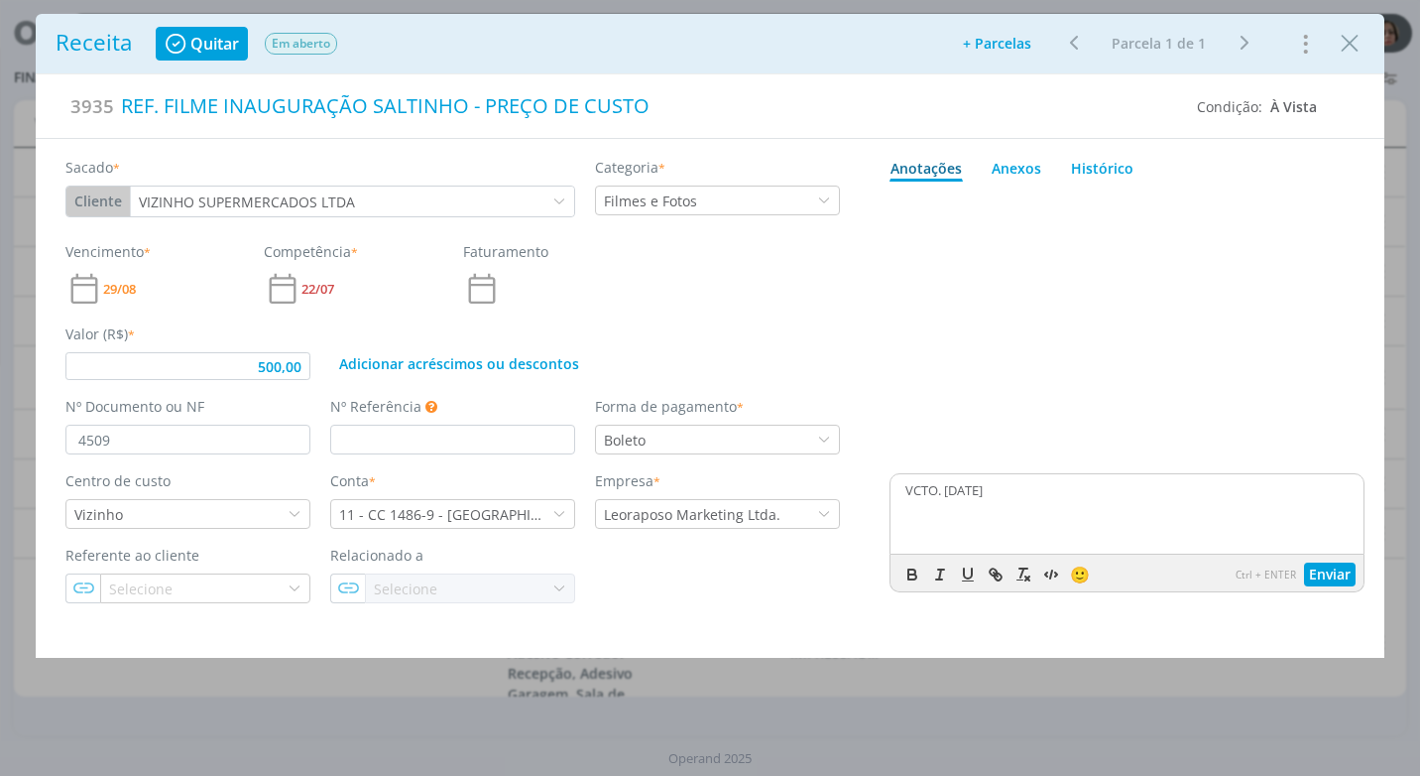
drag, startPoint x: 942, startPoint y: 491, endPoint x: 943, endPoint y: 519, distance: 27.8
click at [943, 492] on p "VCTO. [DATE]" at bounding box center [1126, 490] width 443 height 18
click at [1317, 577] on button "Enviar" at bounding box center [1330, 574] width 52 height 24
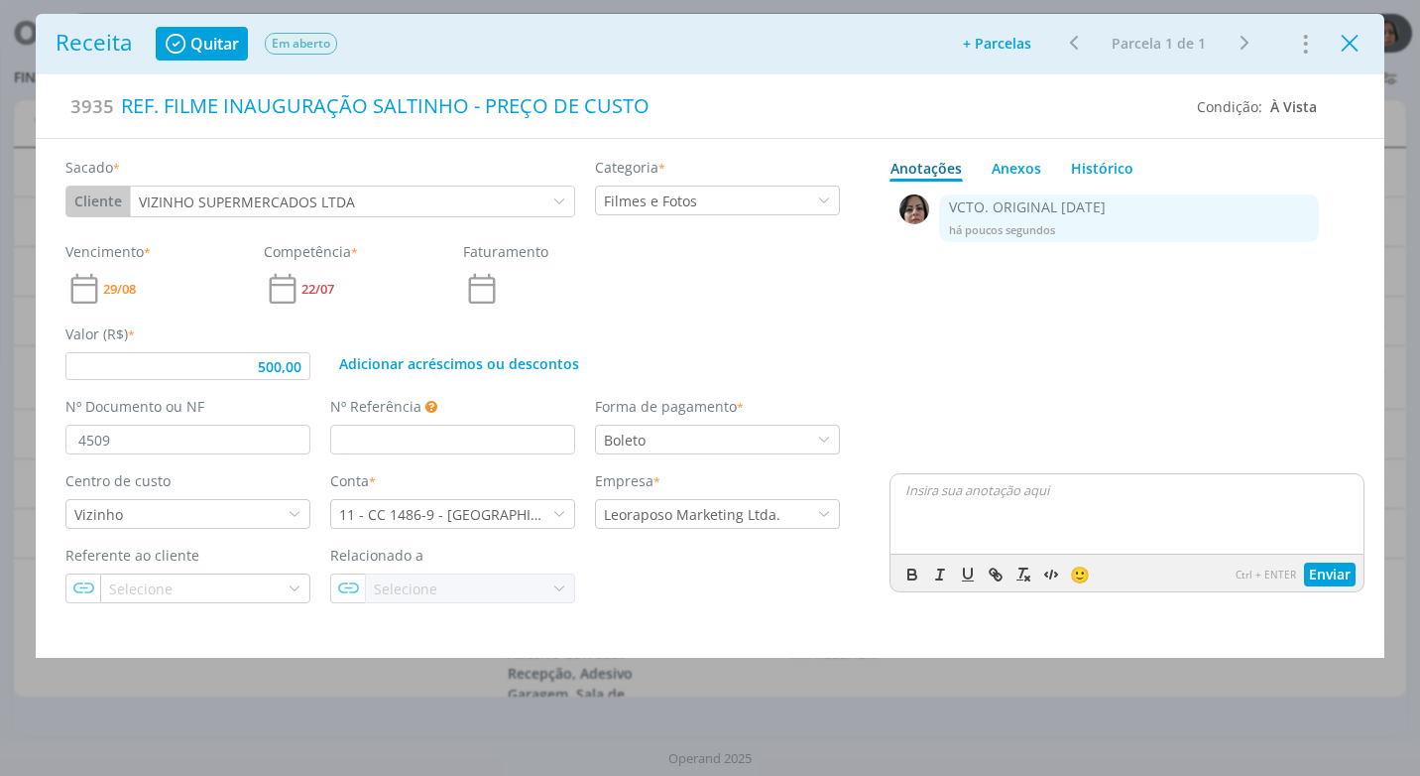
click at [1353, 34] on icon "Close" at bounding box center [1350, 44] width 30 height 30
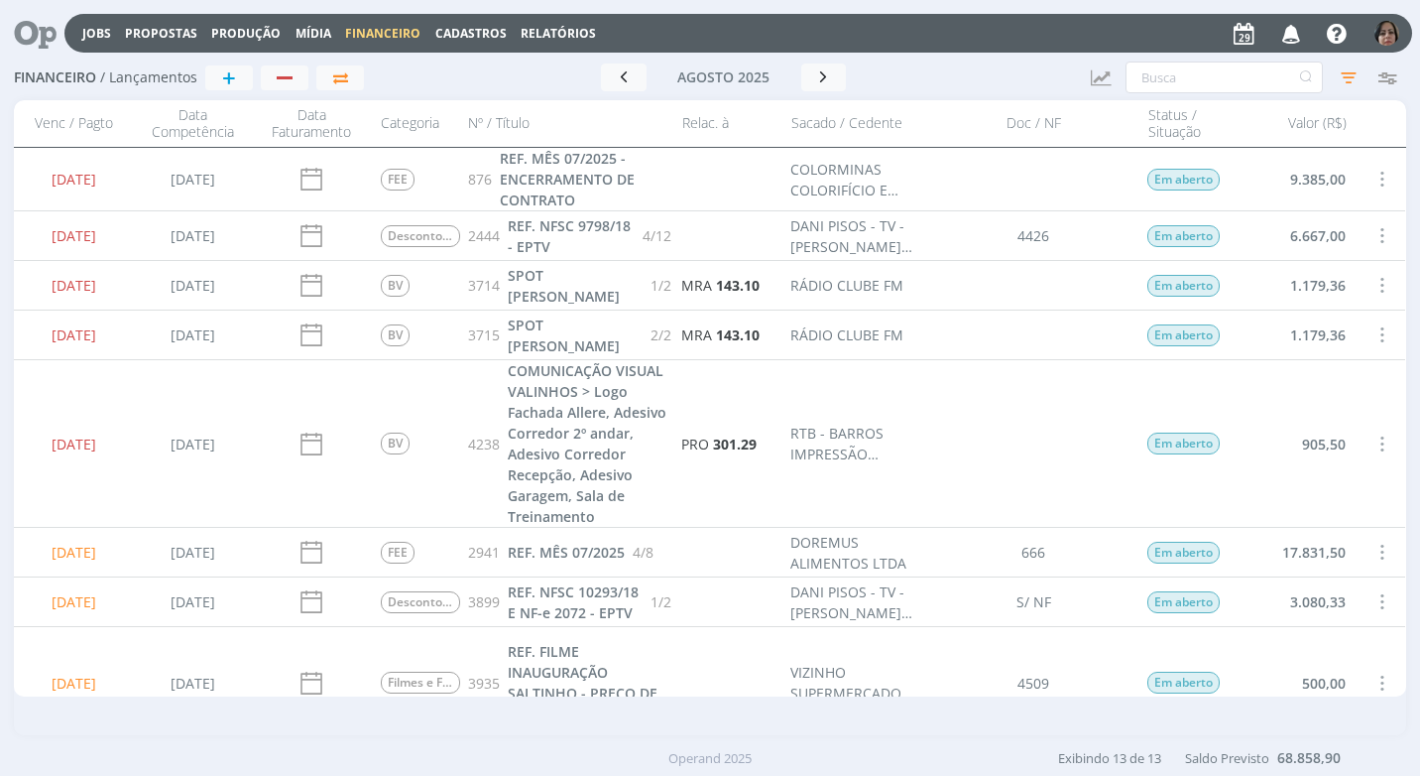
scroll to position [298, 0]
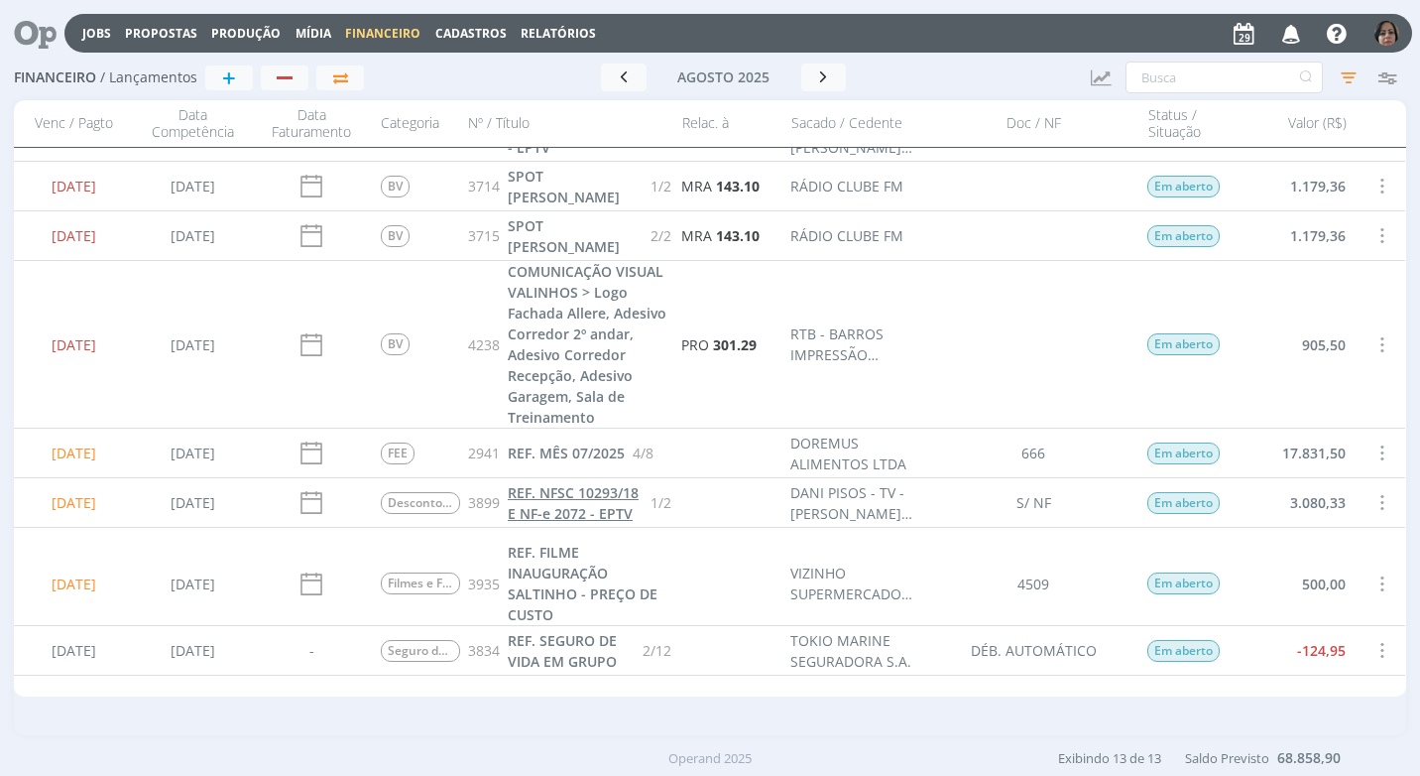
click at [529, 513] on span "REF. NFSC 10293/18 E NF-e 2072 - EPTV" at bounding box center [573, 503] width 131 height 40
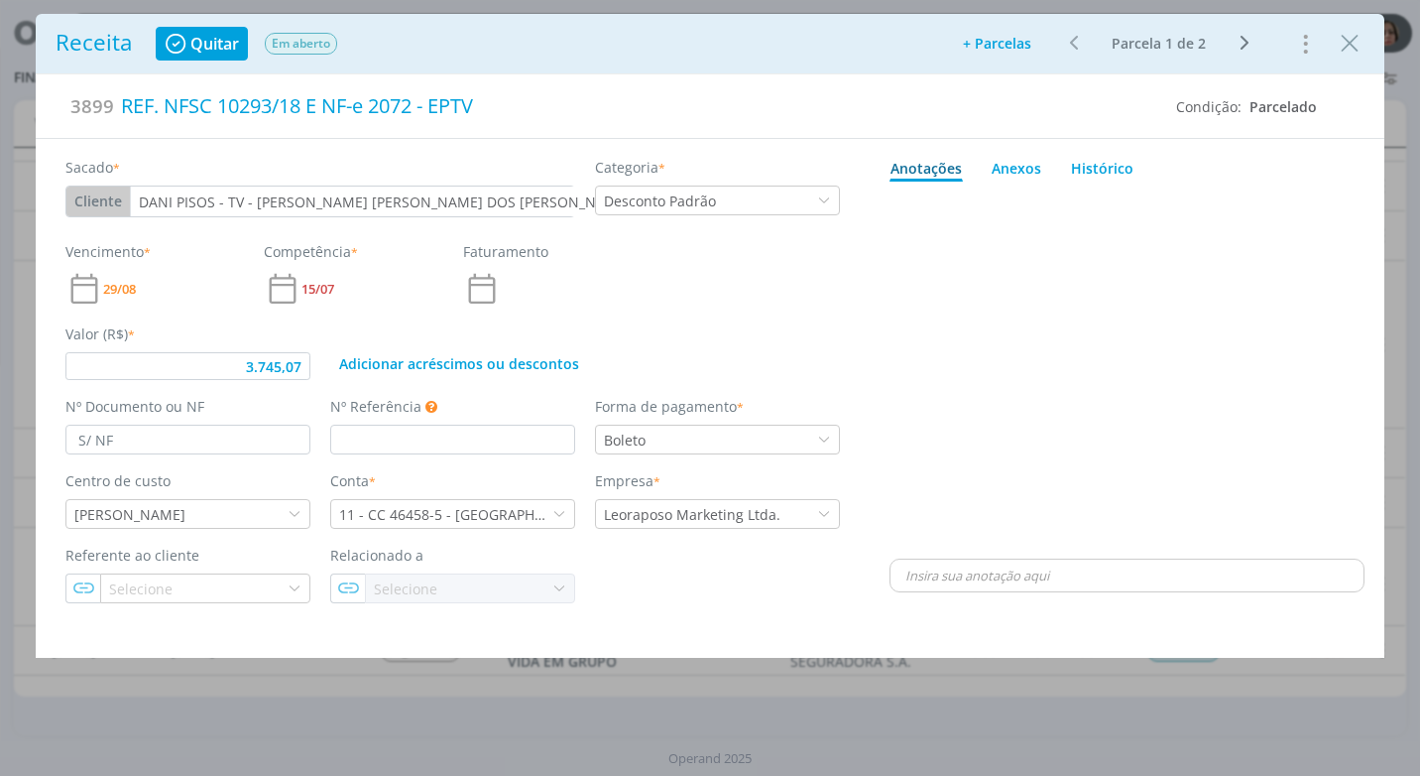
type input "3.745,07"
drag, startPoint x: 948, startPoint y: 567, endPoint x: 947, endPoint y: 613, distance: 45.6
click at [947, 583] on p "dialog" at bounding box center [1126, 575] width 443 height 18
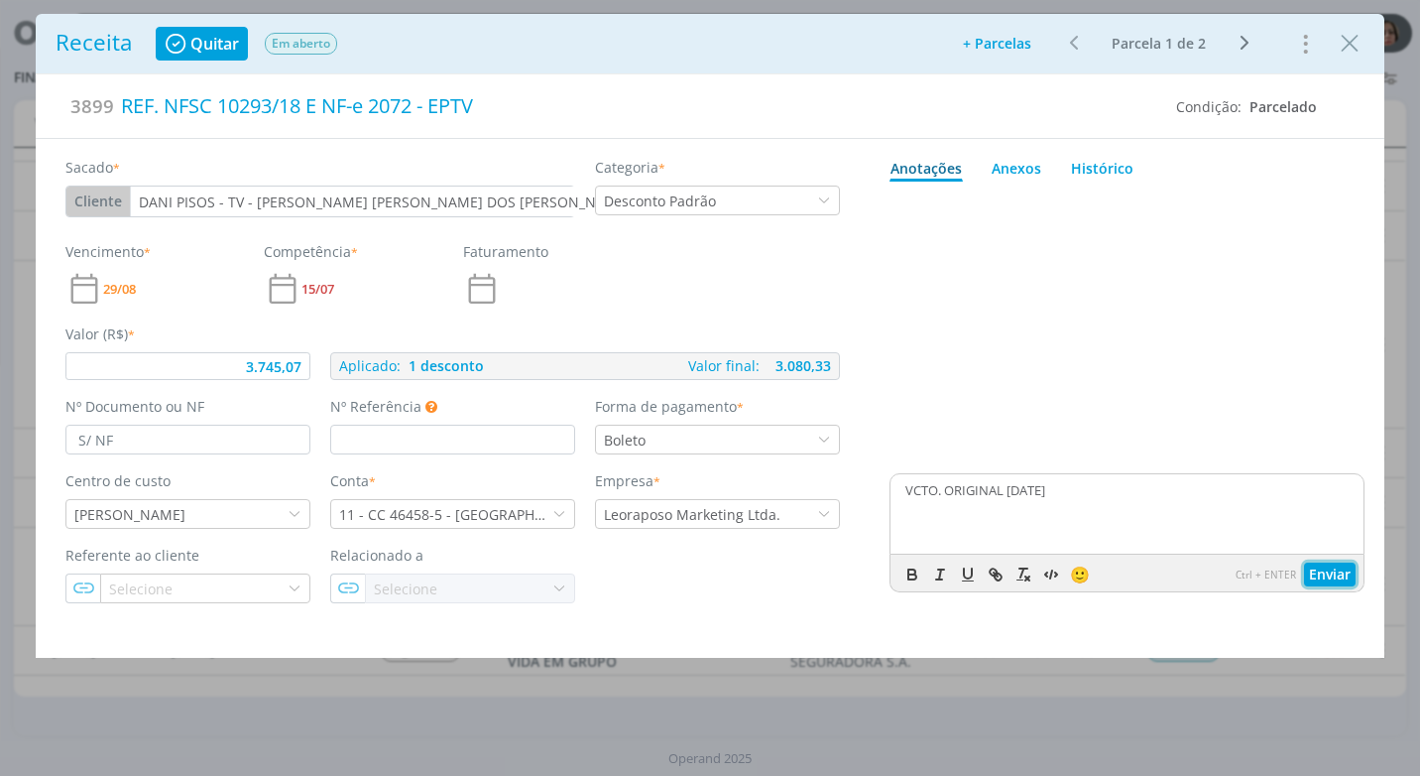
drag, startPoint x: 1344, startPoint y: 568, endPoint x: 1336, endPoint y: 579, distance: 13.5
click at [1344, 567] on button "Enviar" at bounding box center [1330, 574] width 52 height 24
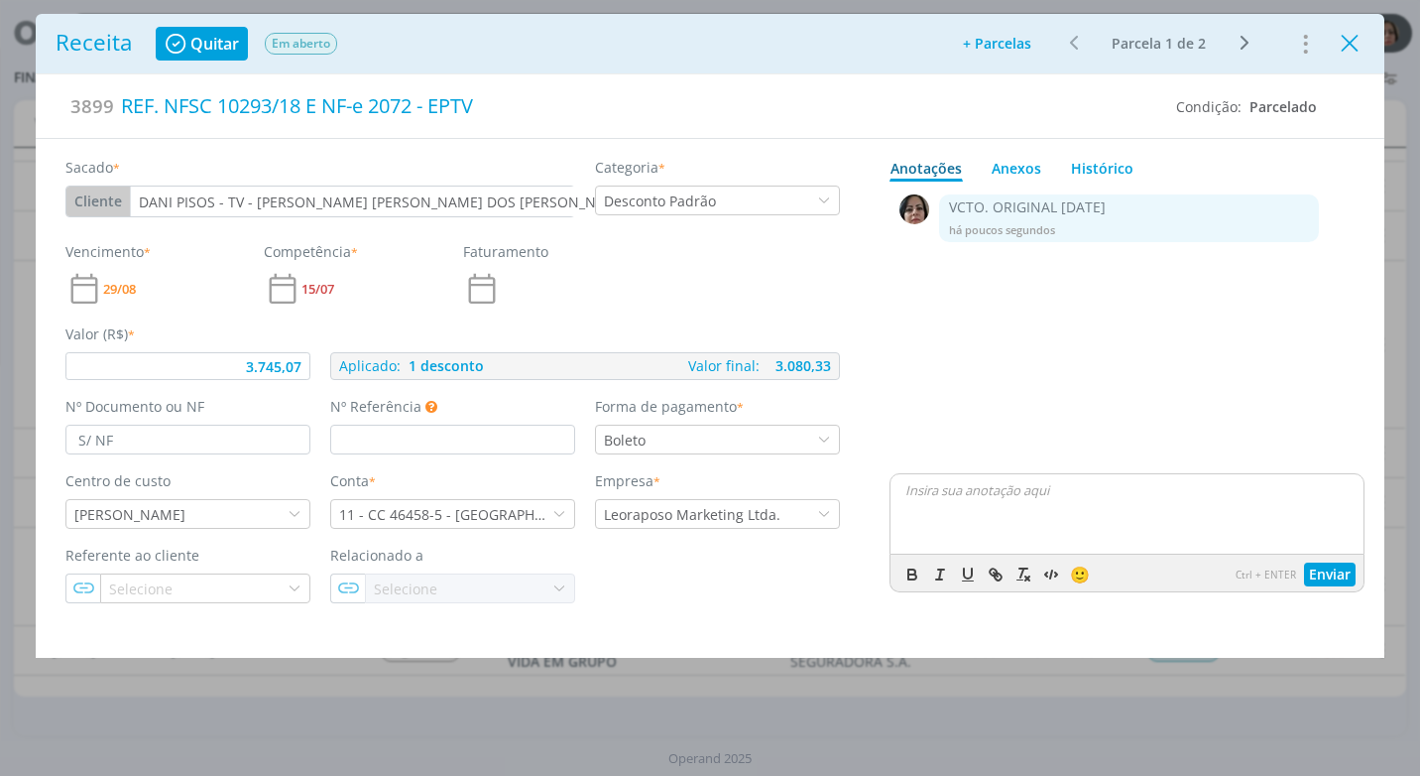
click at [1361, 44] on icon "Close" at bounding box center [1350, 44] width 30 height 30
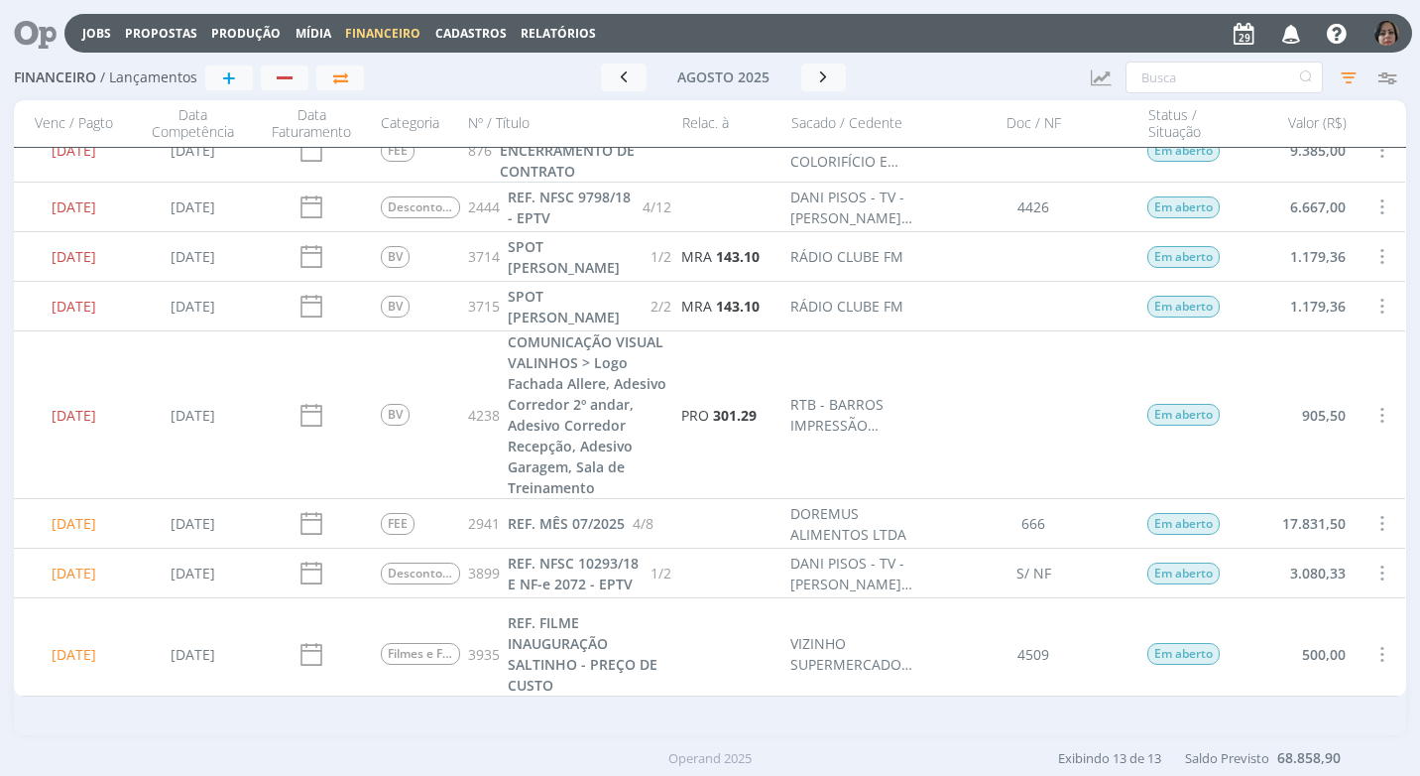
scroll to position [326, 0]
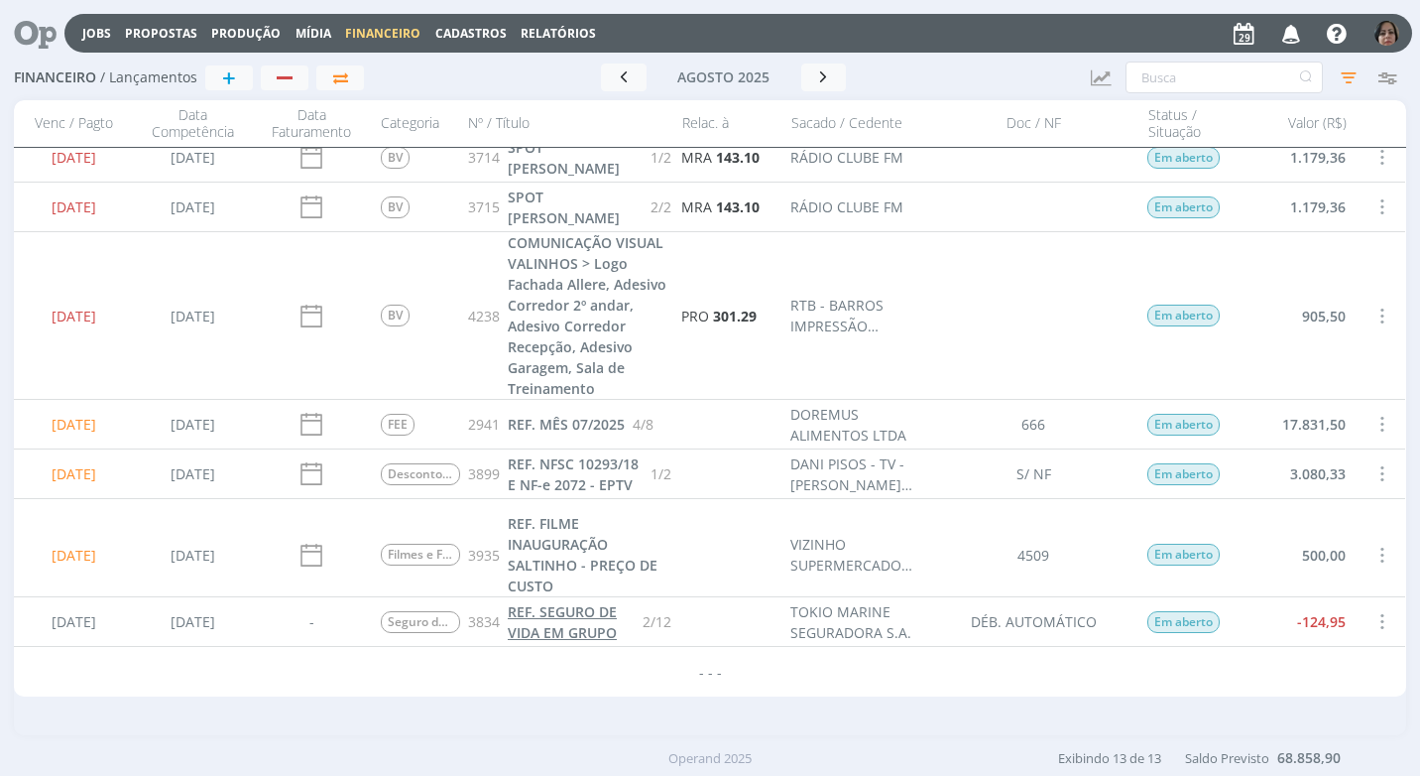
click at [555, 623] on span "REF. SEGURO DE VIDA EM GRUPO" at bounding box center [562, 622] width 109 height 40
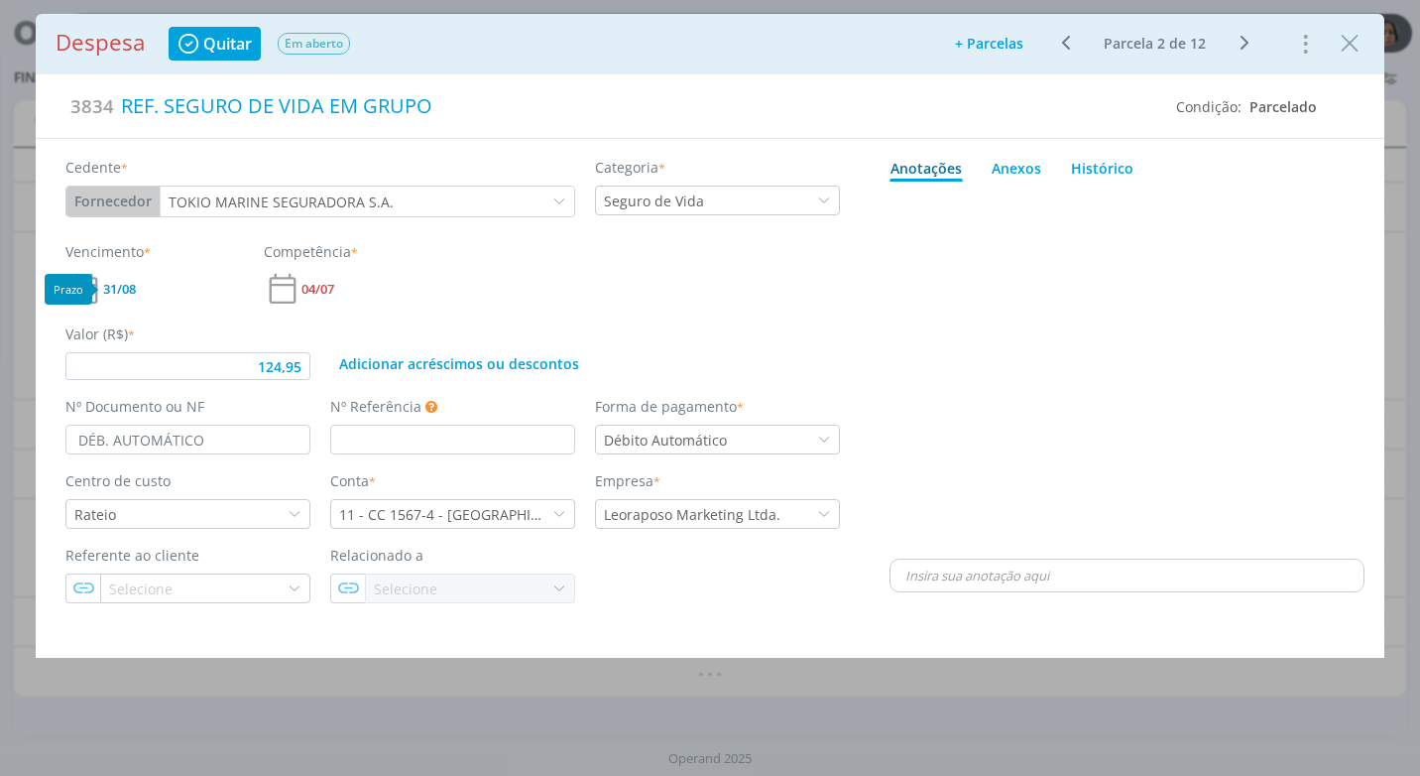
click at [133, 291] on span "31/08" at bounding box center [119, 289] width 33 height 13
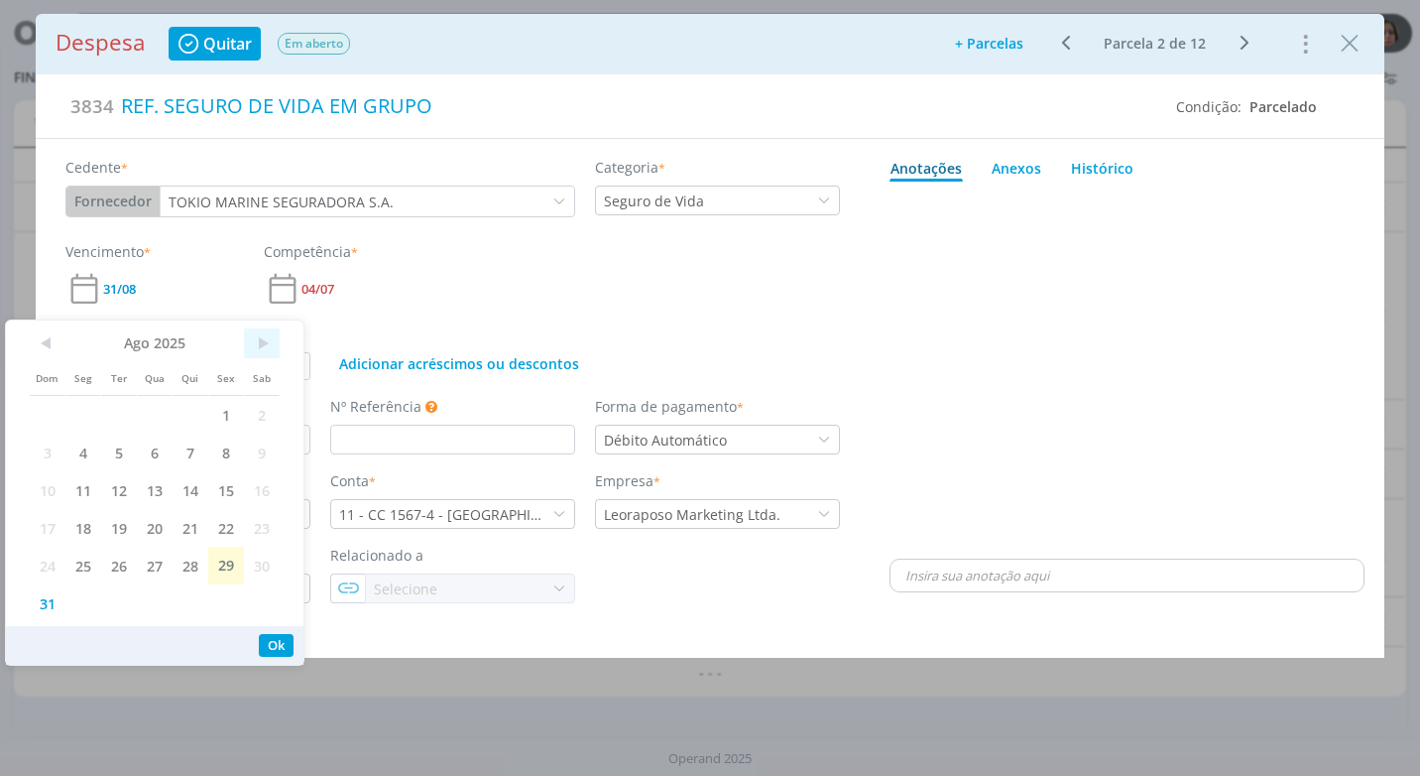
click at [264, 347] on span ">" at bounding box center [262, 343] width 36 height 30
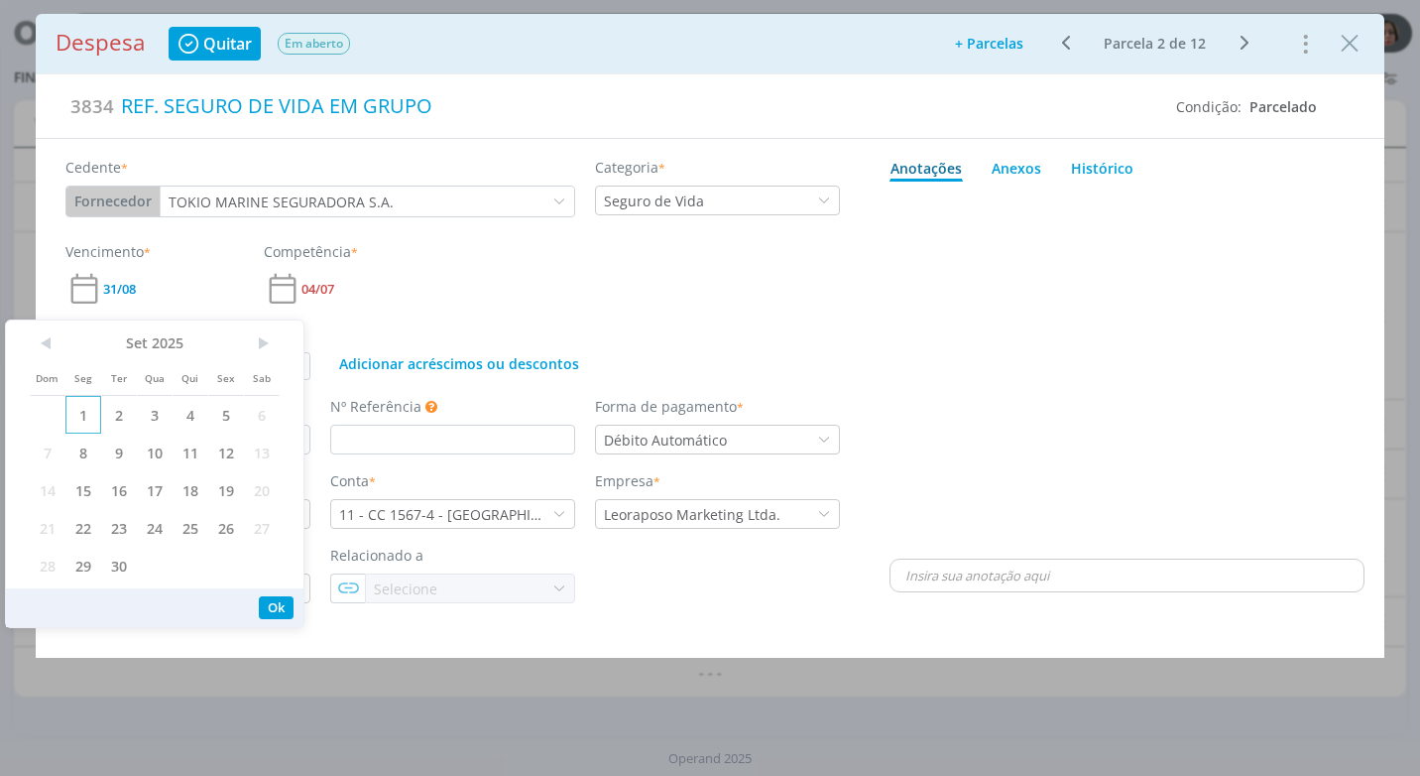
click at [88, 414] on span "1" at bounding box center [83, 415] width 36 height 38
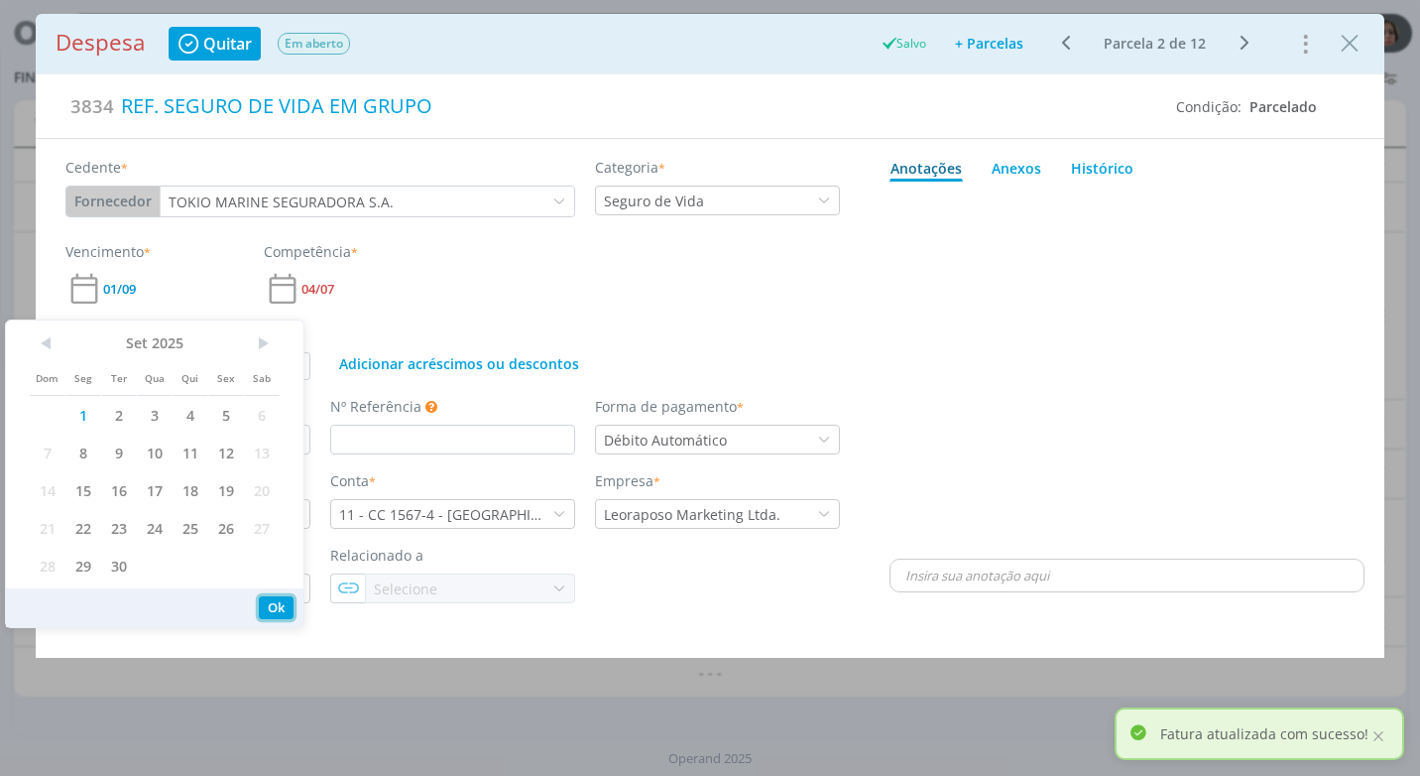
click at [263, 605] on button "Ok" at bounding box center [276, 607] width 35 height 23
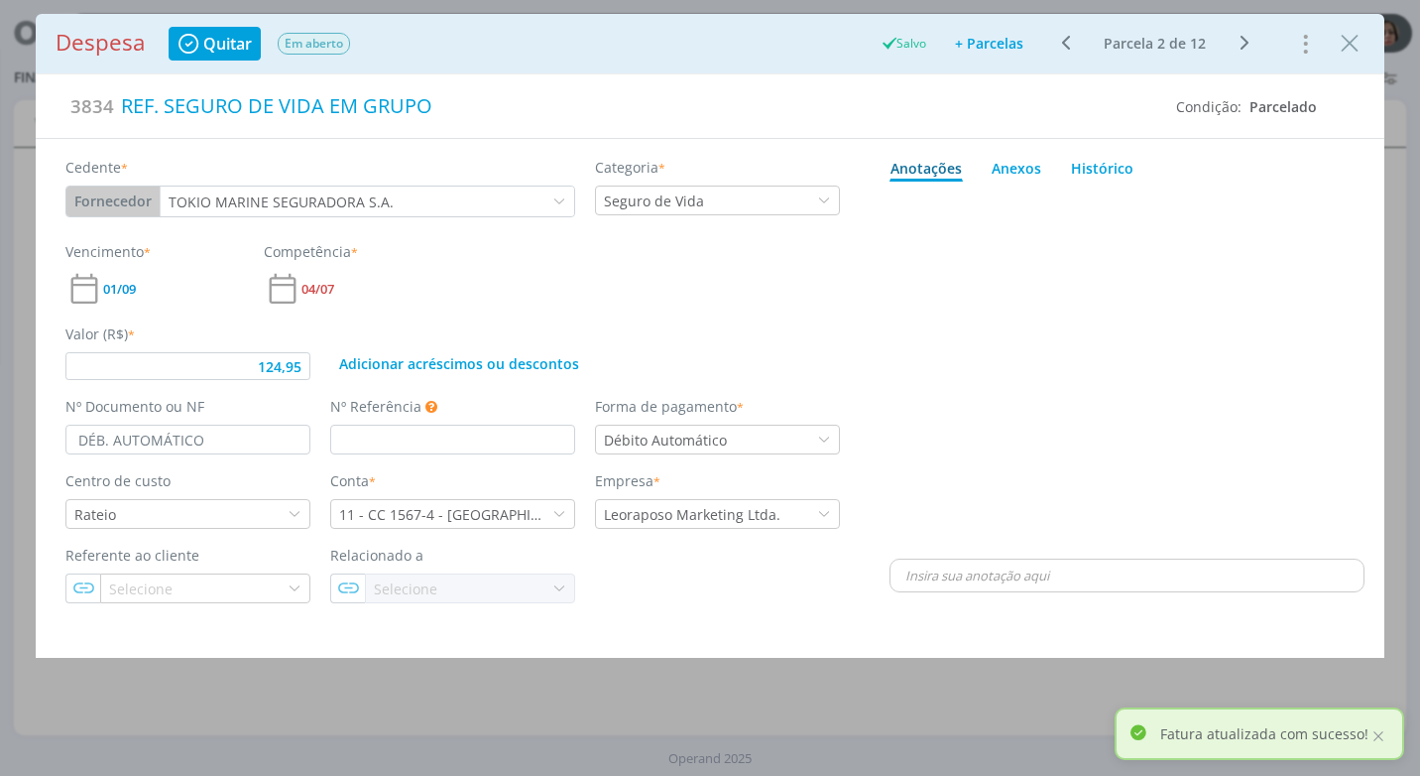
type input "124,95"
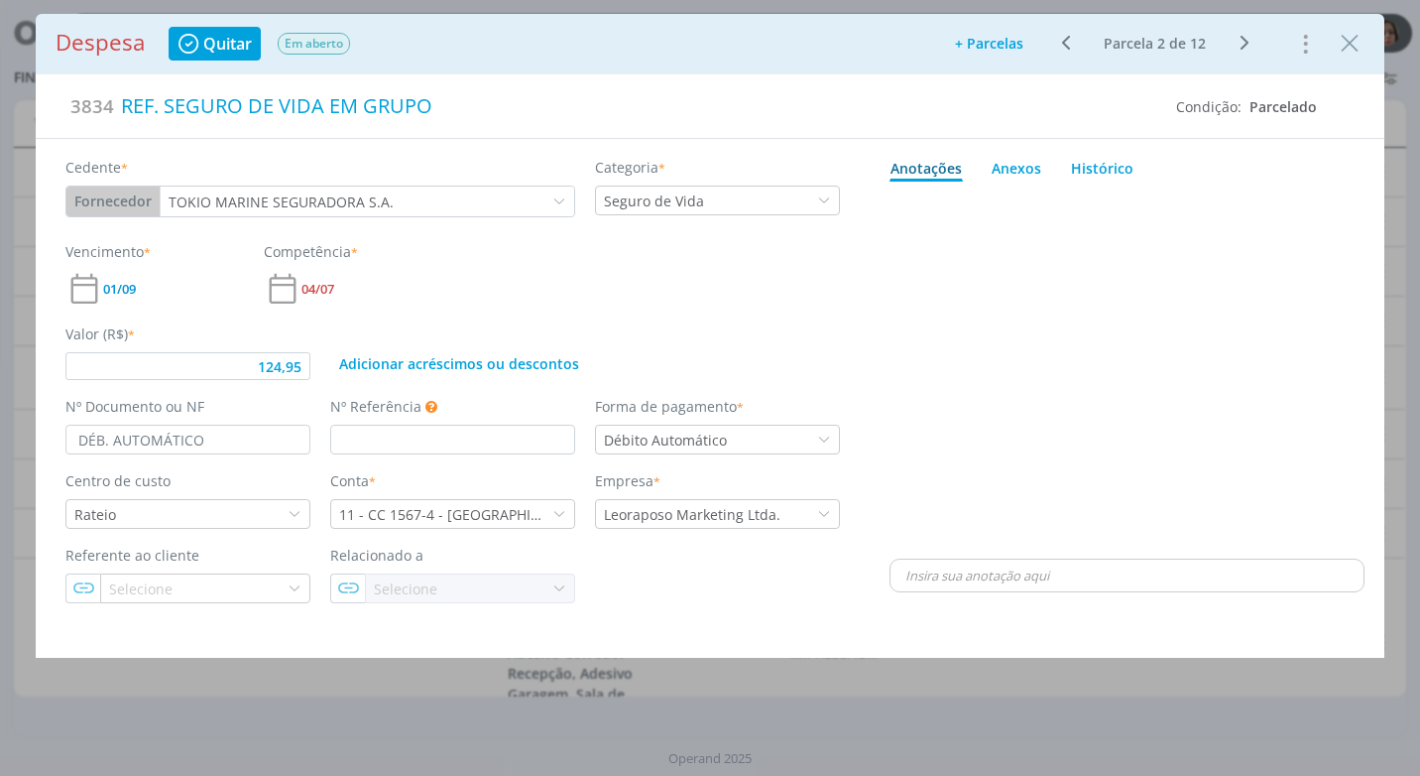
drag, startPoint x: 1359, startPoint y: 52, endPoint x: 1290, endPoint y: 133, distance: 106.3
click at [1358, 52] on icon "Close" at bounding box center [1350, 44] width 30 height 30
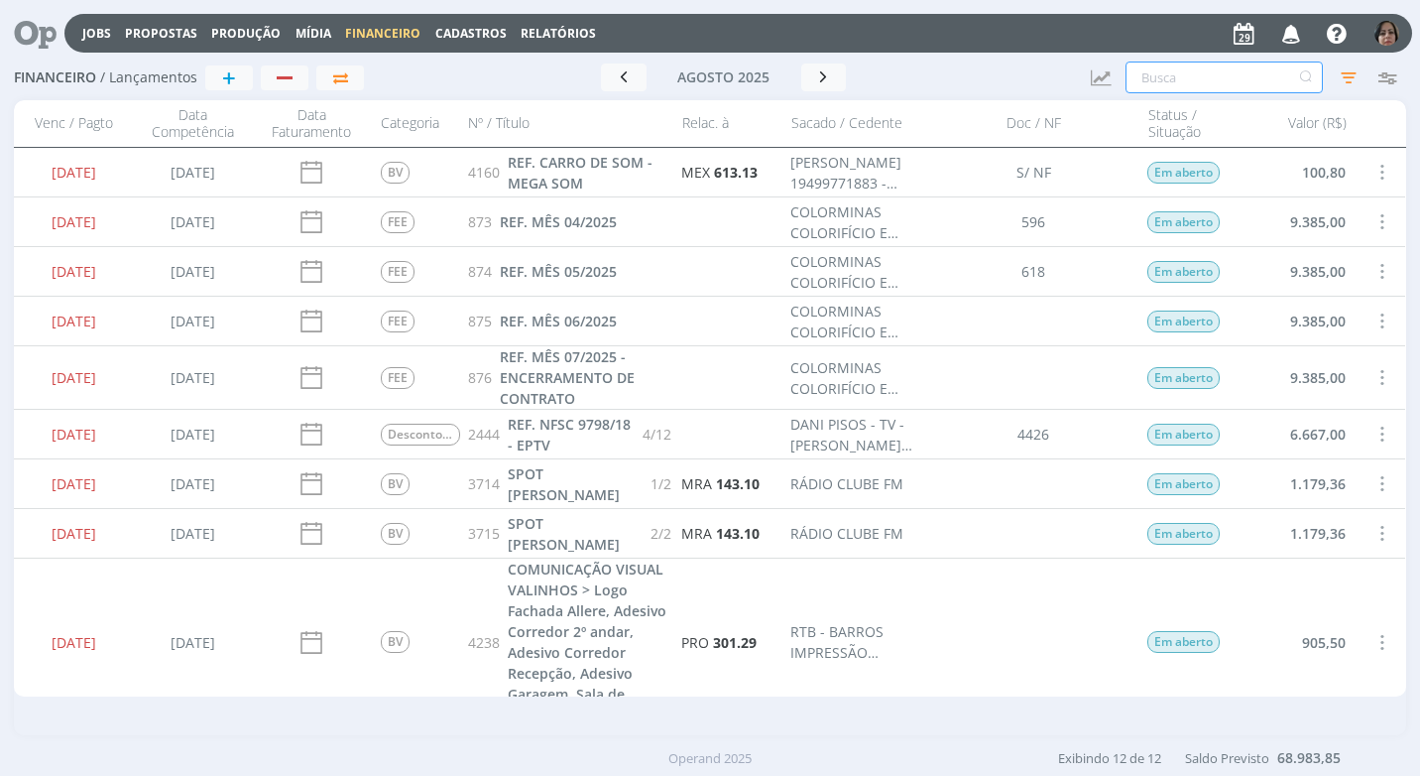
click at [1140, 80] on input "text" at bounding box center [1224, 77] width 197 height 32
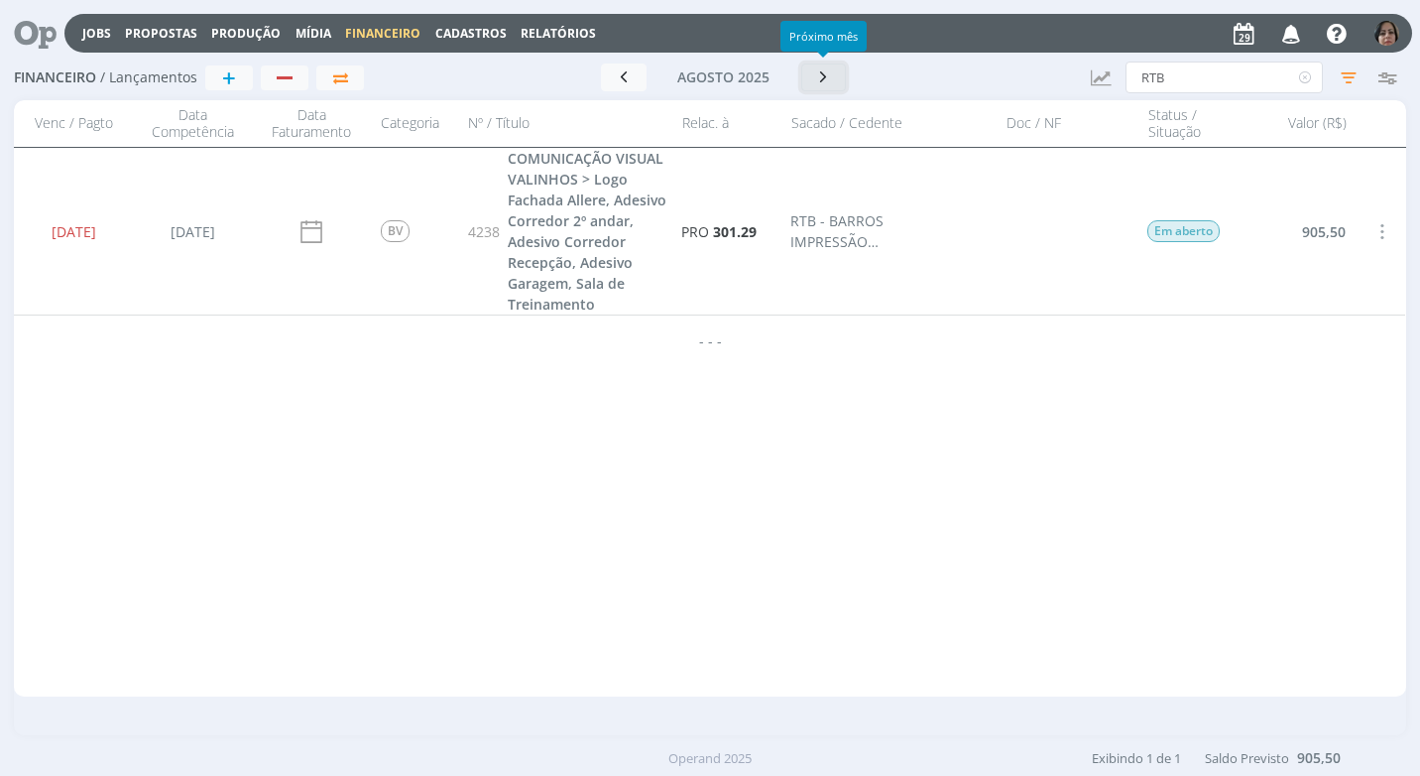
click at [829, 79] on icon "button" at bounding box center [824, 76] width 20 height 19
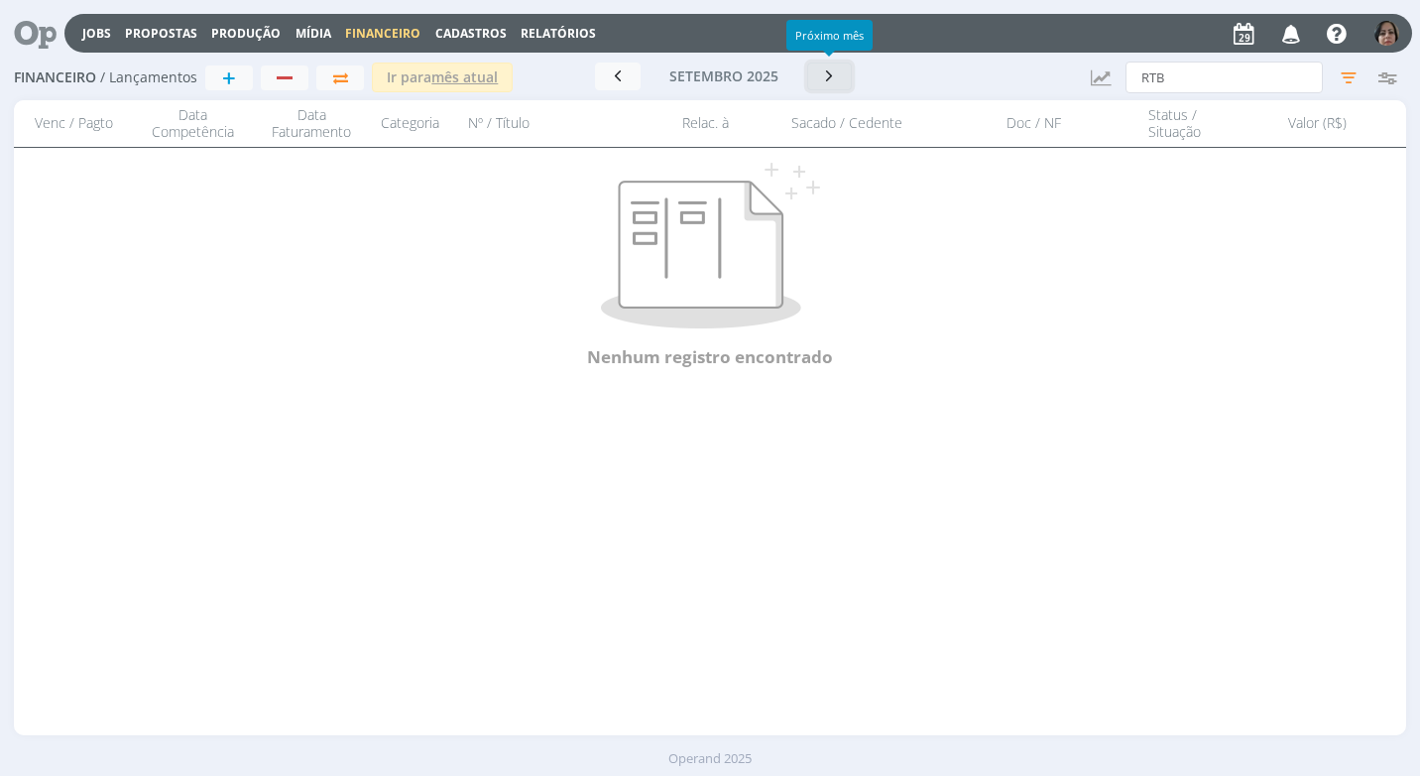
click at [835, 75] on icon "button" at bounding box center [830, 75] width 20 height 19
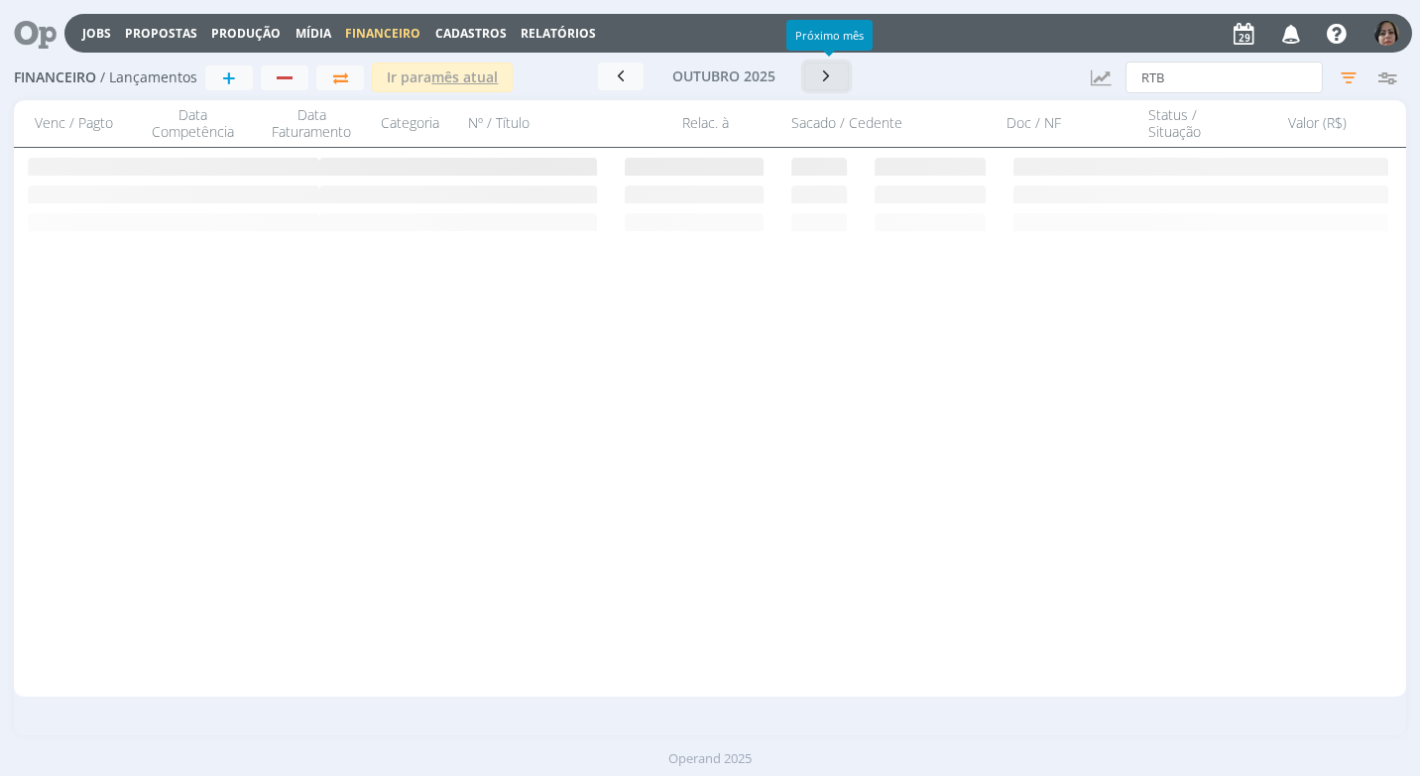
click at [830, 86] on button "button" at bounding box center [827, 76] width 46 height 28
click at [830, 85] on button "button" at bounding box center [833, 76] width 46 height 28
click at [623, 82] on icon "button" at bounding box center [617, 75] width 20 height 19
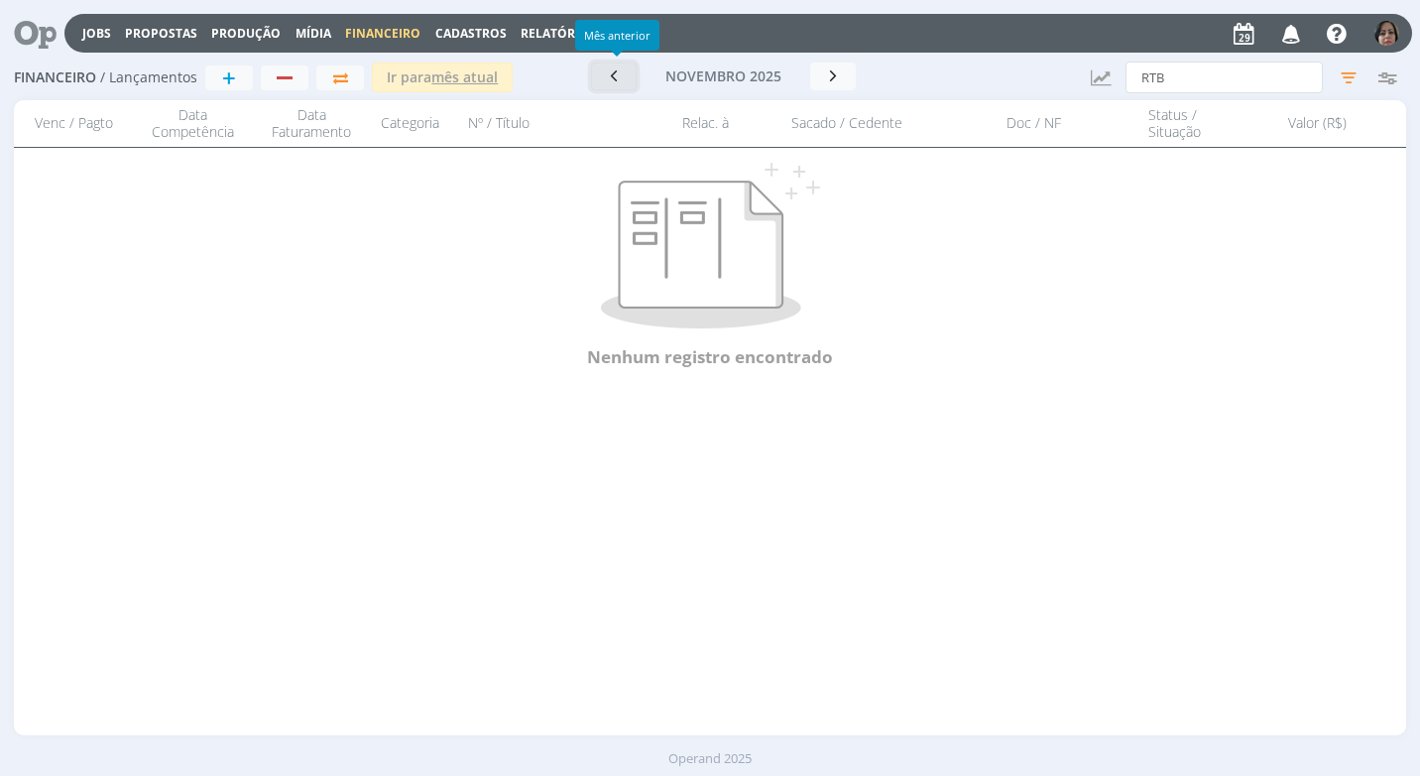
click at [623, 81] on icon "button" at bounding box center [614, 75] width 20 height 19
click at [819, 76] on icon "button" at bounding box center [827, 75] width 20 height 19
click at [825, 74] on icon "button" at bounding box center [833, 75] width 20 height 19
click at [618, 73] on icon "button" at bounding box center [617, 75] width 20 height 19
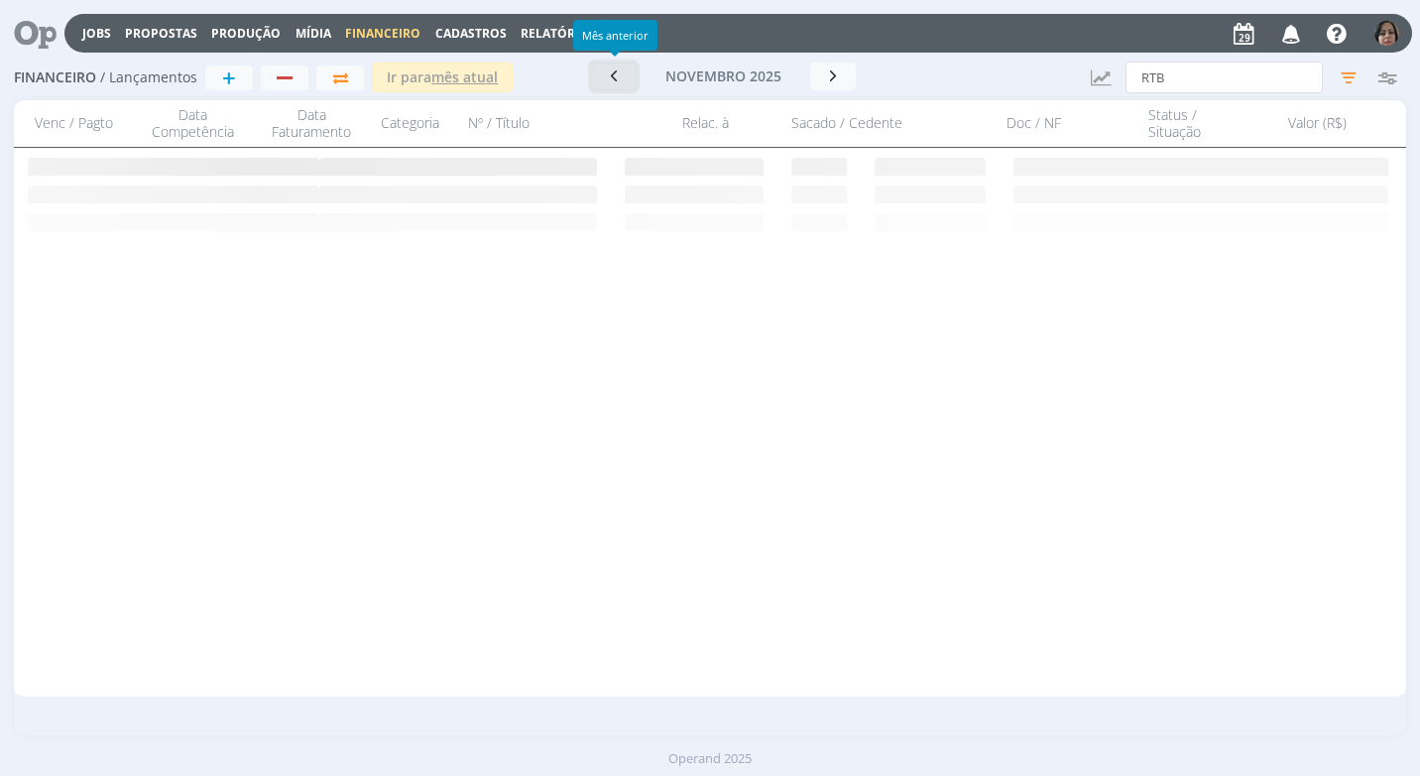
click at [619, 73] on icon "button" at bounding box center [614, 75] width 20 height 19
click at [616, 74] on icon "button" at bounding box center [621, 75] width 20 height 19
click at [614, 70] on icon "button" at bounding box center [618, 75] width 20 height 19
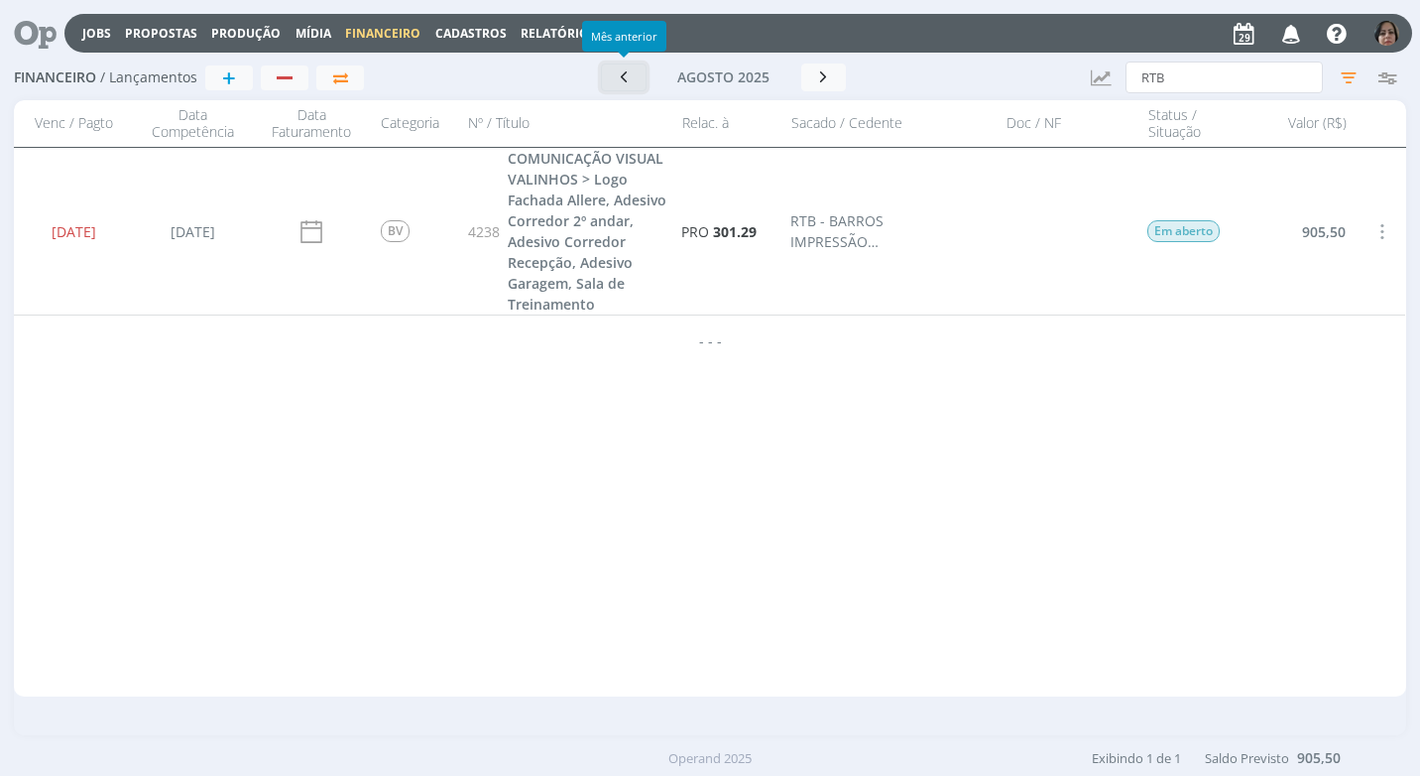
click at [622, 81] on icon "button" at bounding box center [624, 76] width 20 height 19
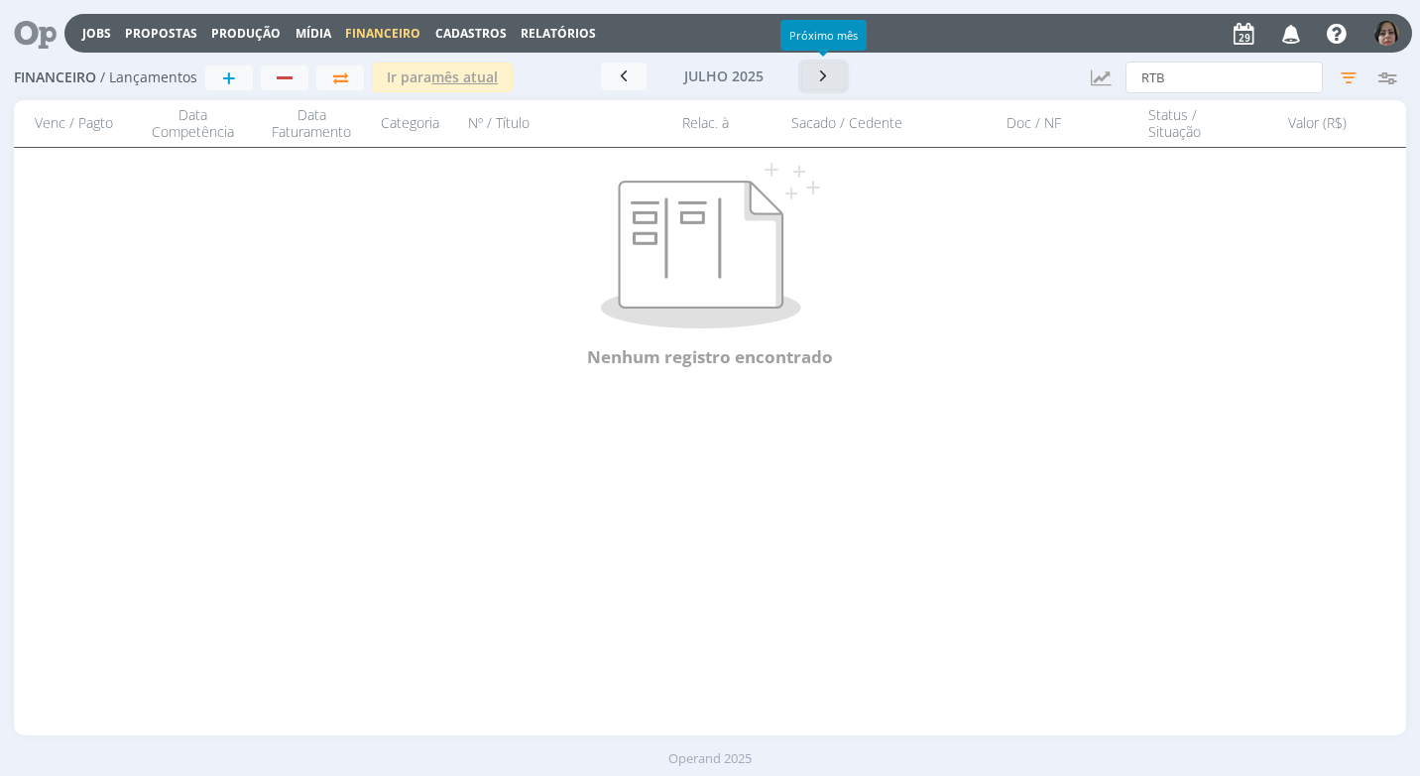
click at [831, 84] on icon "button" at bounding box center [824, 75] width 20 height 19
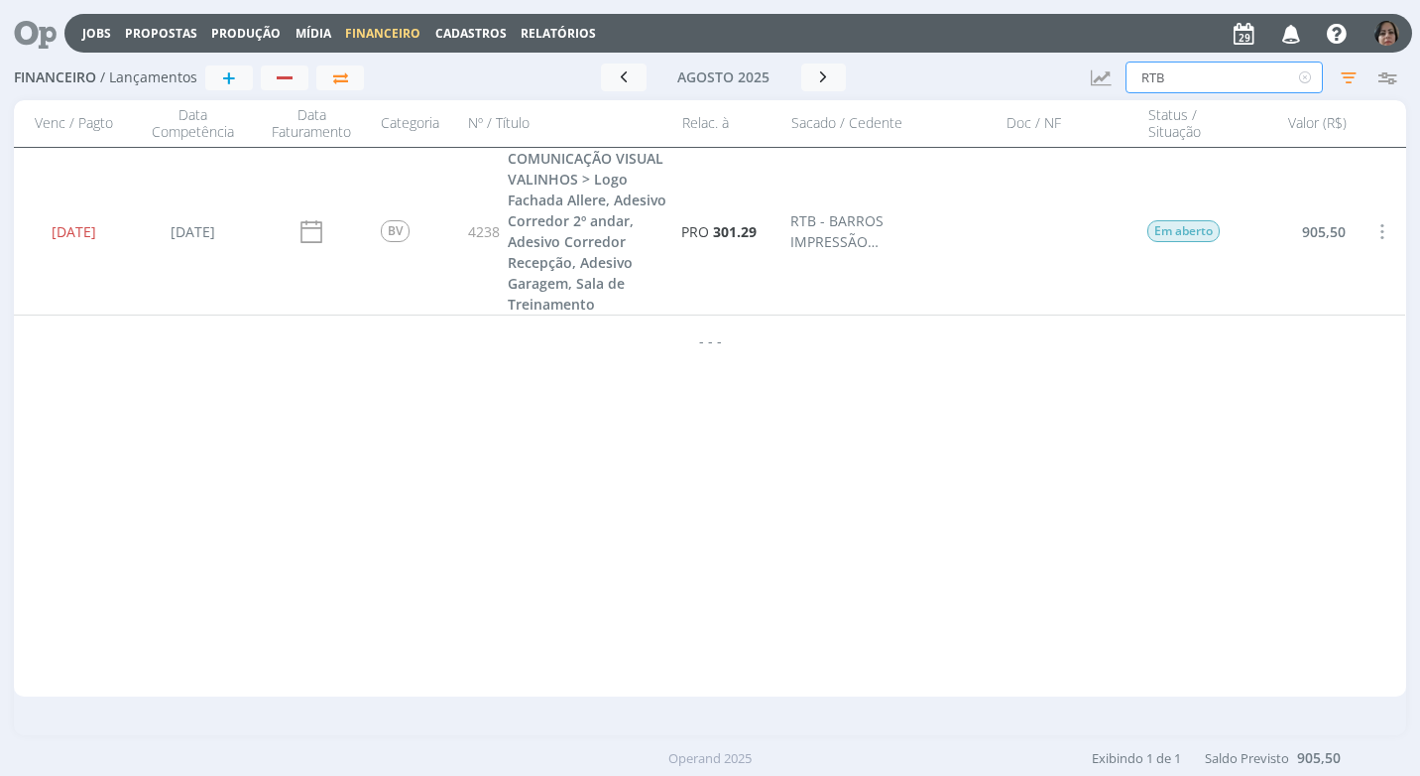
click at [1191, 88] on input "RTB" at bounding box center [1224, 77] width 197 height 32
type input "R"
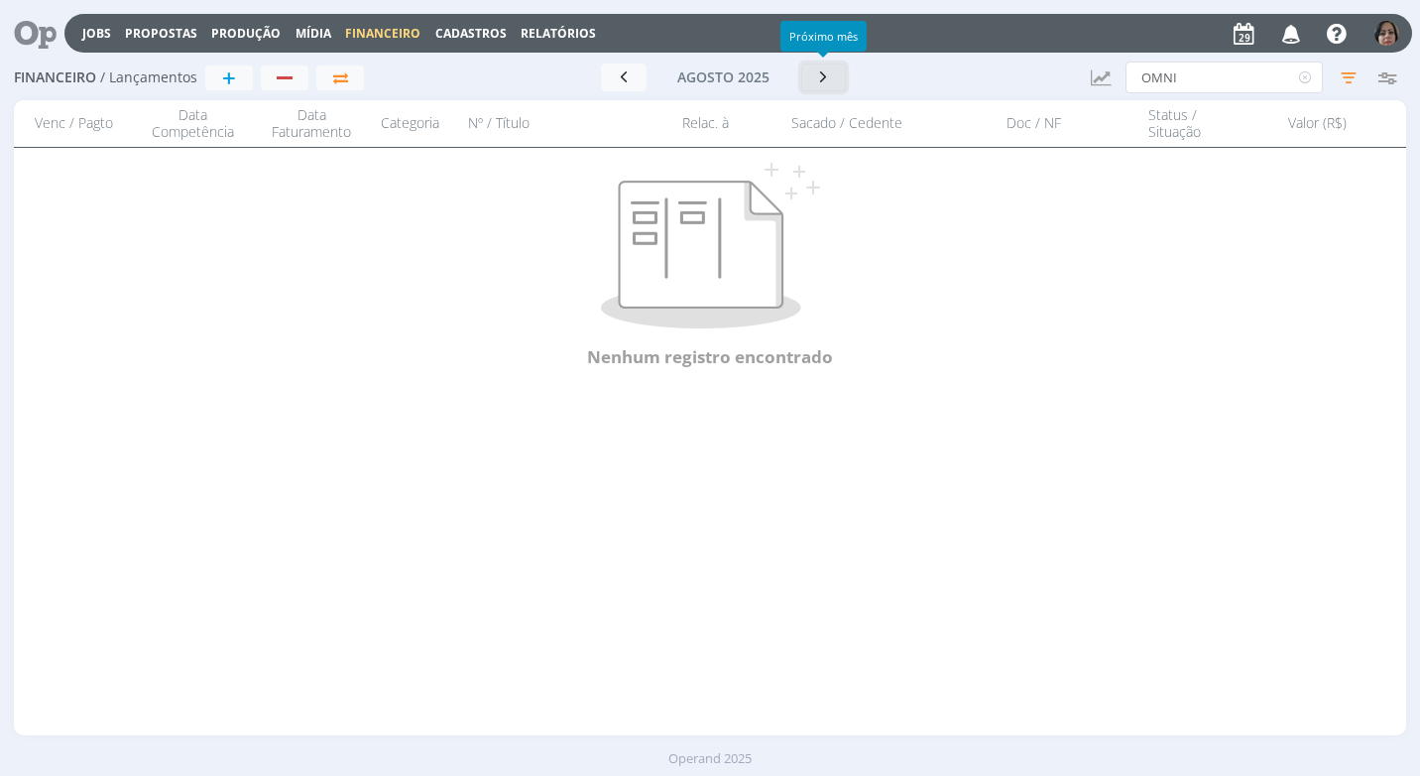
click at [834, 83] on button "button" at bounding box center [824, 77] width 46 height 28
click at [825, 76] on icon "button" at bounding box center [830, 75] width 20 height 19
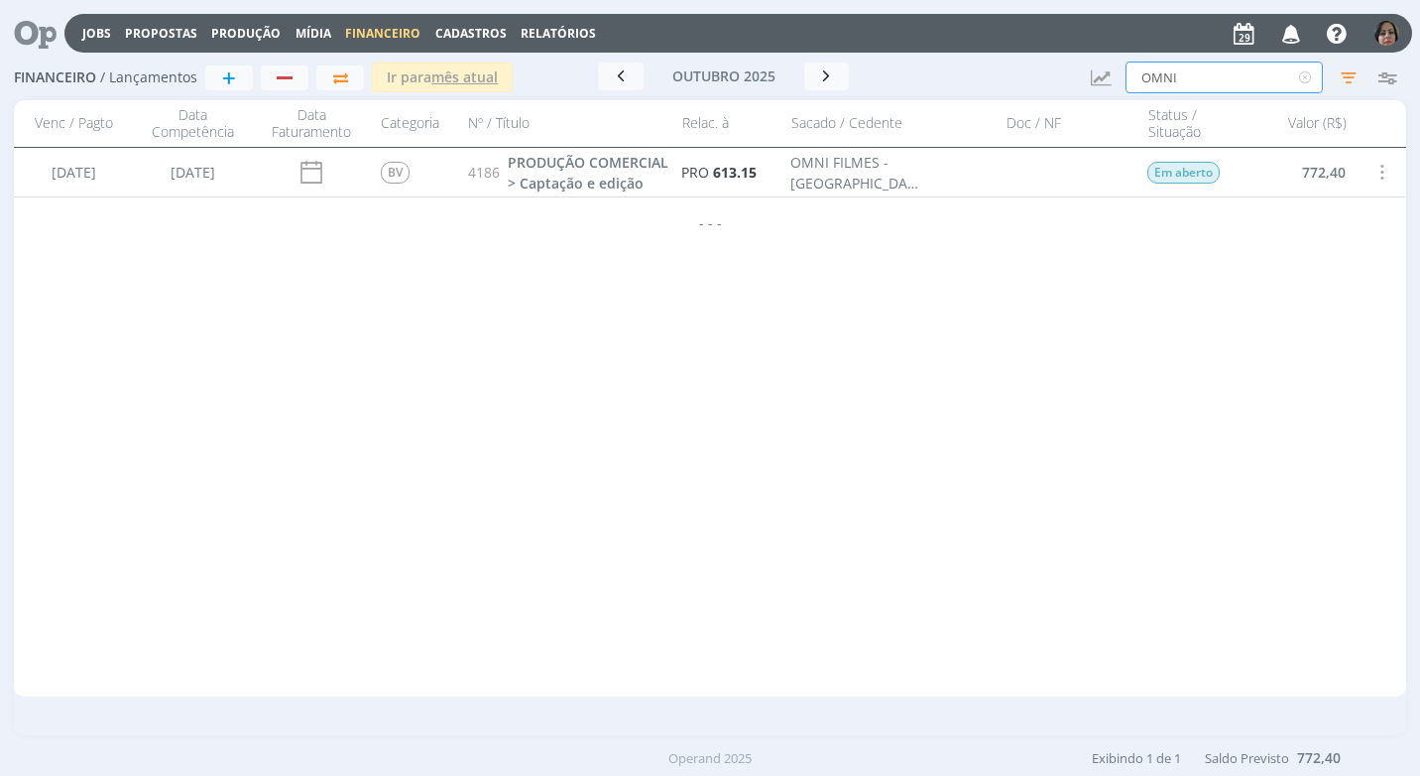
click at [1201, 77] on input "OMNI" at bounding box center [1224, 77] width 197 height 32
type input "O"
type input "BV"
click at [614, 81] on icon "button" at bounding box center [621, 75] width 20 height 19
click at [619, 71] on icon "button" at bounding box center [618, 75] width 20 height 19
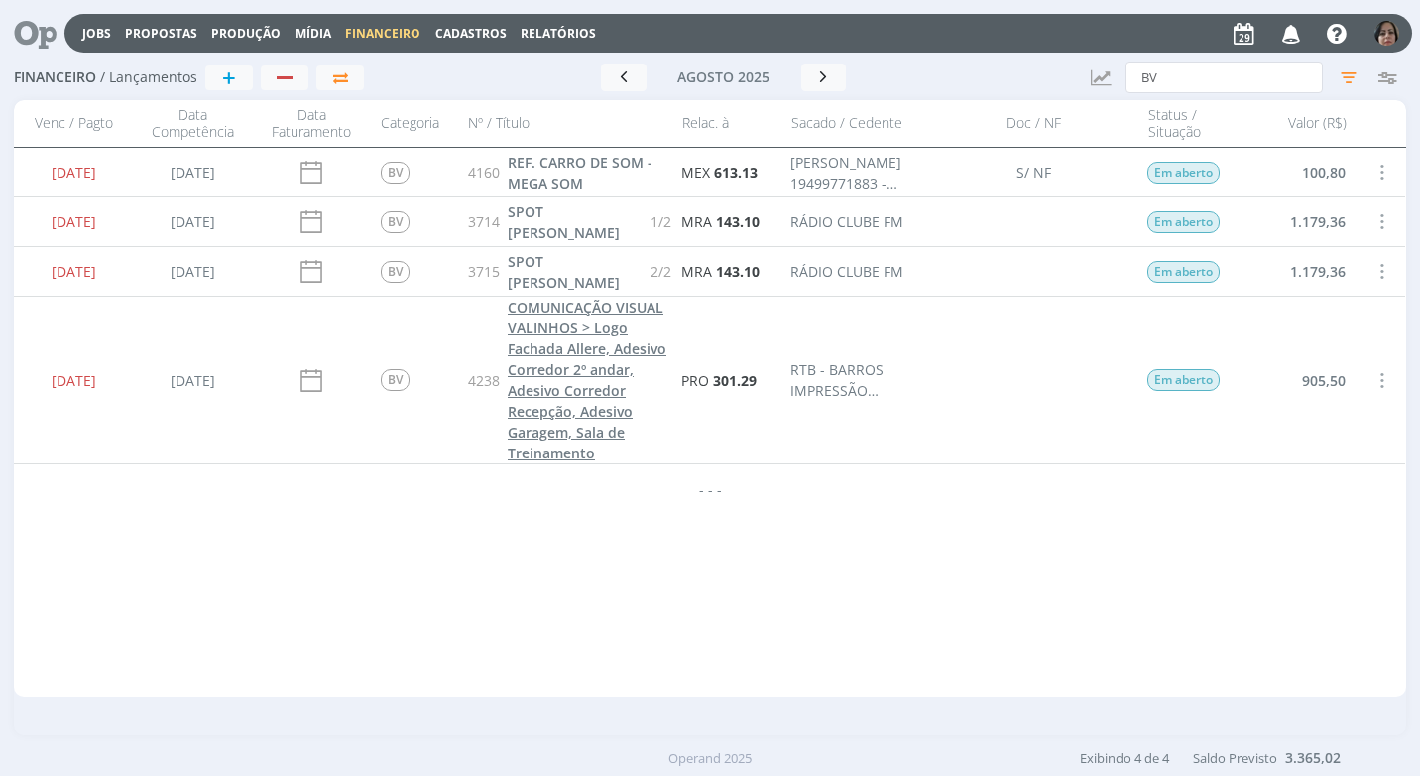
click at [583, 383] on span "COMUNICAÇÃO VISUAL VALINHOS > Logo Fachada Allere, Adesivo Corredor 2º andar, A…" at bounding box center [587, 380] width 159 height 165
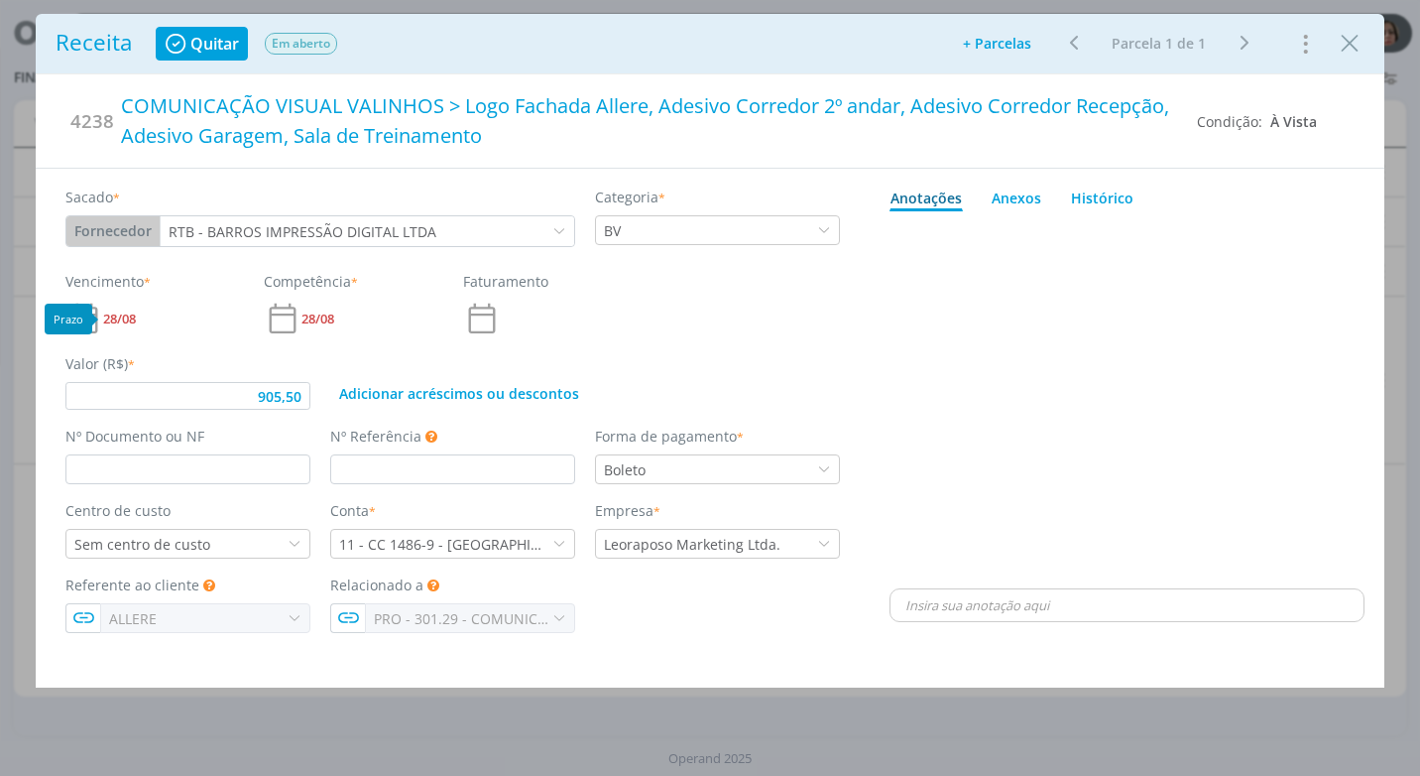
click at [126, 318] on span "28/08" at bounding box center [119, 318] width 33 height 13
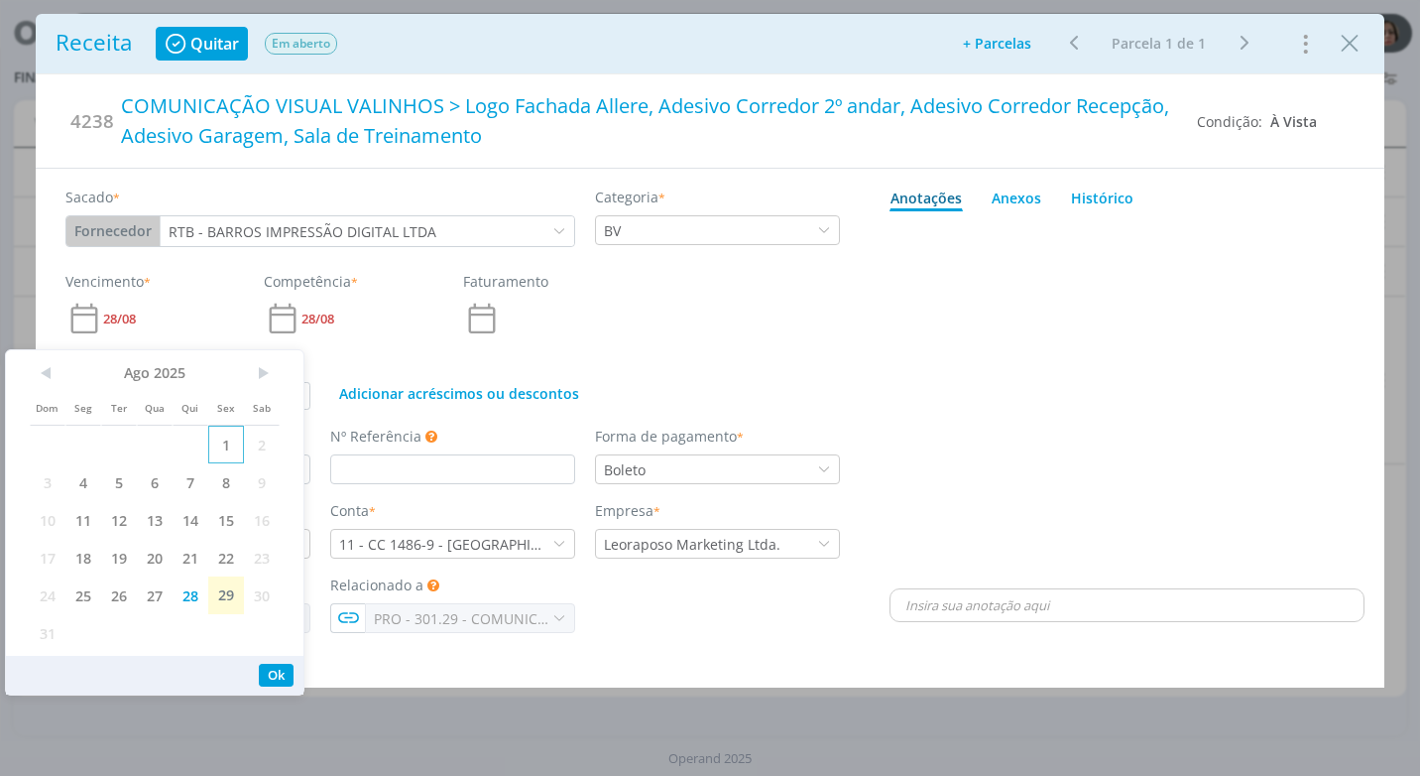
click at [217, 447] on span "1" at bounding box center [226, 444] width 36 height 38
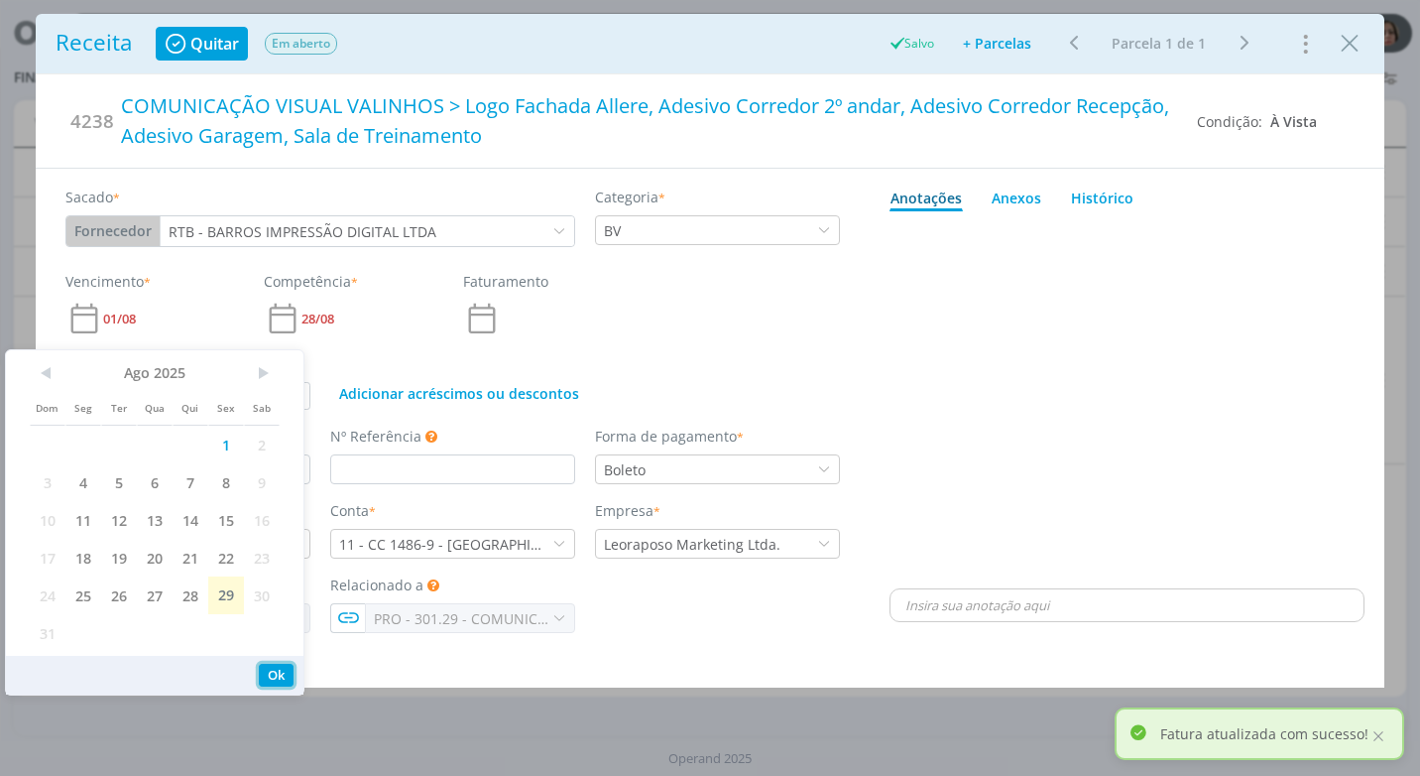
click at [282, 670] on button "Ok" at bounding box center [276, 674] width 35 height 23
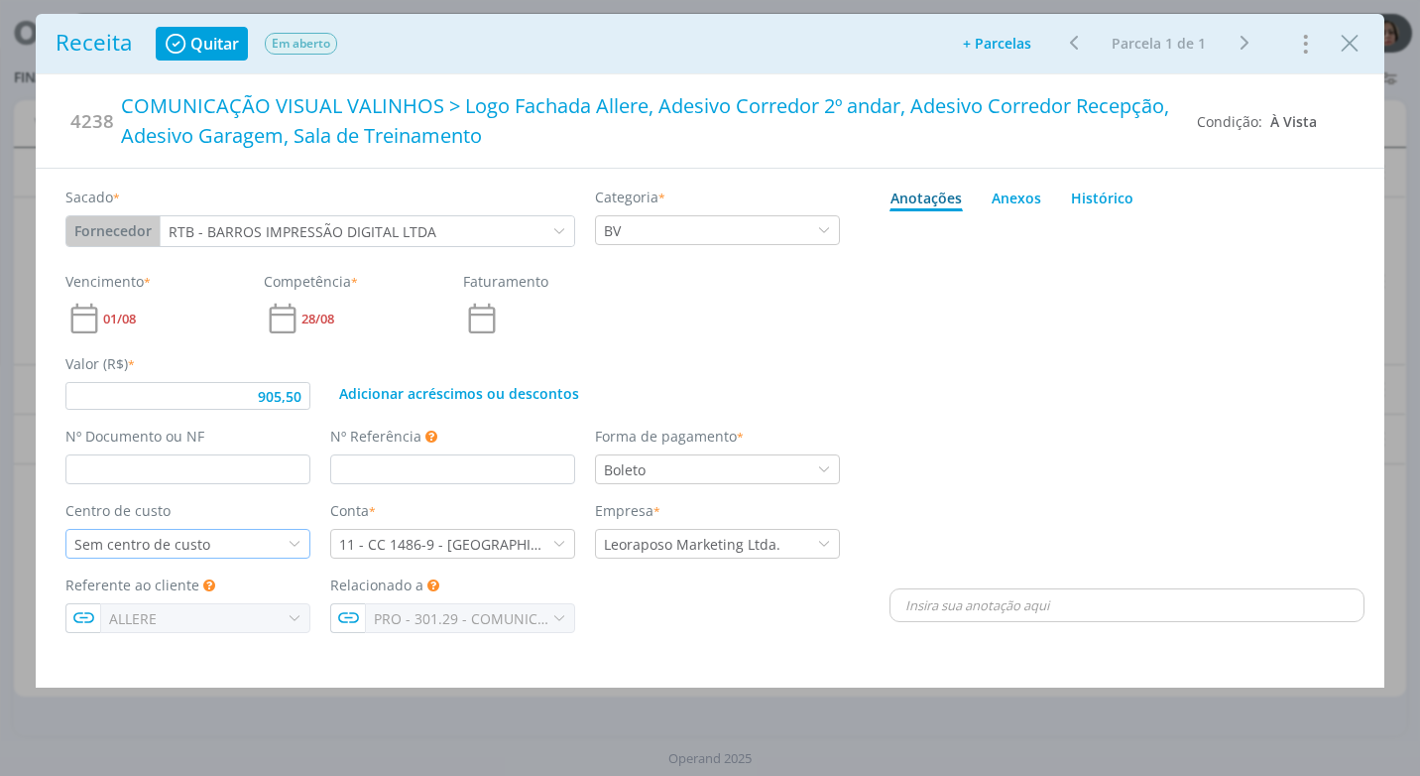
click at [289, 544] on icon "dialog" at bounding box center [295, 544] width 14 height 14
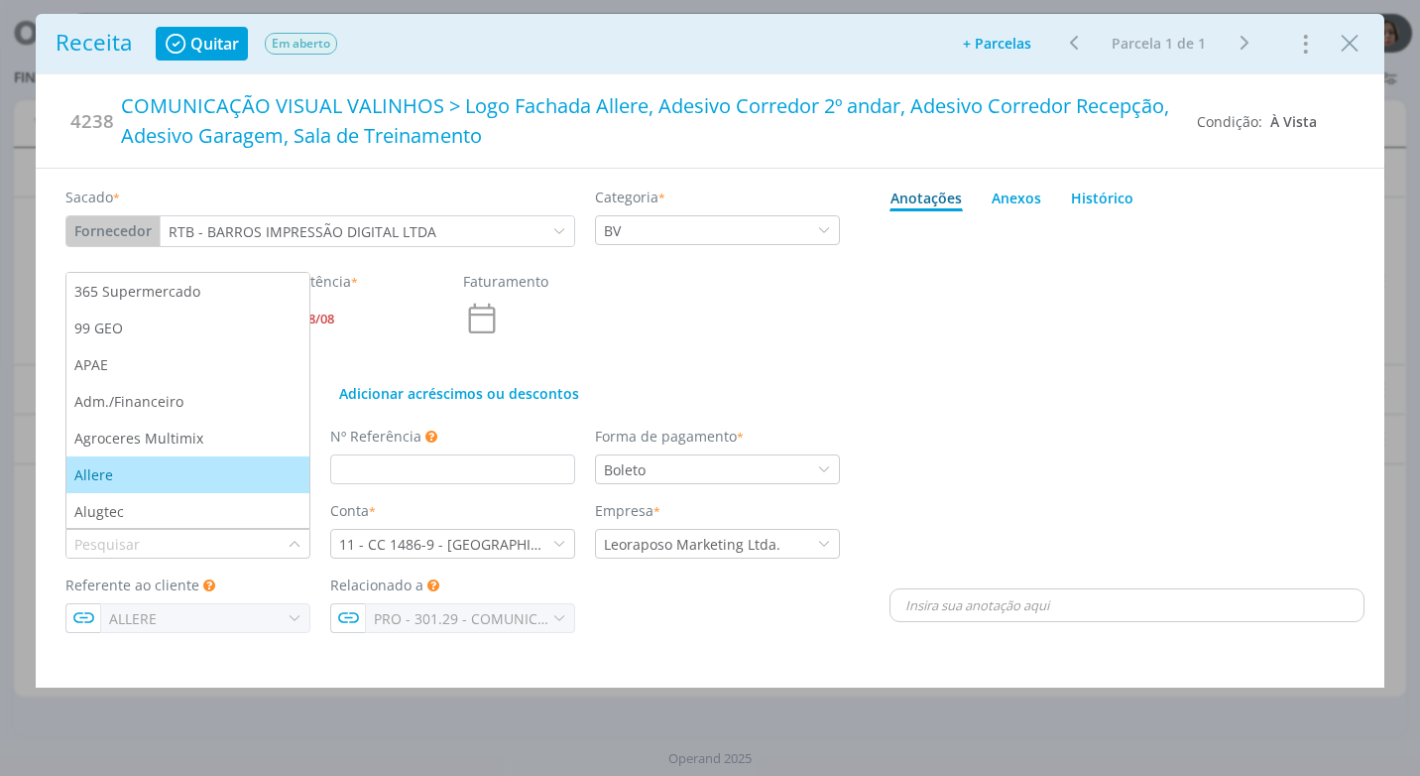
click at [154, 482] on div "Allere" at bounding box center [187, 474] width 227 height 21
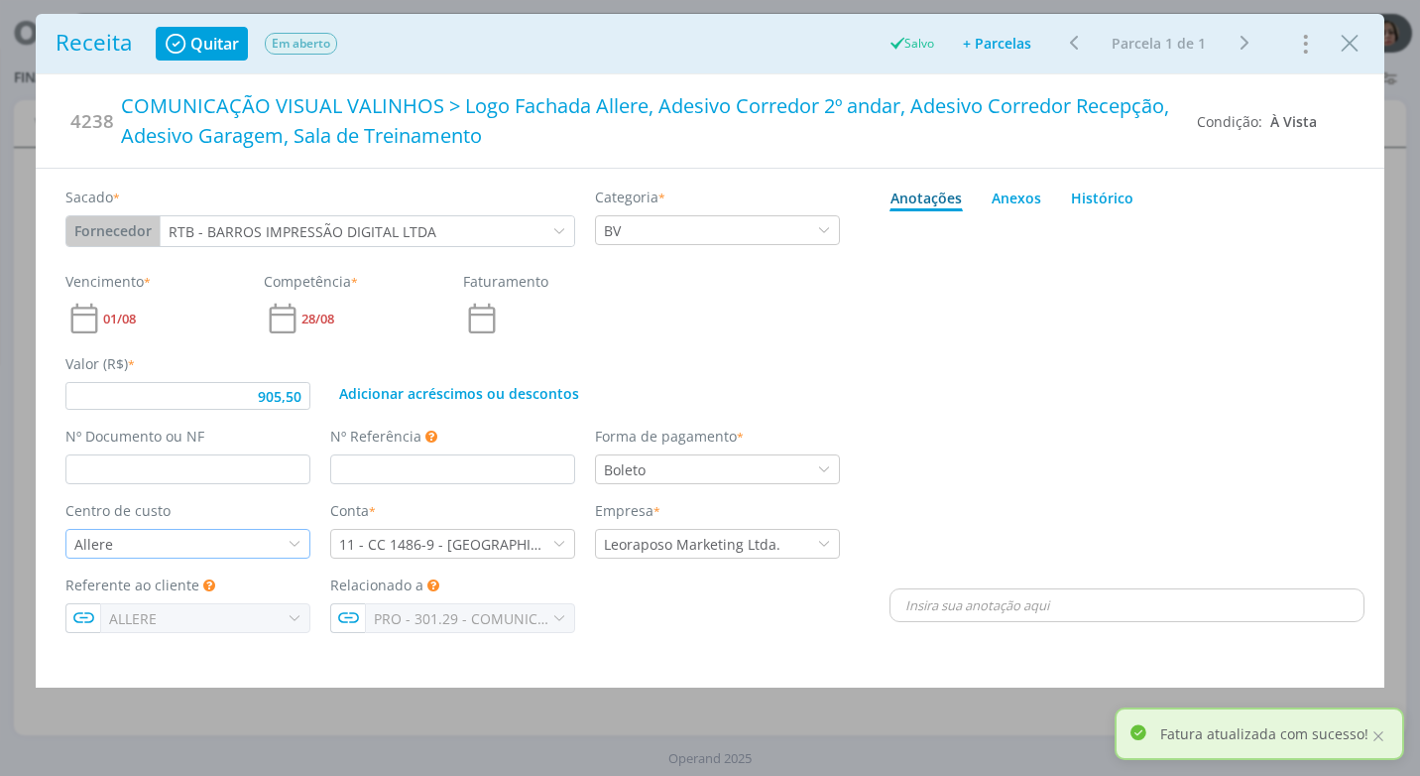
type input "905,50"
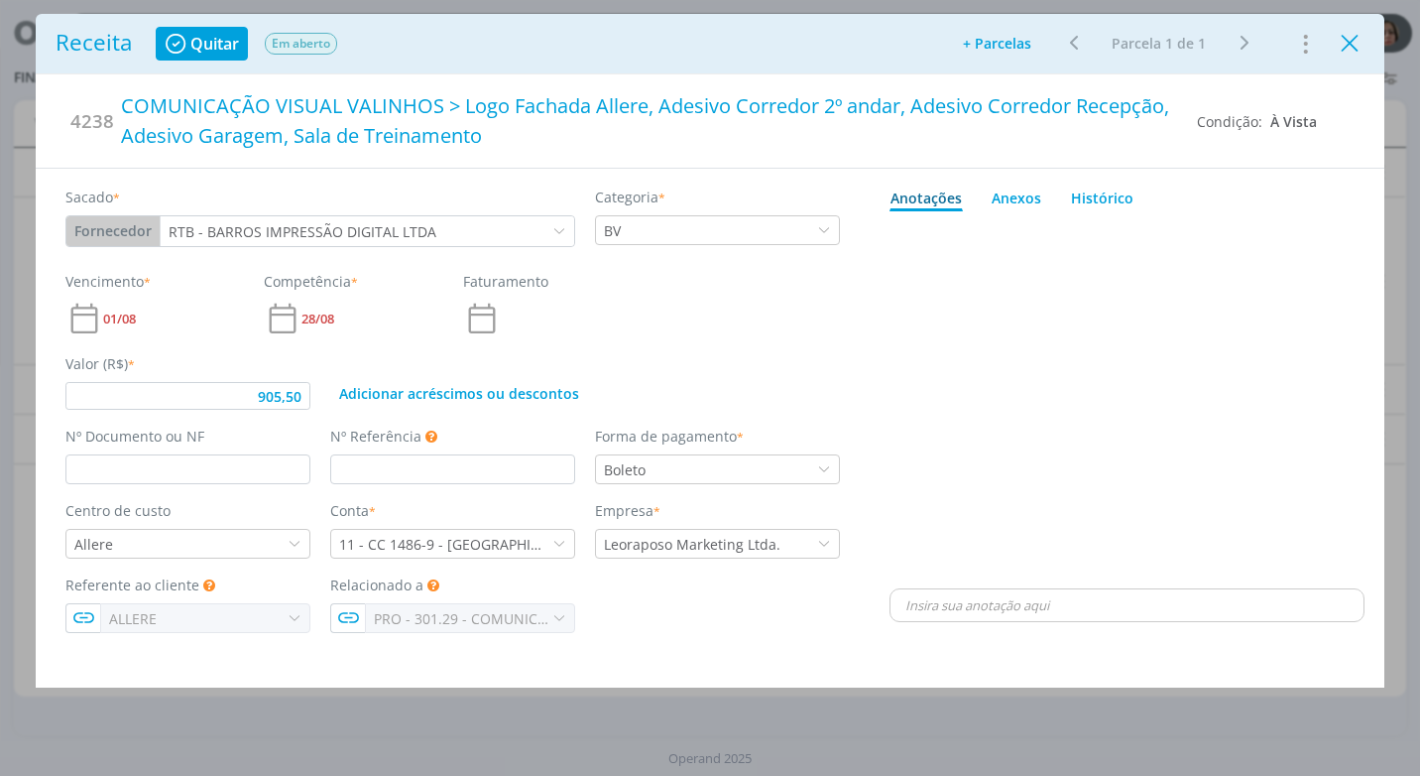
click at [1340, 53] on icon "Close" at bounding box center [1350, 44] width 30 height 30
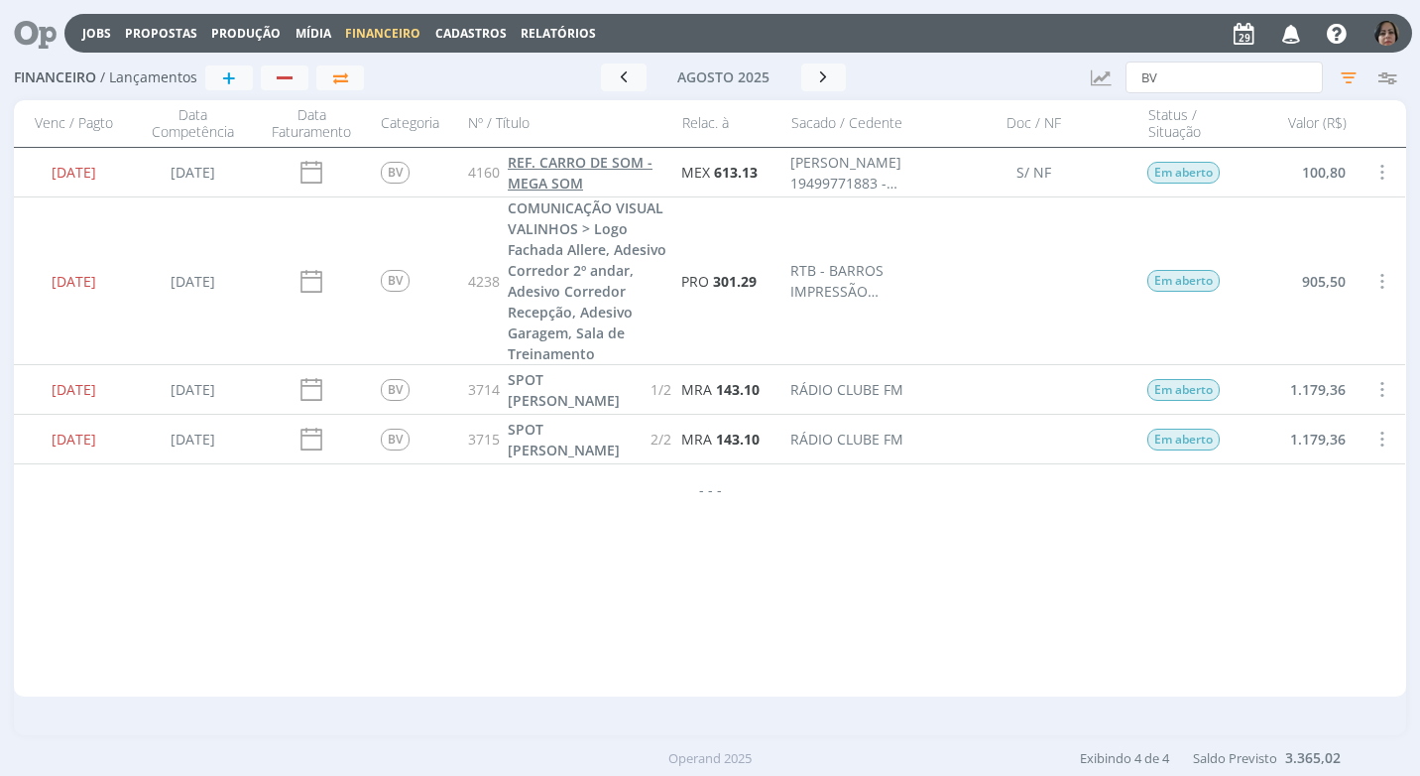
click at [581, 174] on span "REF. CARRO DE SOM - MEGA SOM" at bounding box center [580, 173] width 145 height 40
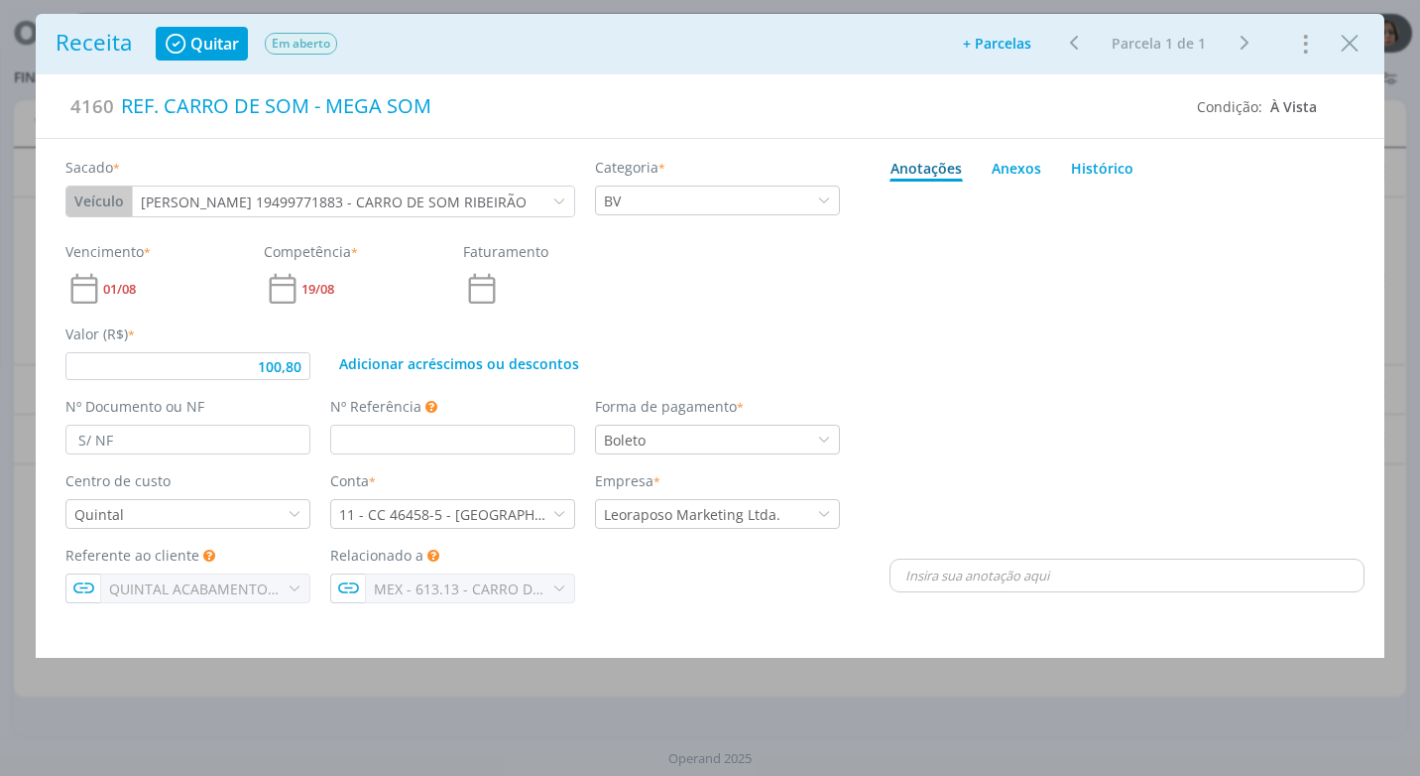
type input "100,80"
click at [1360, 54] on icon "Close" at bounding box center [1350, 44] width 30 height 30
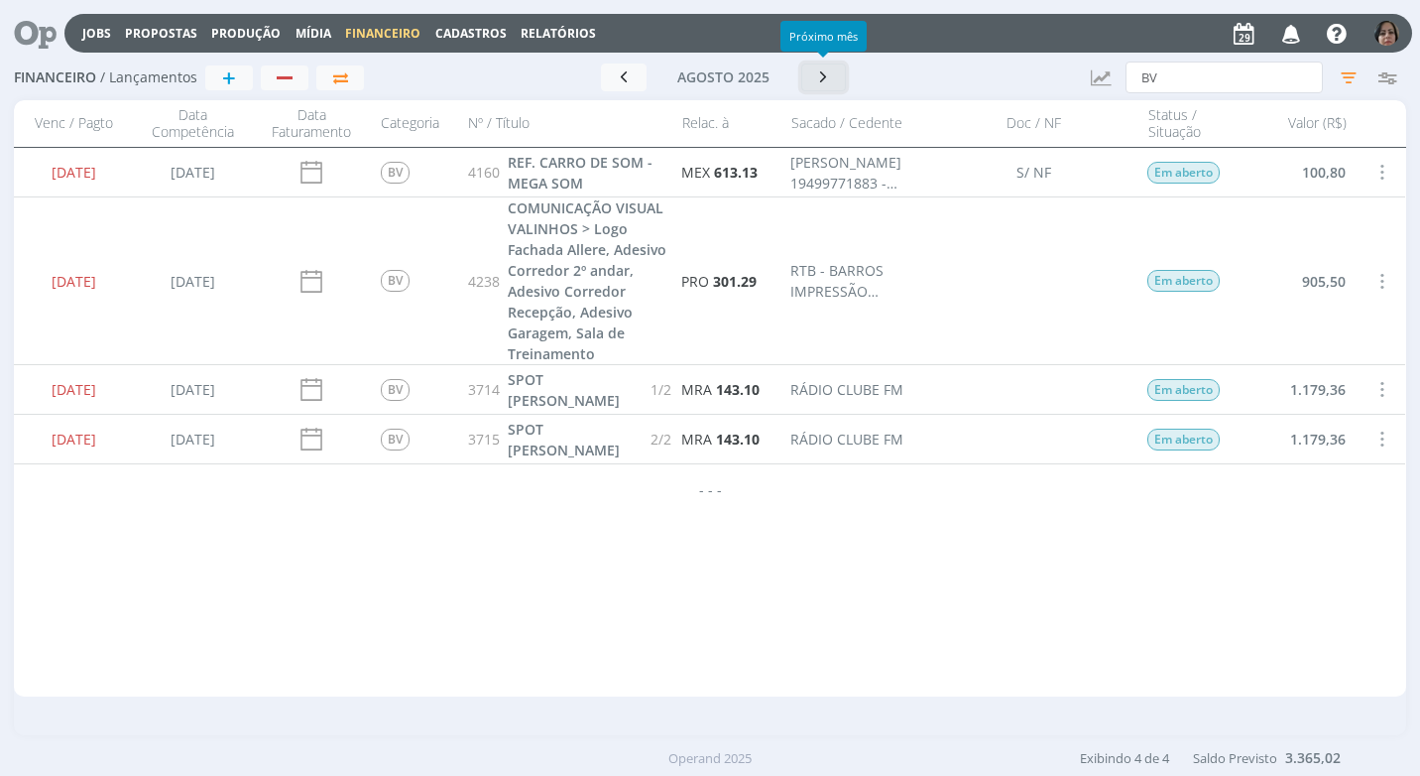
click at [814, 82] on icon "button" at bounding box center [824, 76] width 20 height 19
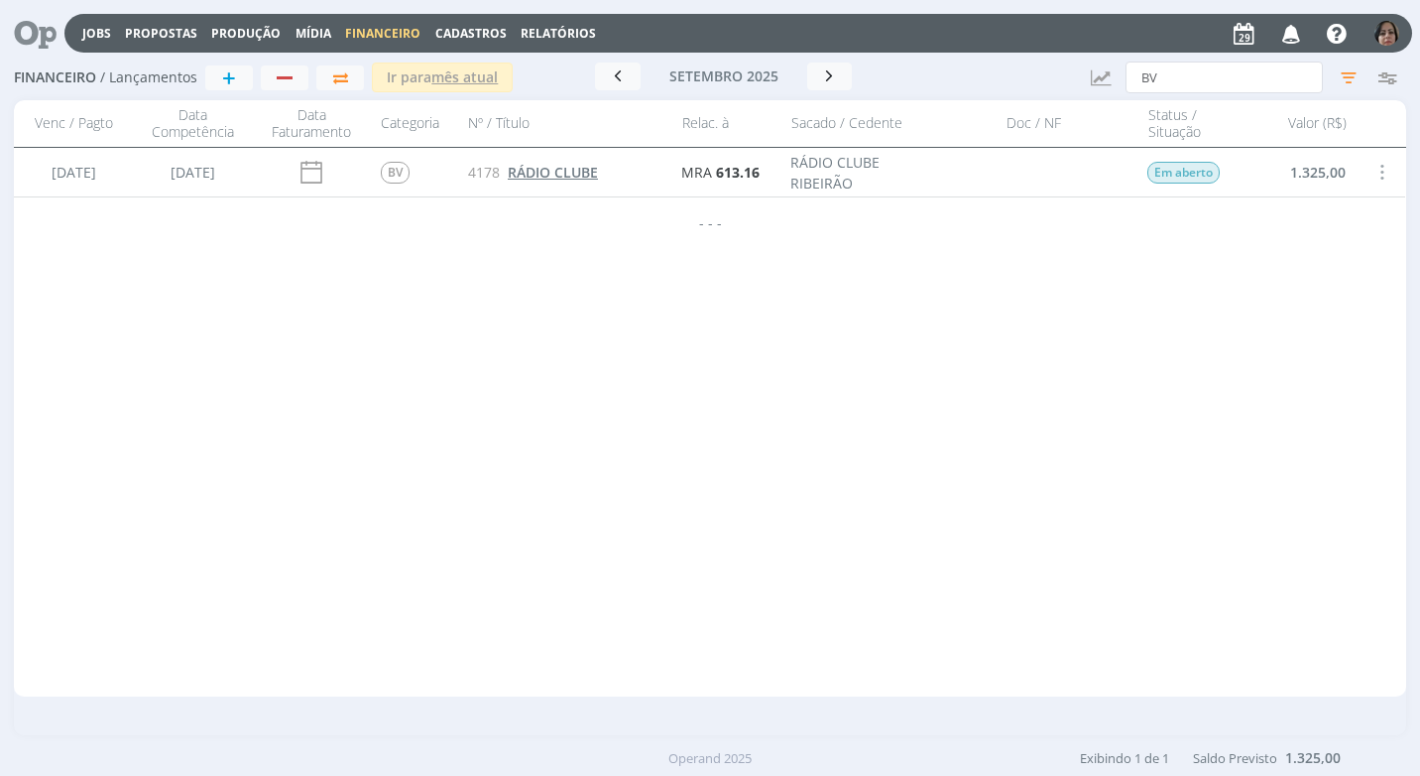
click at [554, 172] on span "RÁDIO CLUBE" at bounding box center [553, 172] width 90 height 19
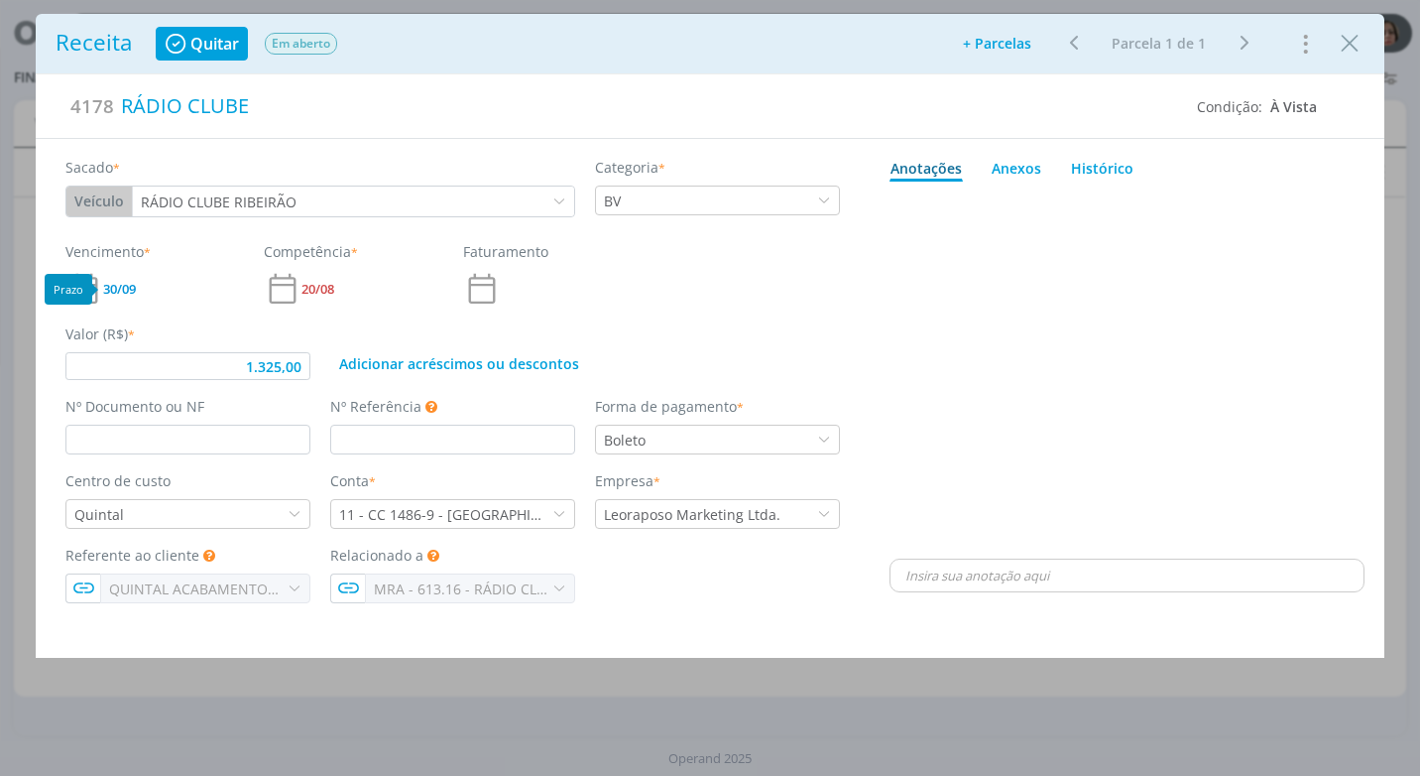
click at [116, 292] on span "30/09" at bounding box center [119, 289] width 33 height 13
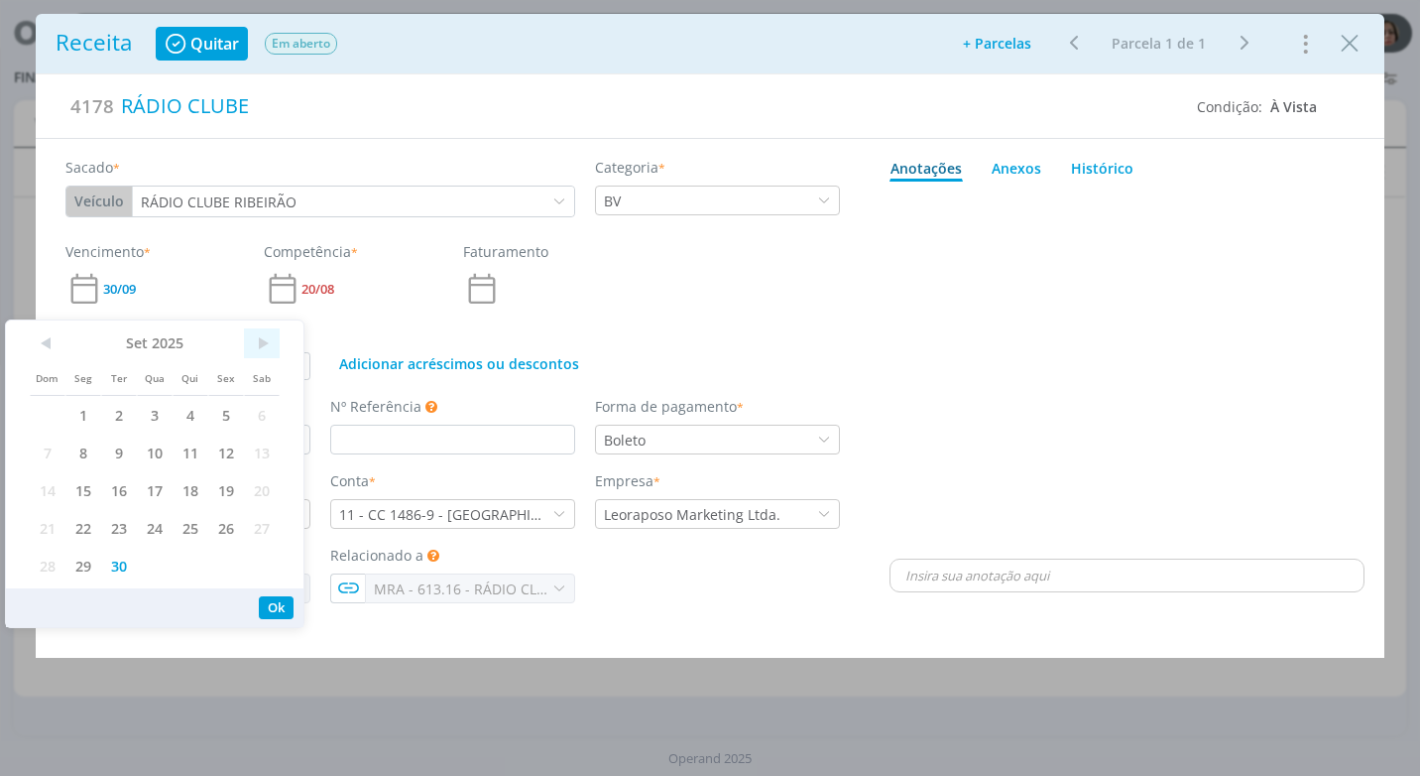
click at [261, 344] on span ">" at bounding box center [262, 343] width 36 height 30
click at [164, 489] on span "15" at bounding box center [155, 490] width 36 height 38
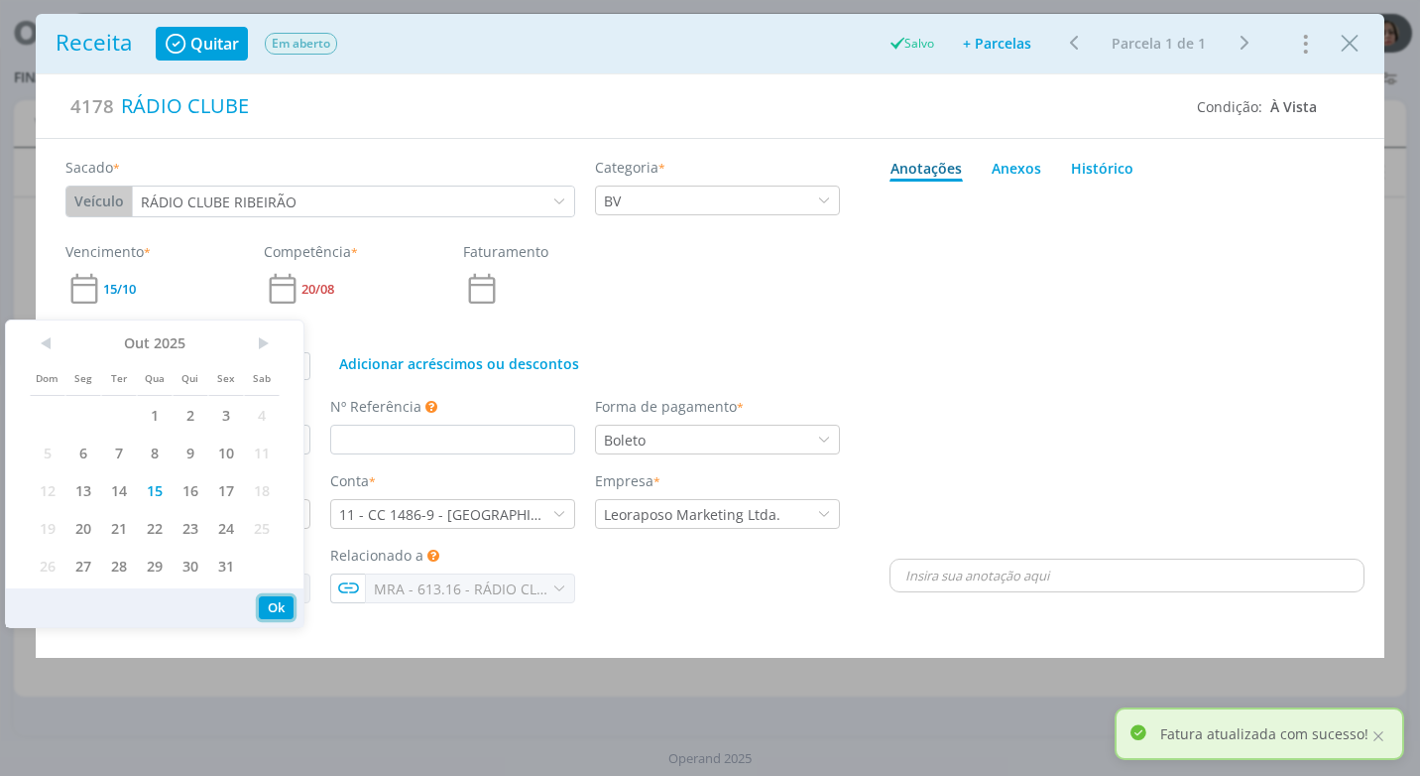
click at [272, 609] on button "Ok" at bounding box center [276, 607] width 35 height 23
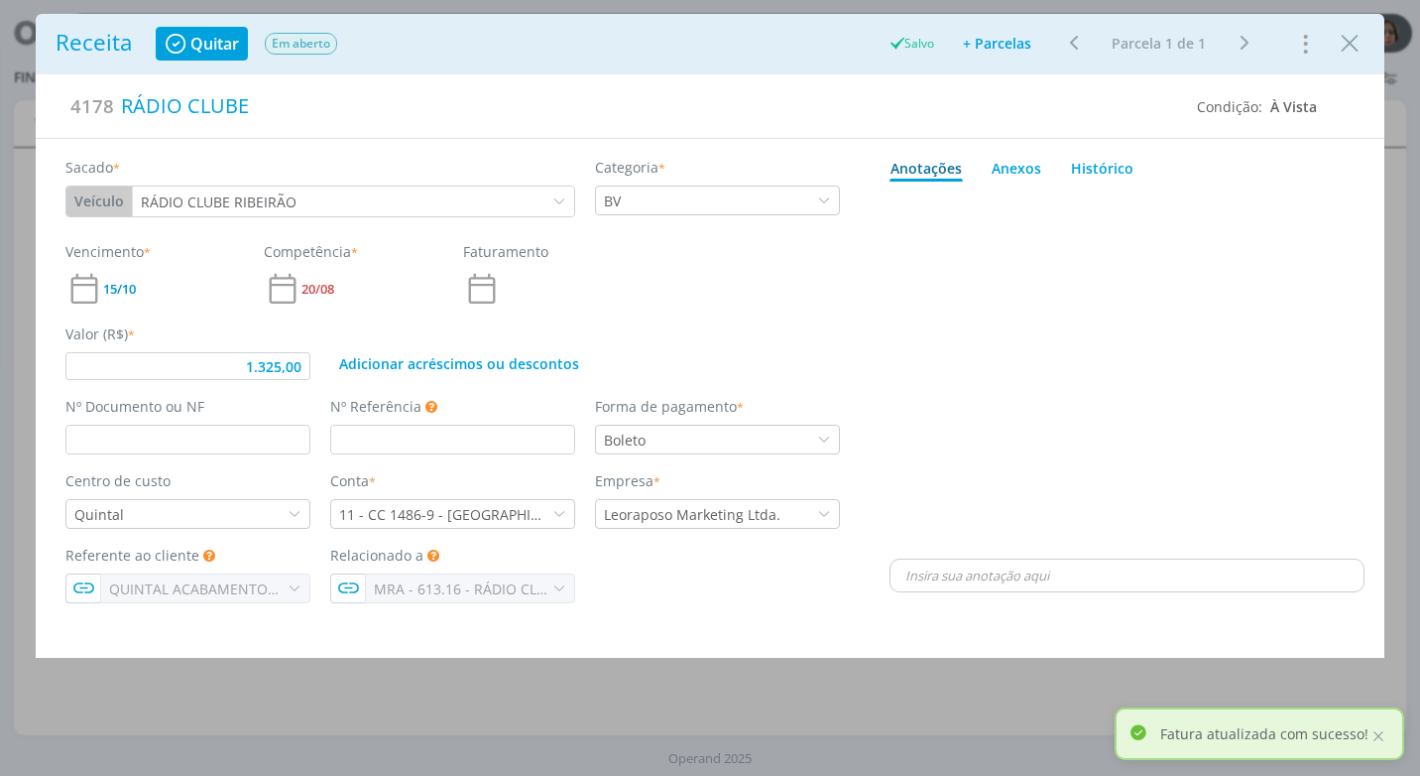
type input "1.325,00"
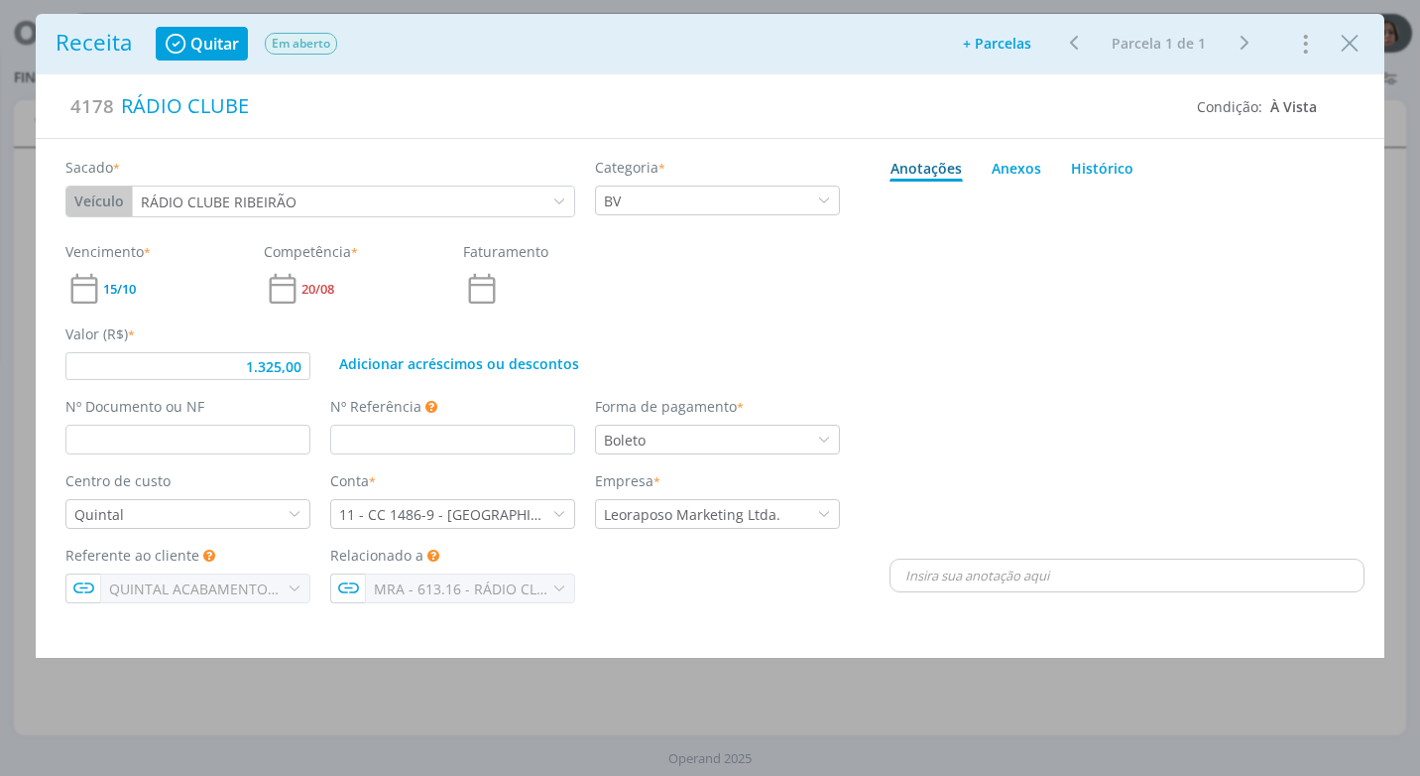
click at [916, 578] on p "dialog" at bounding box center [1126, 575] width 443 height 18
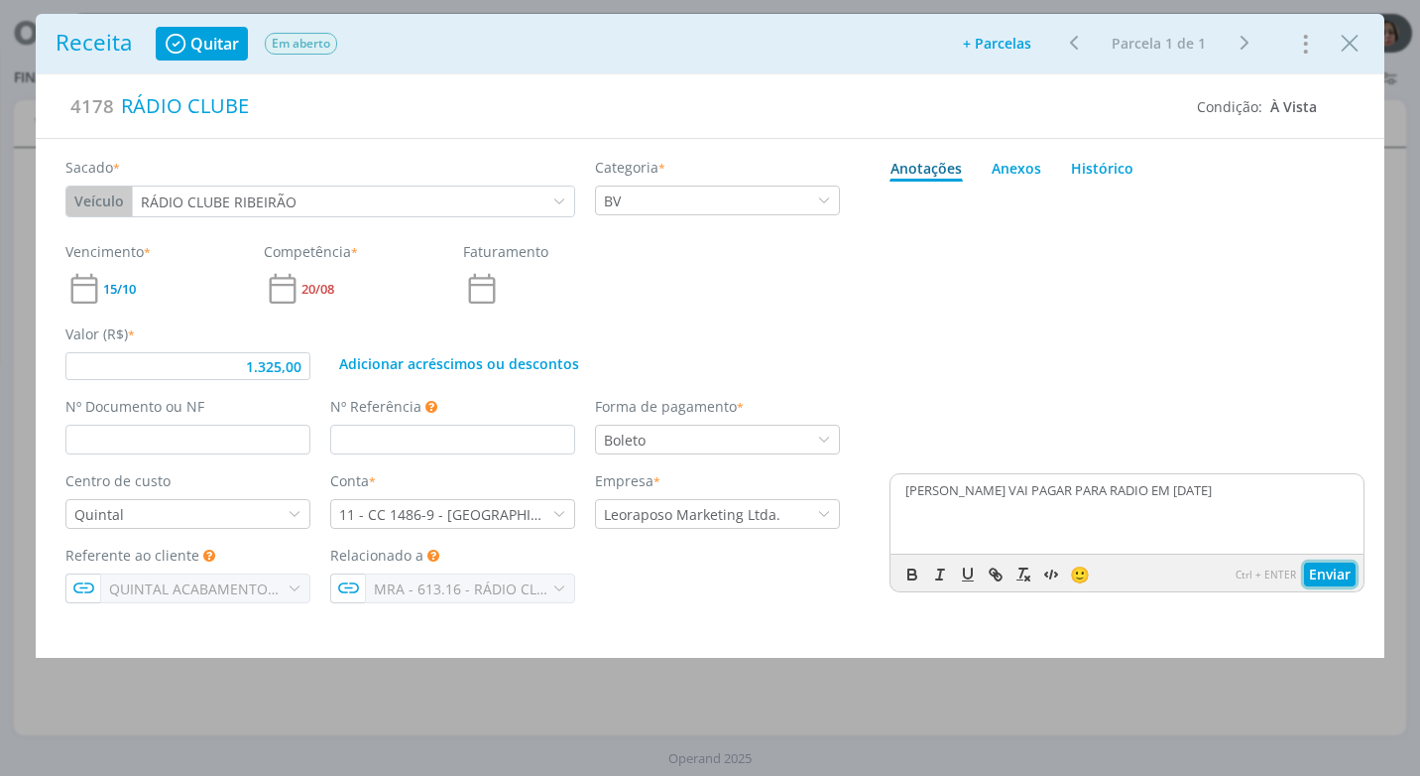
click at [1337, 567] on button "Enviar" at bounding box center [1330, 574] width 52 height 24
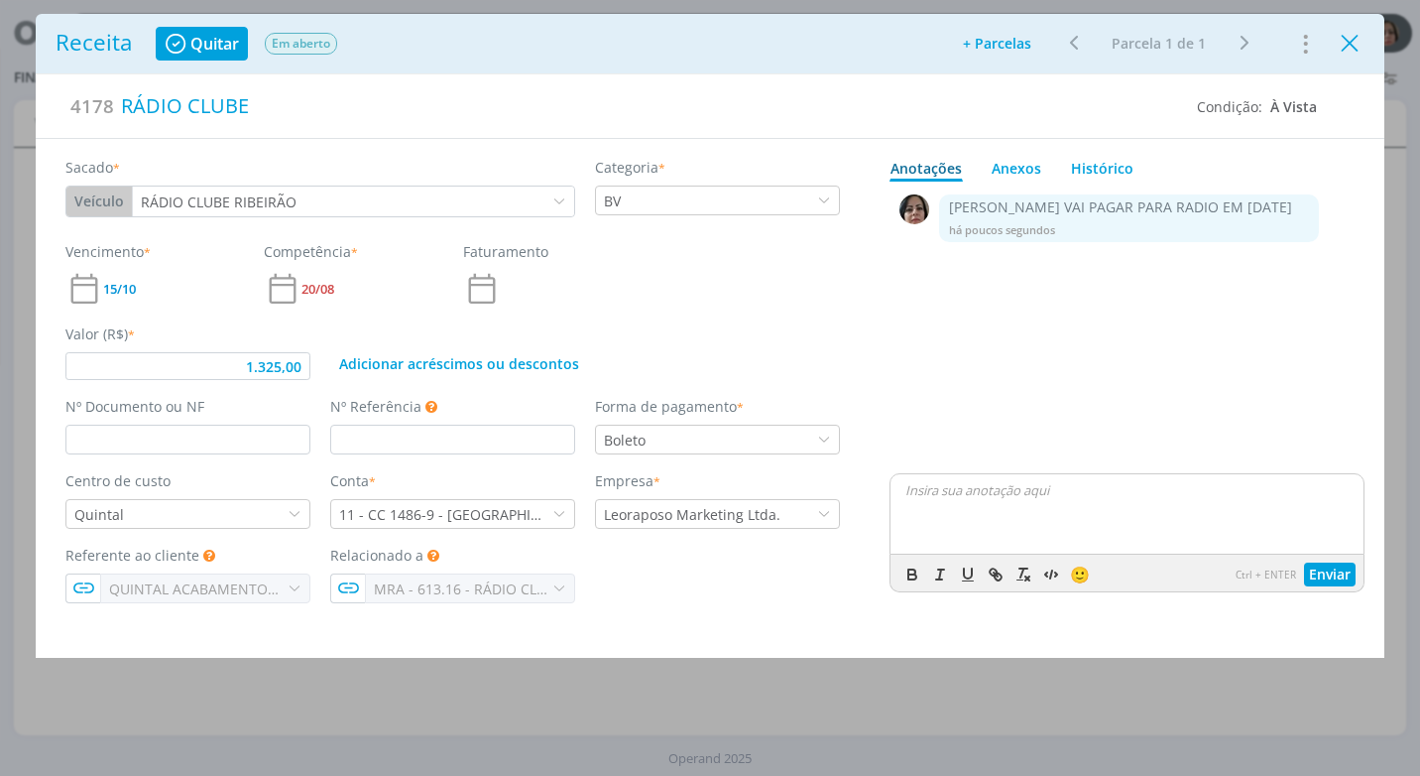
click at [1339, 40] on icon "Close" at bounding box center [1350, 44] width 30 height 30
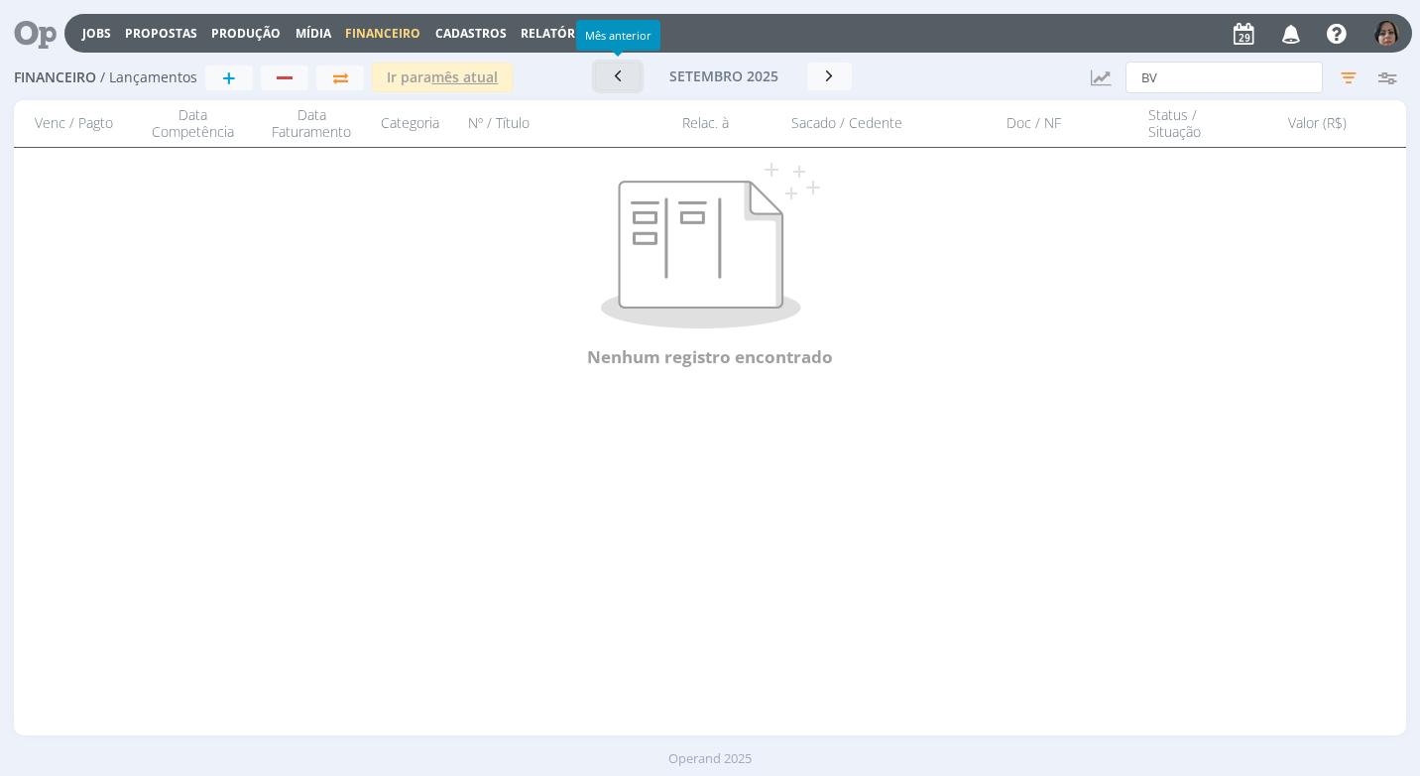
click at [623, 85] on button "button" at bounding box center [618, 76] width 46 height 28
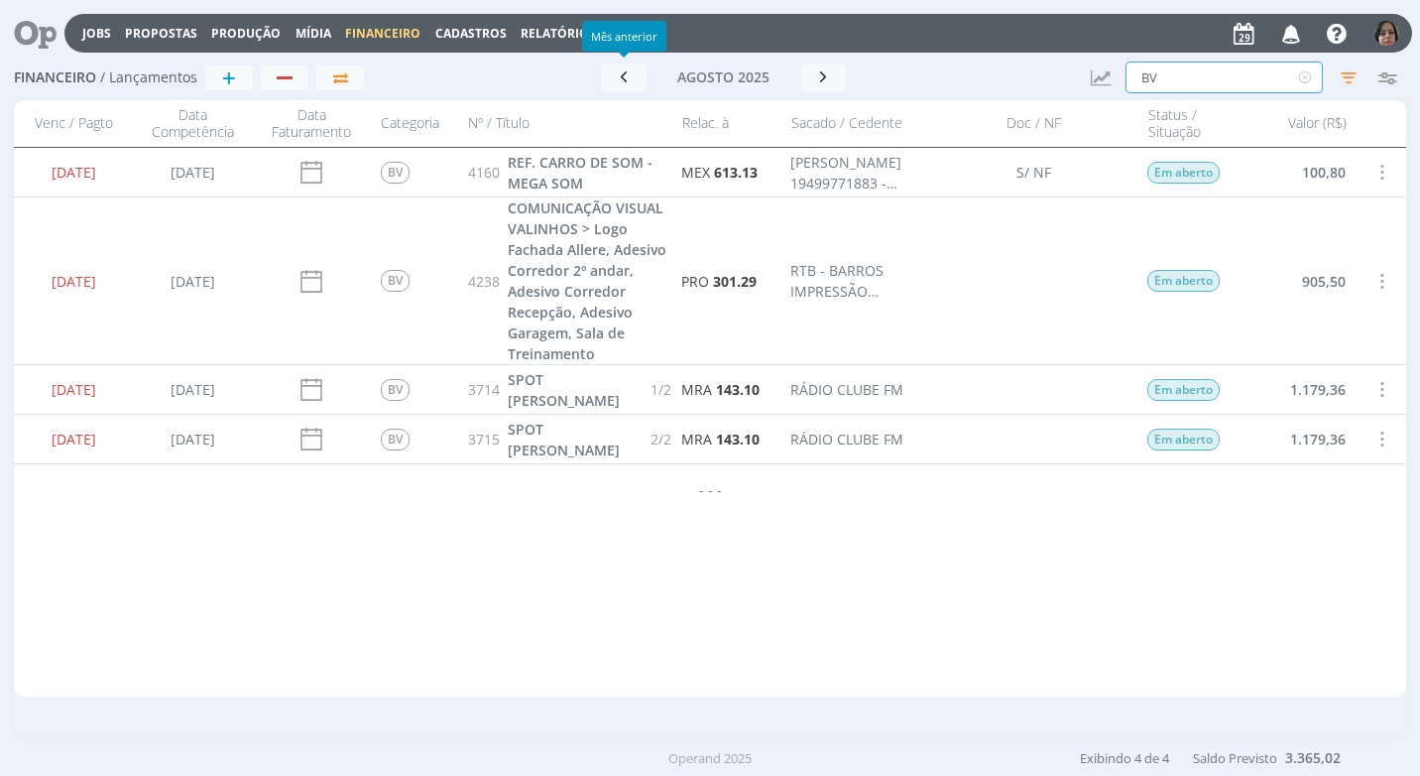
click at [1194, 81] on input "BV" at bounding box center [1224, 77] width 197 height 32
type input "B"
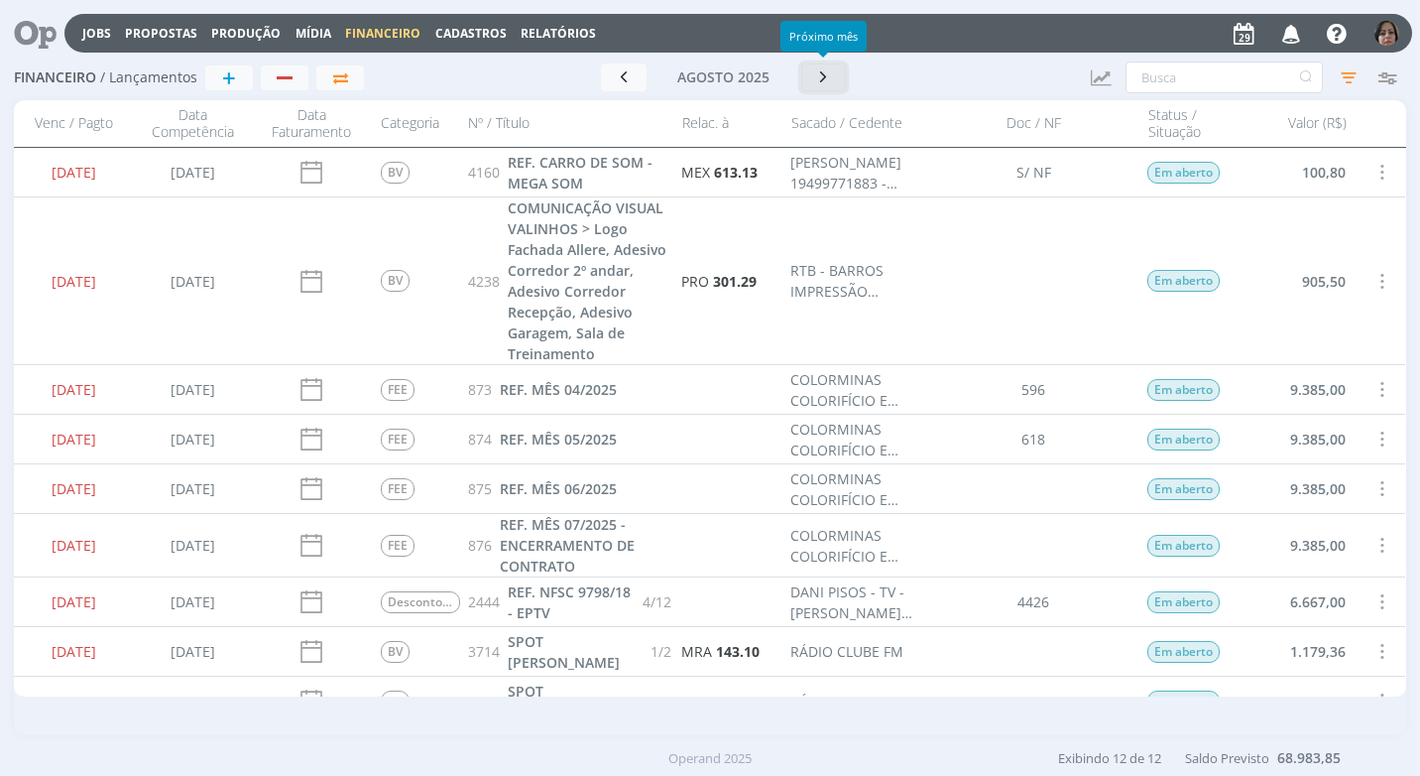
click at [815, 87] on button "button" at bounding box center [824, 77] width 46 height 28
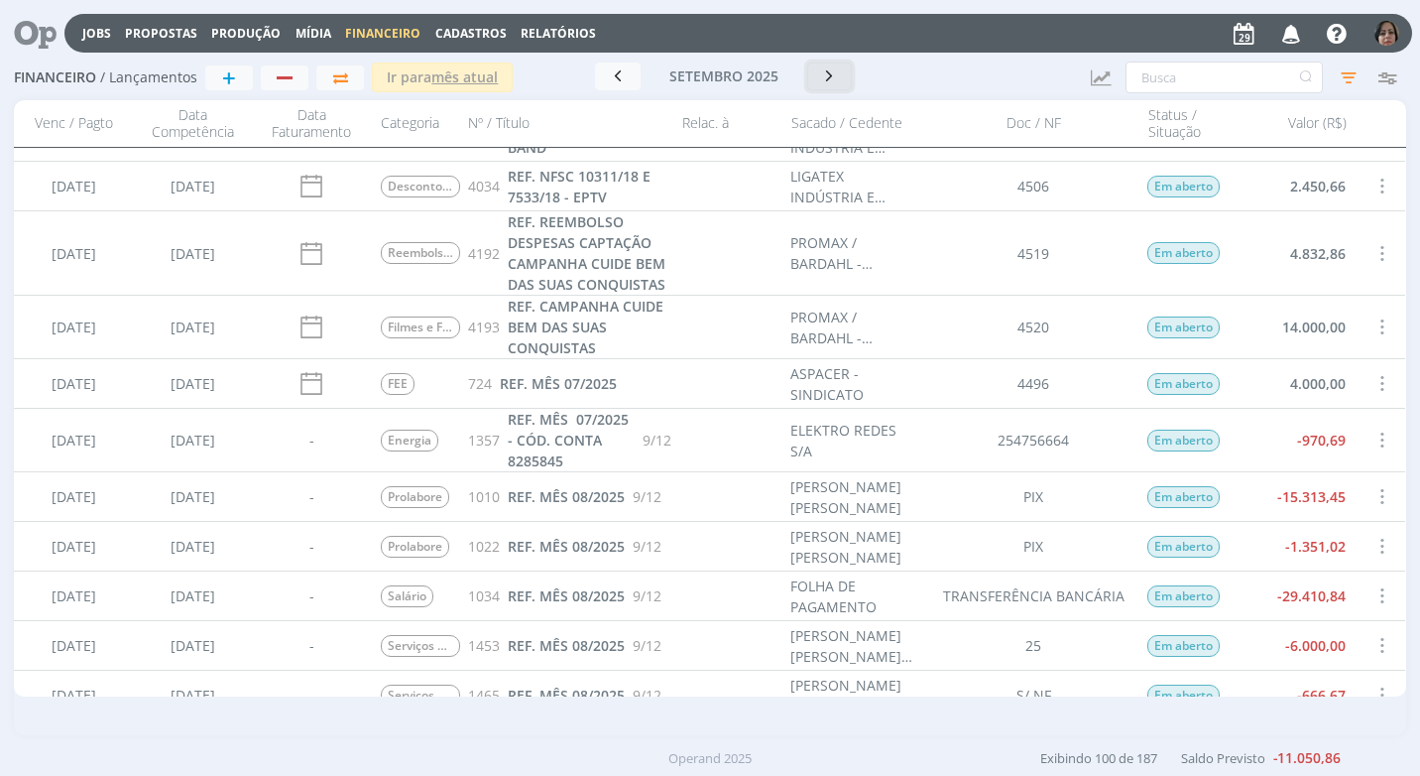
scroll to position [694, 0]
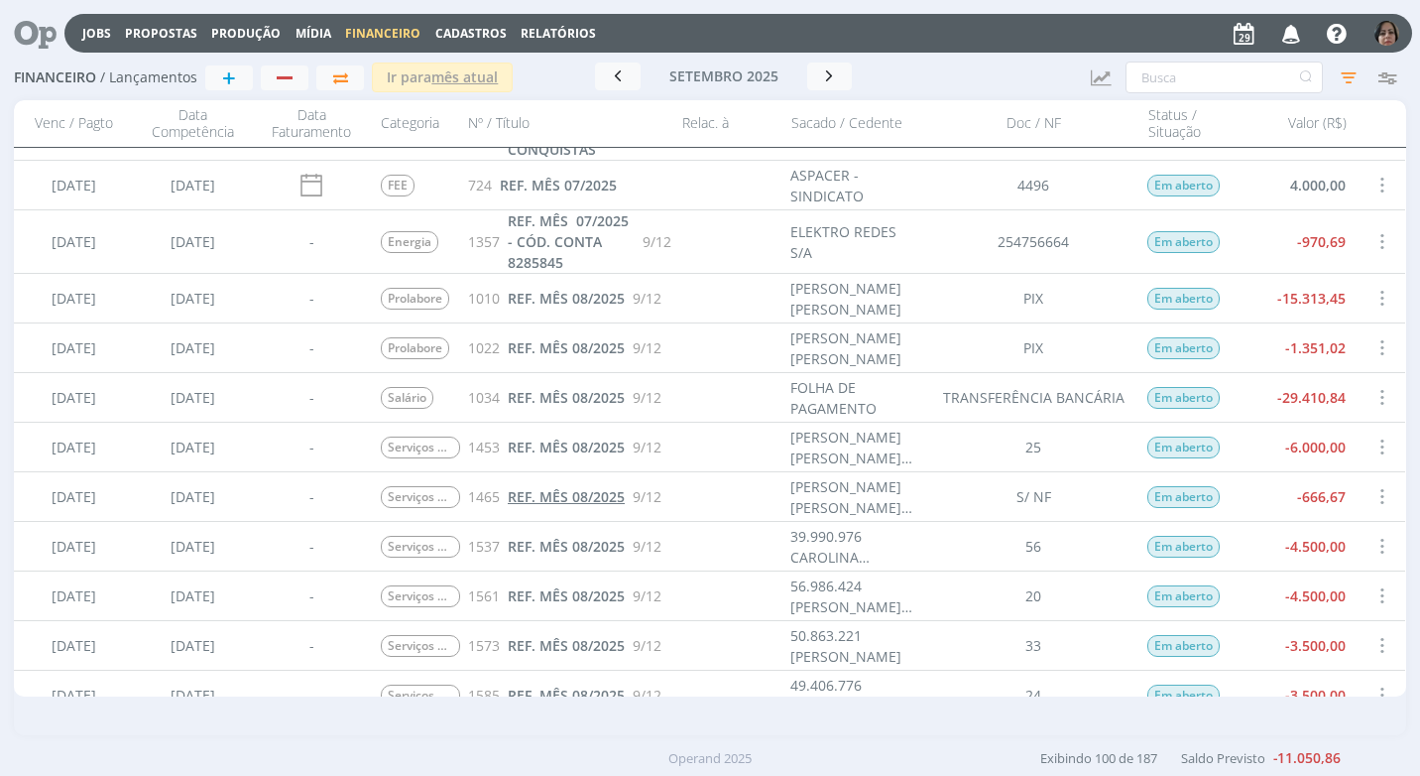
click at [609, 498] on span "REF. MÊS 08/2025" at bounding box center [566, 496] width 117 height 19
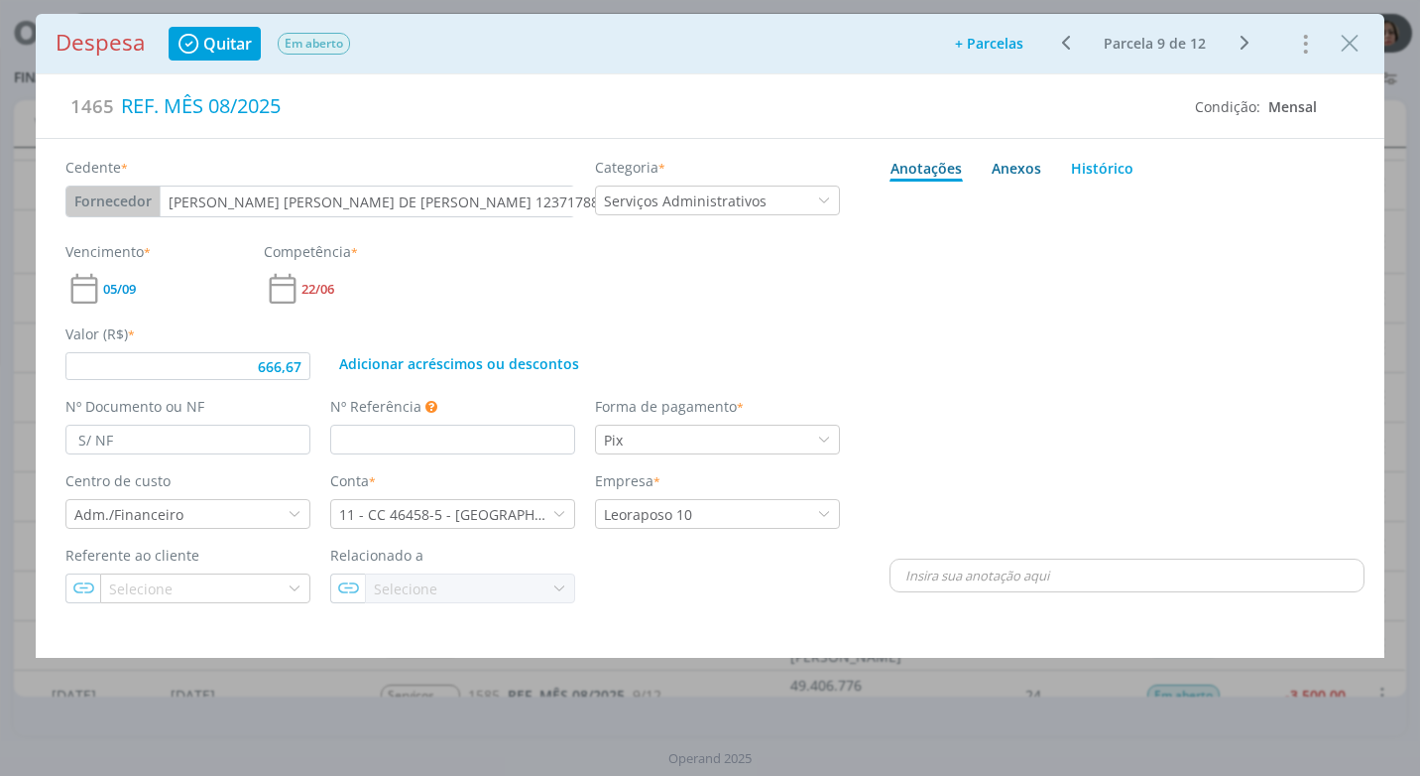
click at [1018, 168] on div "Anexos 0" at bounding box center [1017, 168] width 50 height 21
type input "666,67"
click at [1158, 220] on span "procure em seu computador" at bounding box center [1214, 222] width 170 height 18
click at [1158, 203] on input "Arraste seus arquivos ou procure em seu computador" at bounding box center [1127, 200] width 475 height 6
click at [1345, 49] on icon "Close" at bounding box center [1350, 44] width 30 height 30
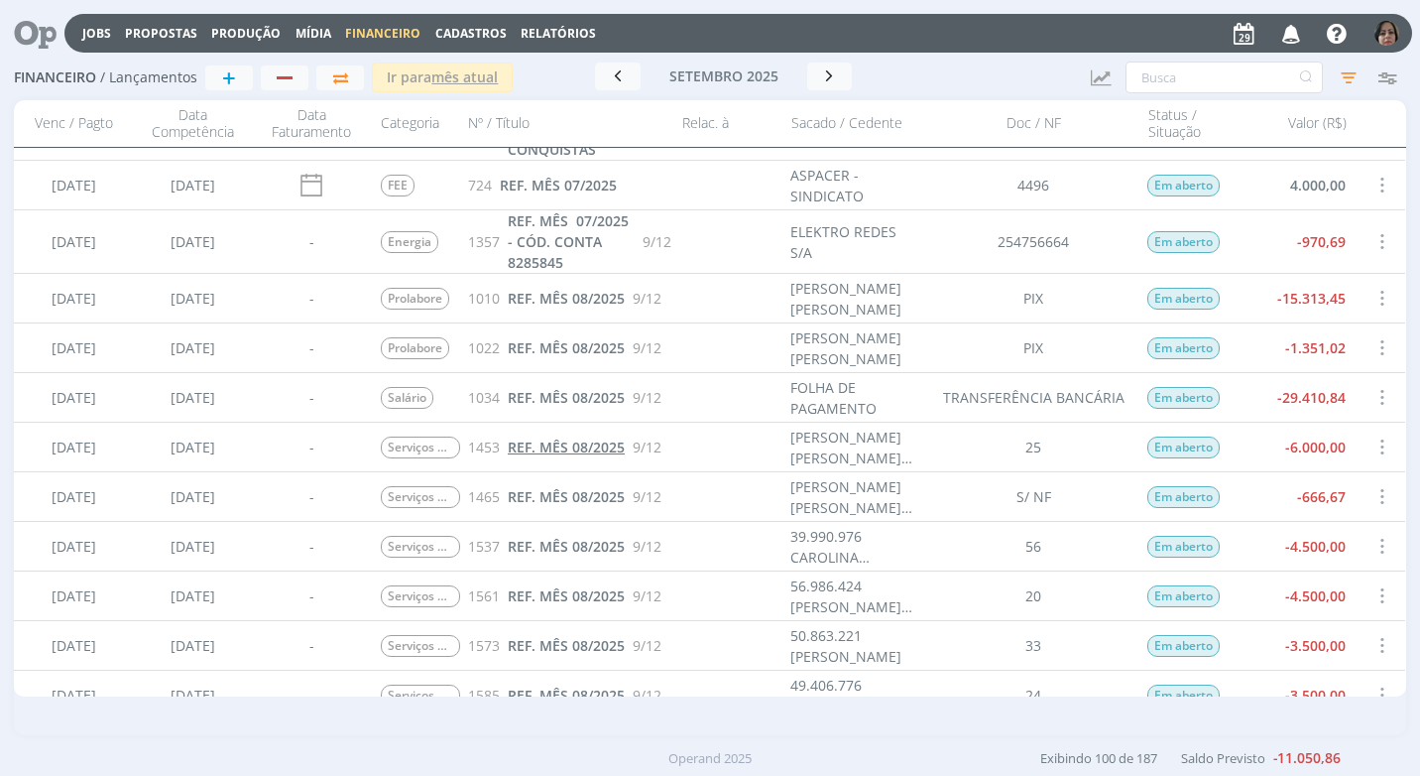
click at [604, 440] on span "REF. MÊS 08/2025" at bounding box center [566, 446] width 117 height 19
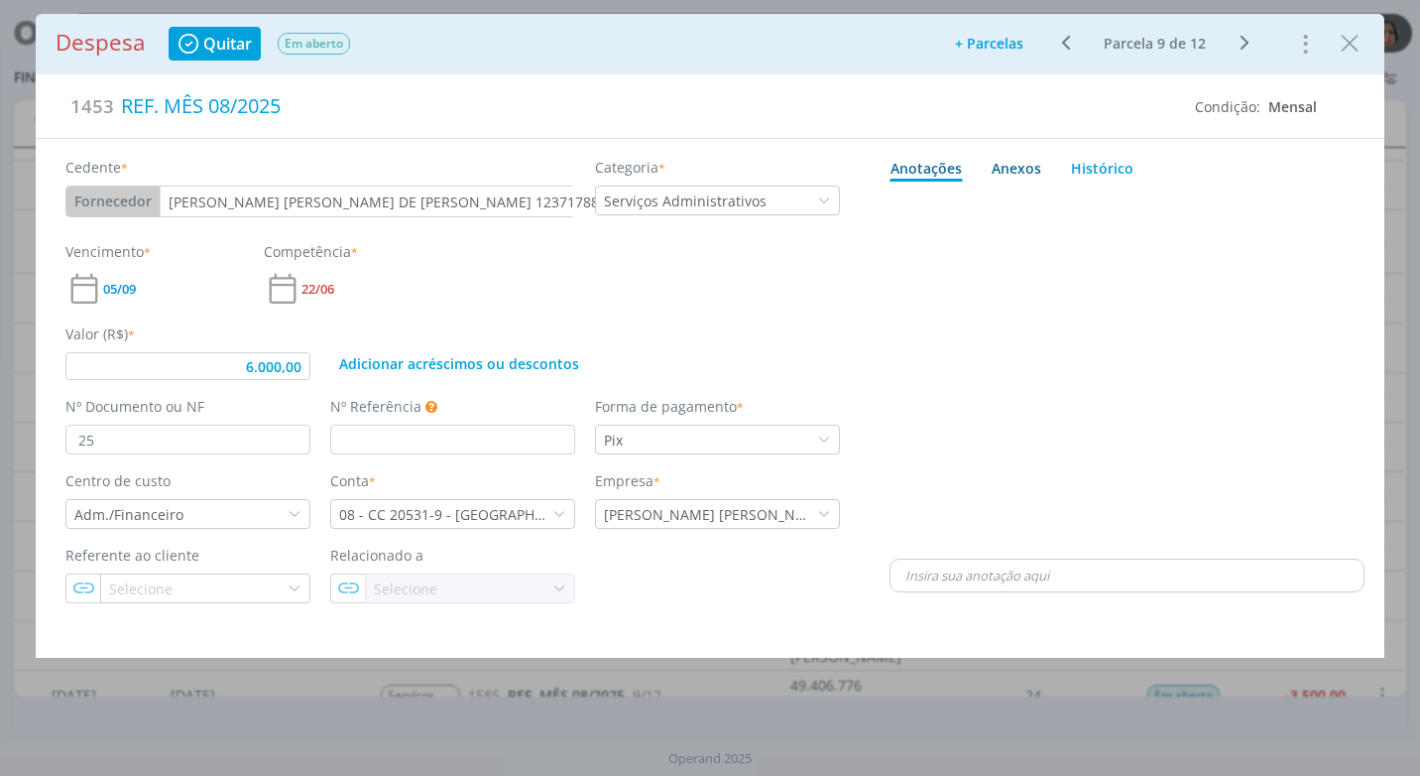
click at [1018, 175] on div "Anexos 0" at bounding box center [1017, 168] width 50 height 21
type input "6.000,00"
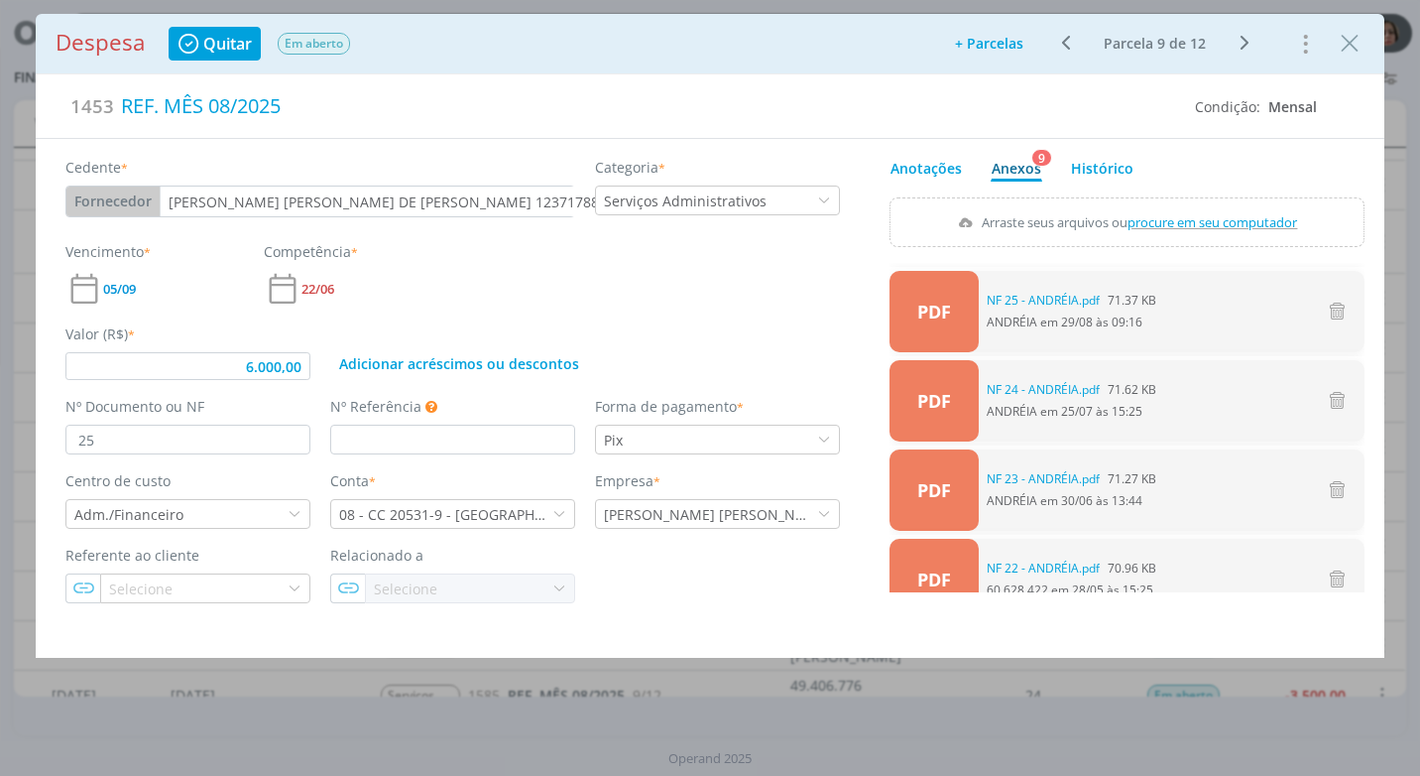
click at [695, 289] on div "Vencimento * 05/09 Competência * 22/06" at bounding box center [453, 274] width 795 height 66
click at [1353, 45] on icon "Close" at bounding box center [1350, 44] width 30 height 30
